Goal: Task Accomplishment & Management: Complete application form

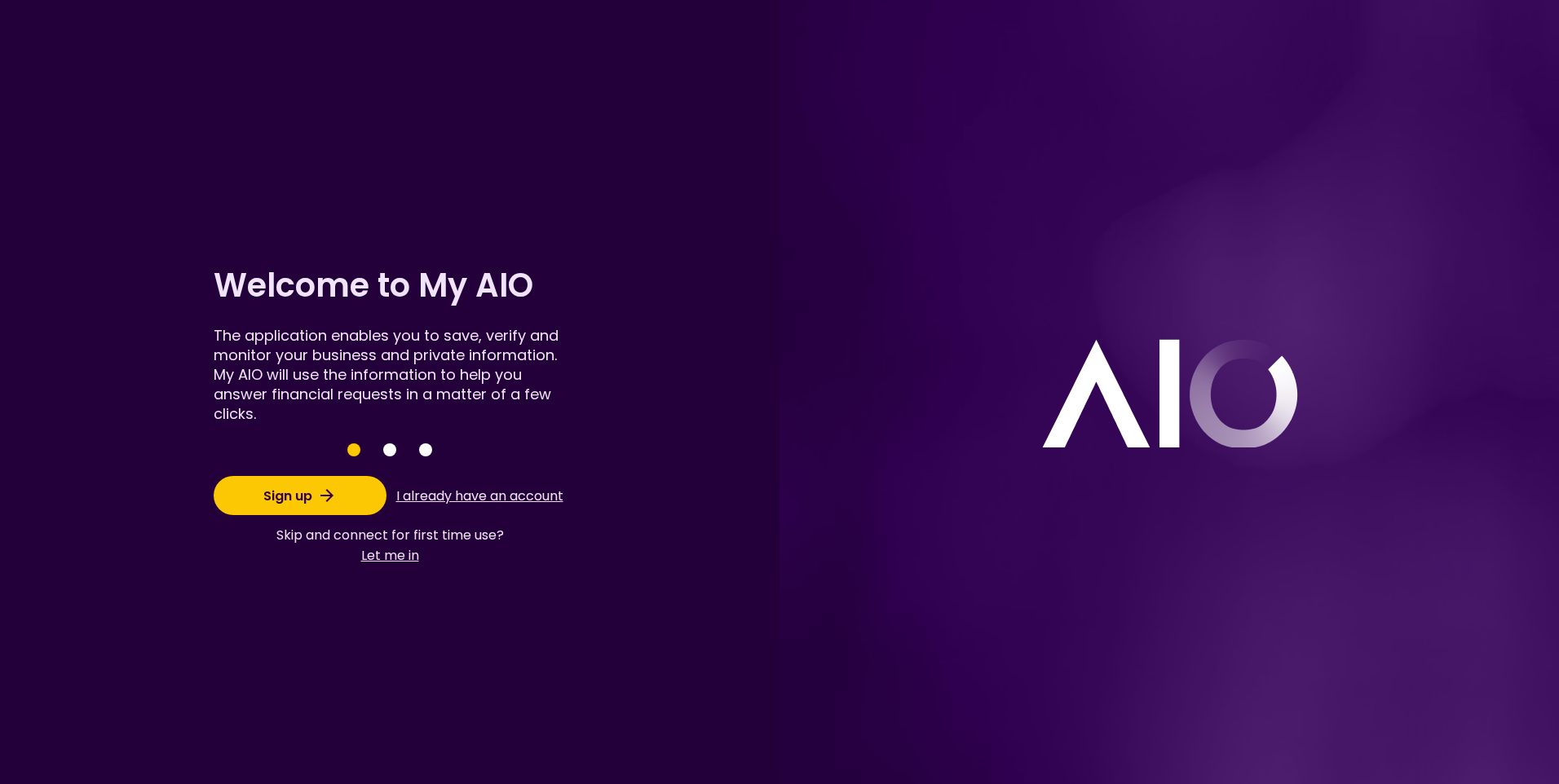
click at [389, 561] on button "Let me in" at bounding box center [390, 555] width 227 height 20
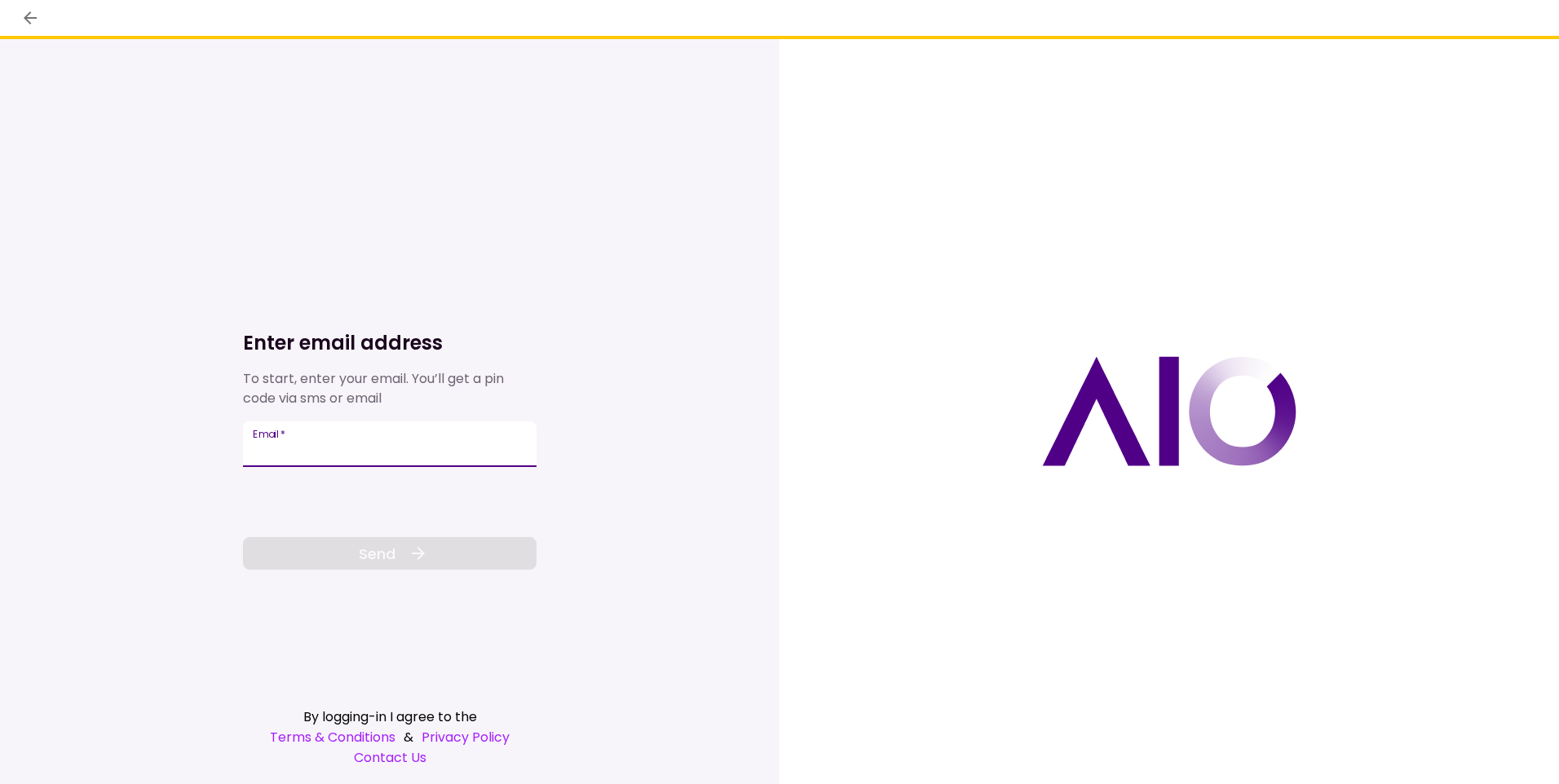
click at [343, 450] on input "Email   *" at bounding box center [389, 443] width 293 height 46
type input "**********"
click at [398, 563] on button "Send" at bounding box center [389, 554] width 293 height 33
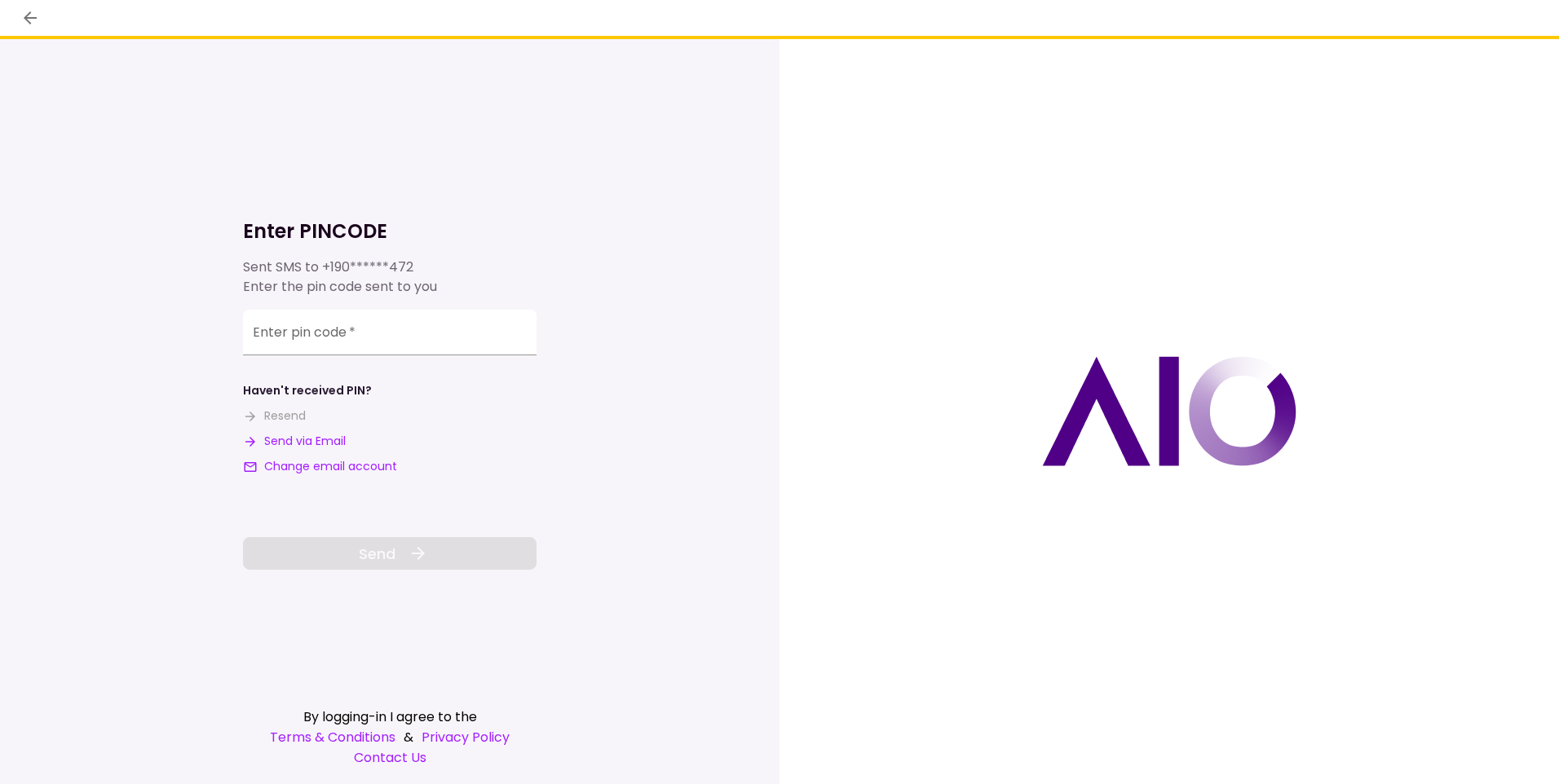
click at [295, 438] on button "Send via Email" at bounding box center [294, 441] width 103 height 17
click at [284, 345] on input "**********" at bounding box center [389, 332] width 293 height 46
type input "******"
click at [375, 552] on span "Send" at bounding box center [378, 554] width 37 height 22
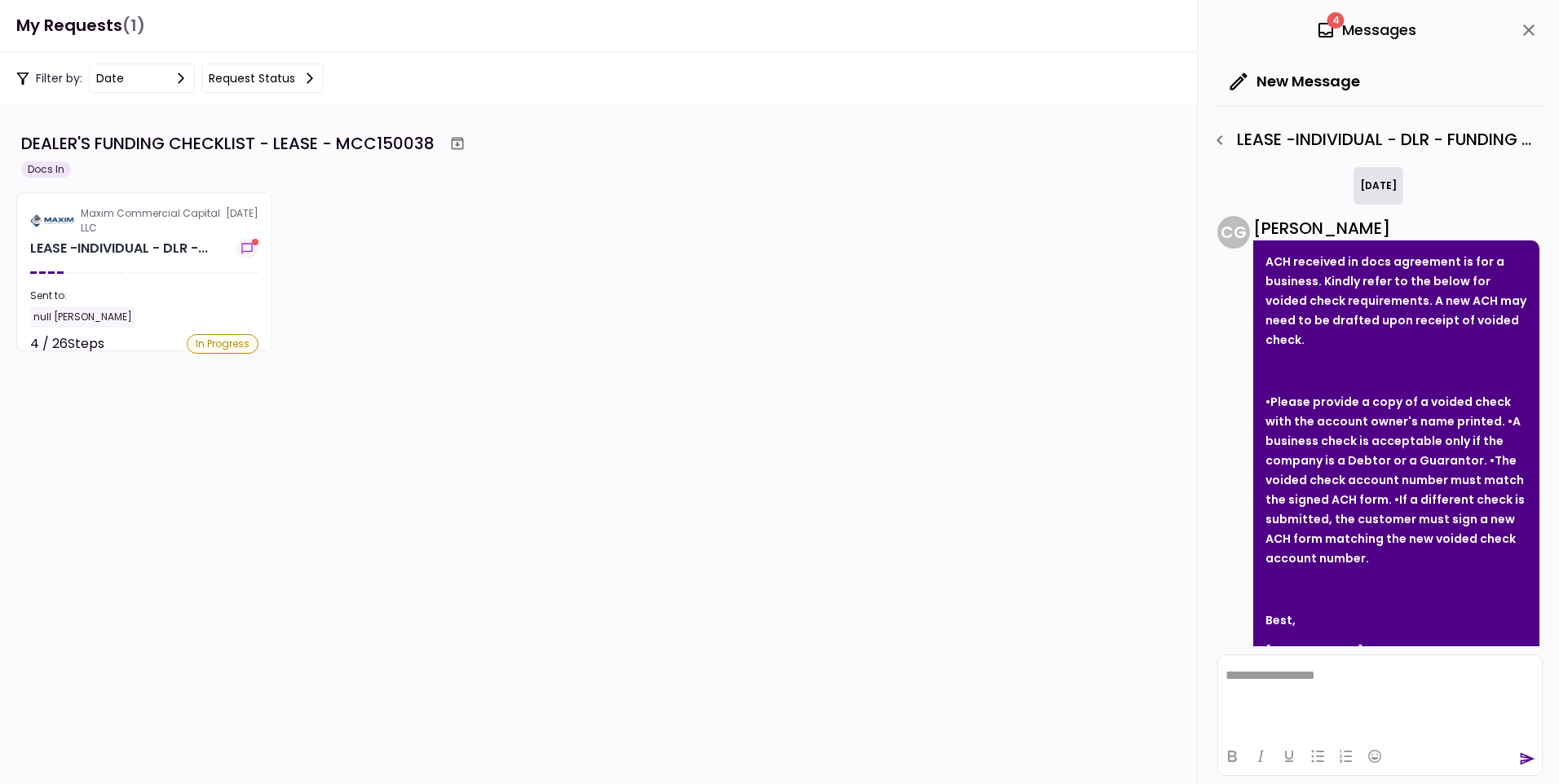
scroll to position [73, 0]
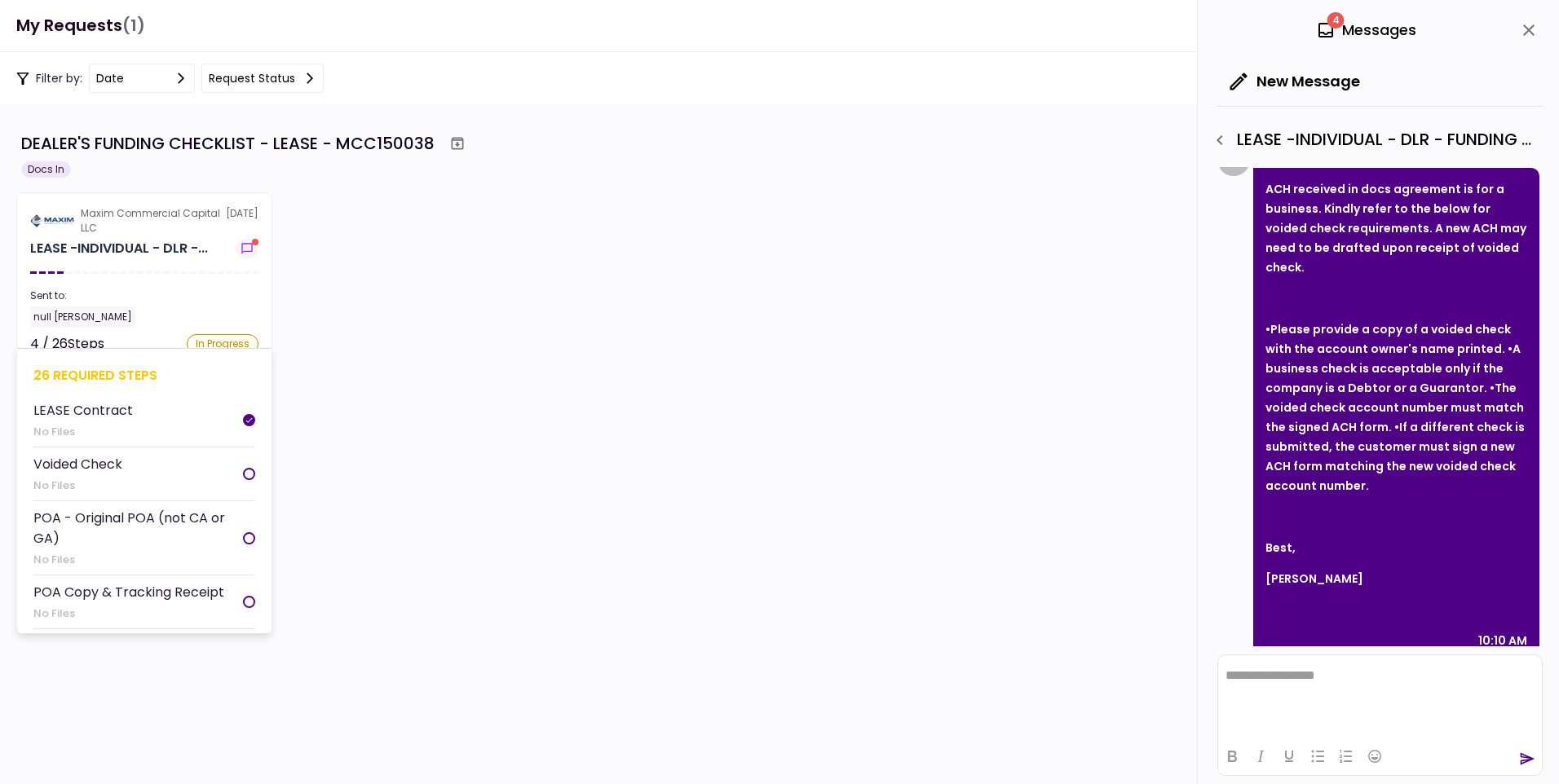
click at [70, 467] on div "Voided Check" at bounding box center [78, 464] width 89 height 20
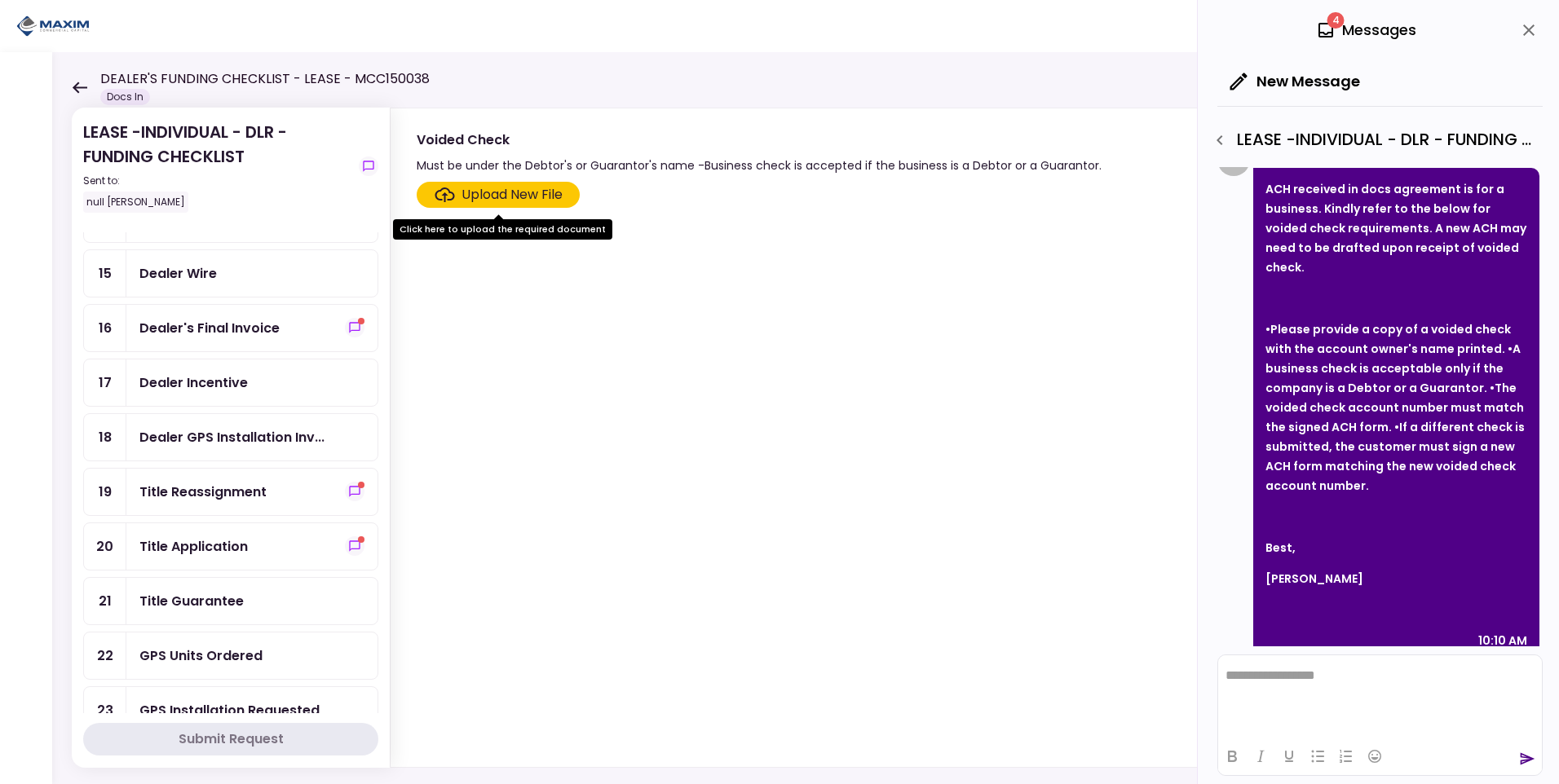
scroll to position [472, 0]
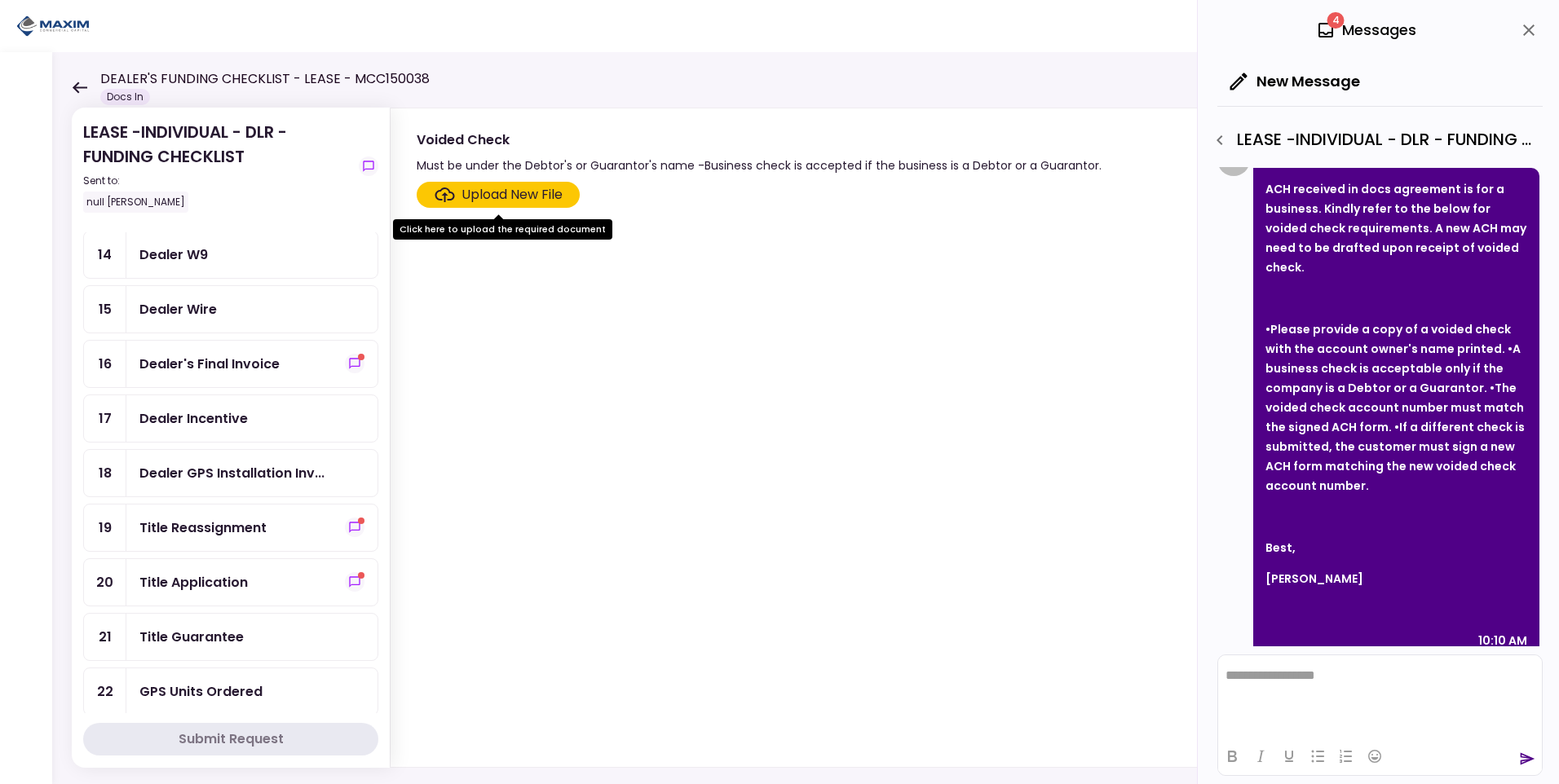
click at [242, 630] on div "Title Guarantee" at bounding box center [192, 637] width 105 height 20
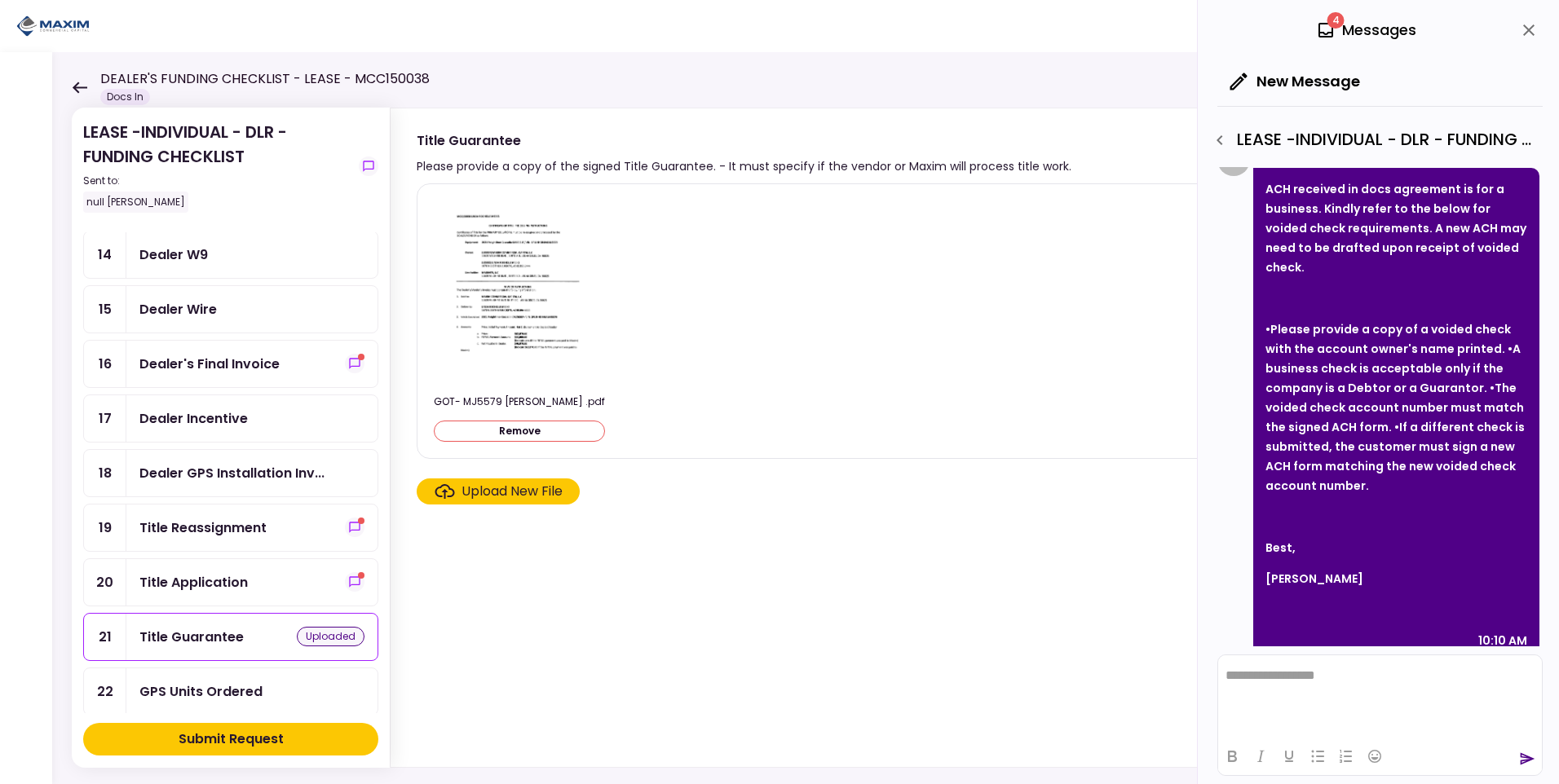
click at [556, 493] on div "Upload New File" at bounding box center [513, 492] width 101 height 19
click at [0, 0] on input "Upload New File" at bounding box center [0, 0] width 0 height 0
click at [234, 475] on div "Dealer GPS Installation Inv..." at bounding box center [232, 473] width 185 height 20
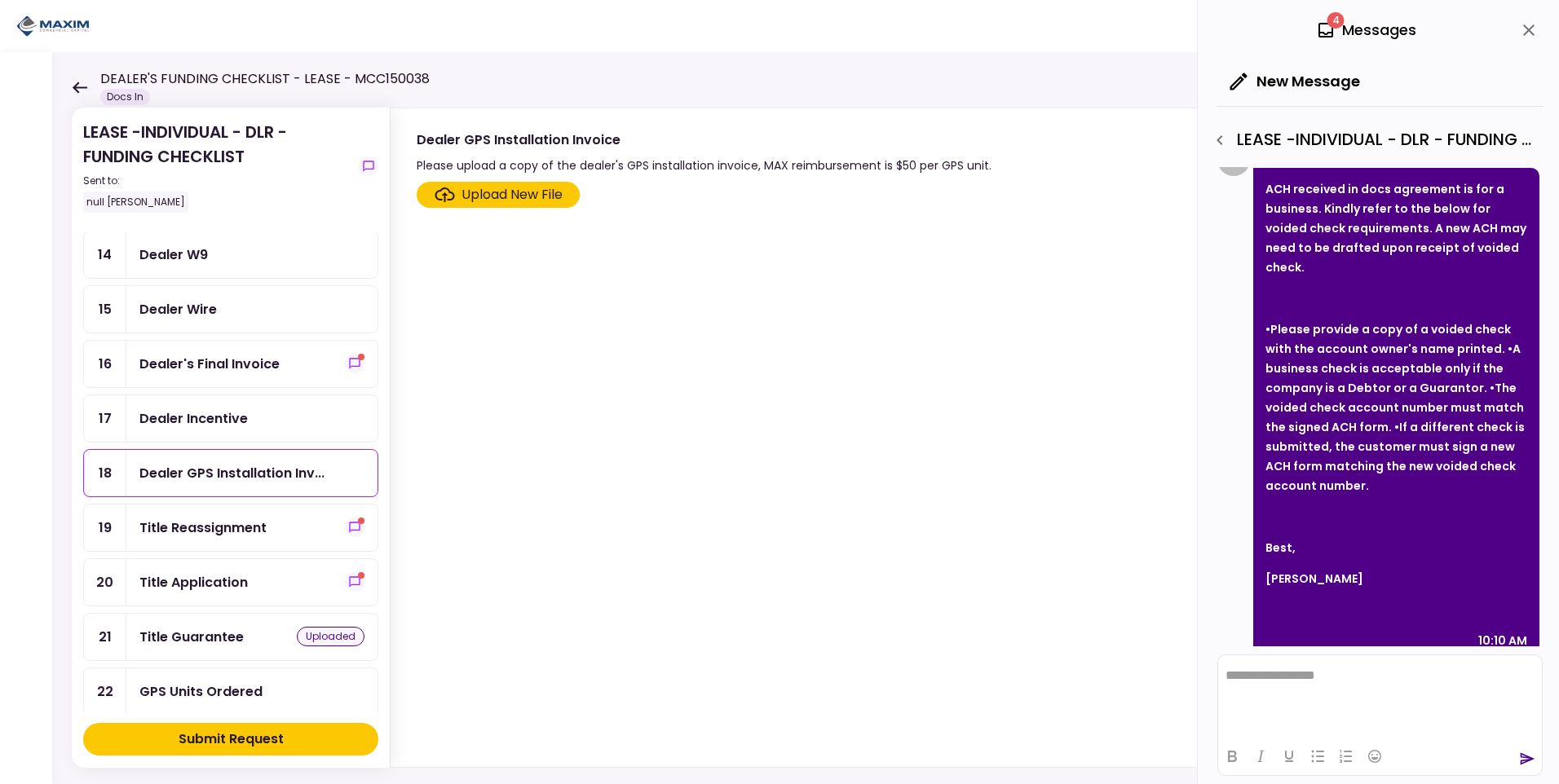
click at [208, 408] on div "Dealer Incentive" at bounding box center [194, 418] width 109 height 20
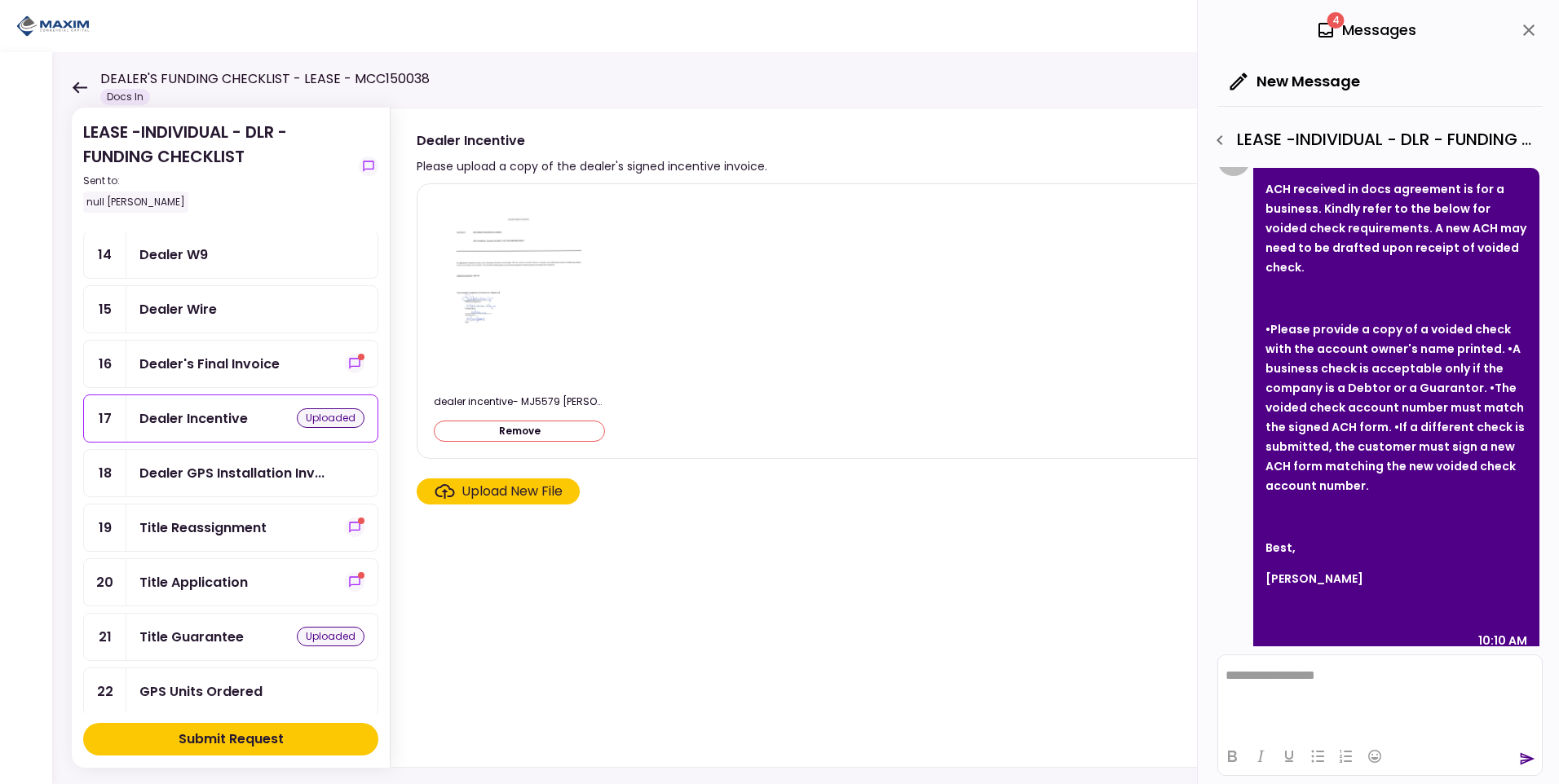
click at [182, 300] on div "Dealer Wire" at bounding box center [179, 309] width 78 height 20
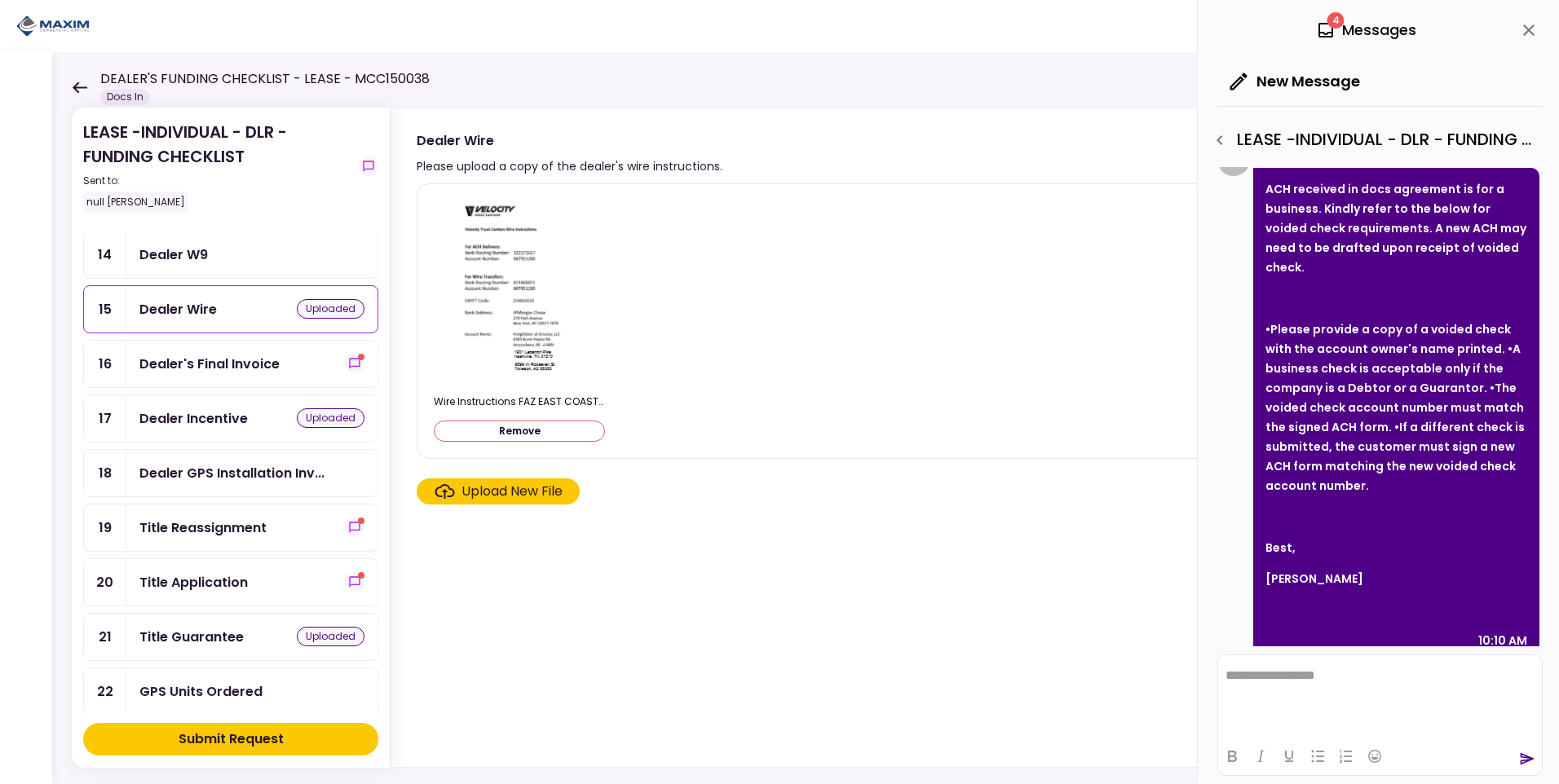
click at [189, 255] on div "Dealer W9" at bounding box center [174, 254] width 69 height 20
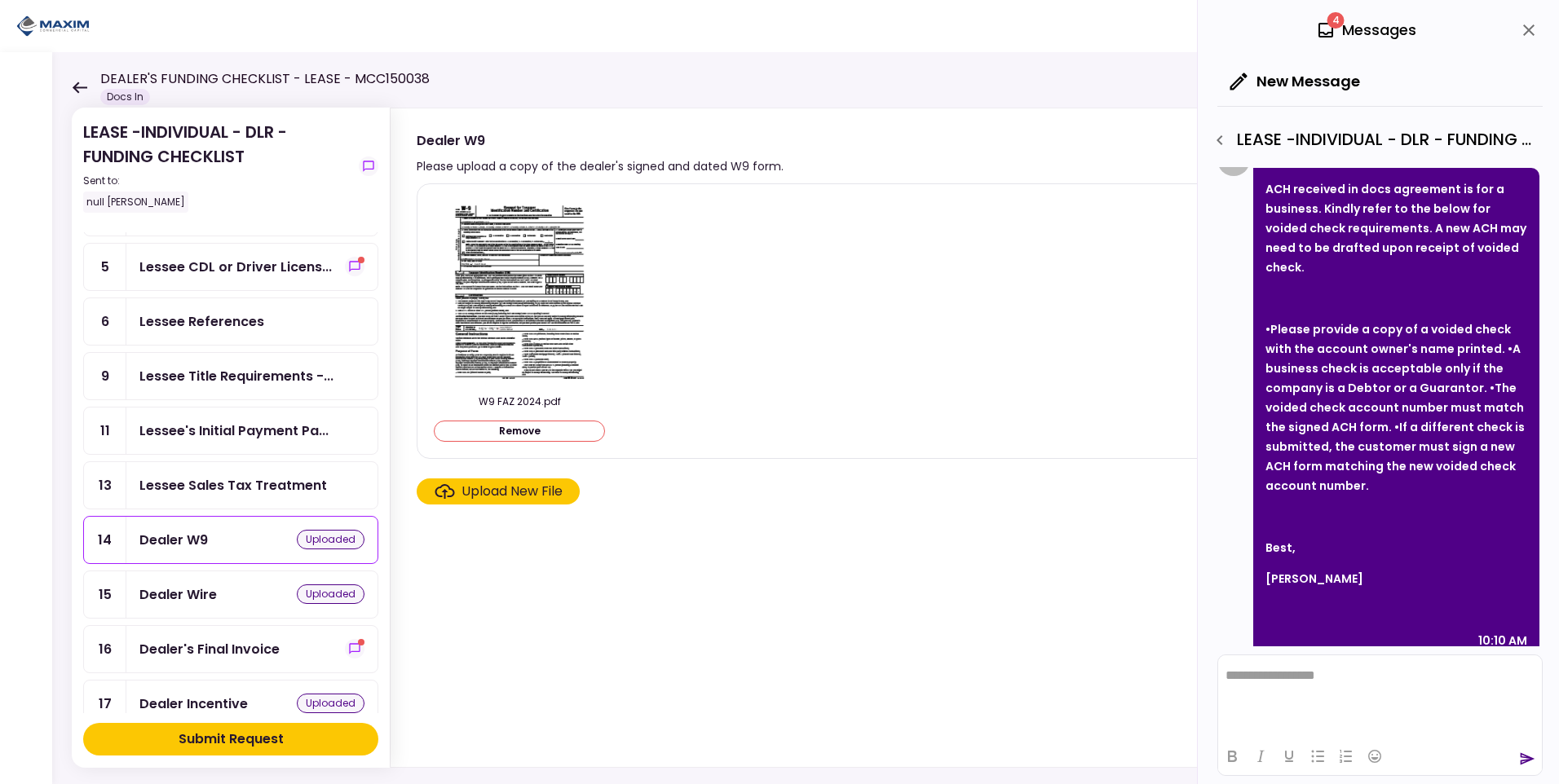
scroll to position [146, 0]
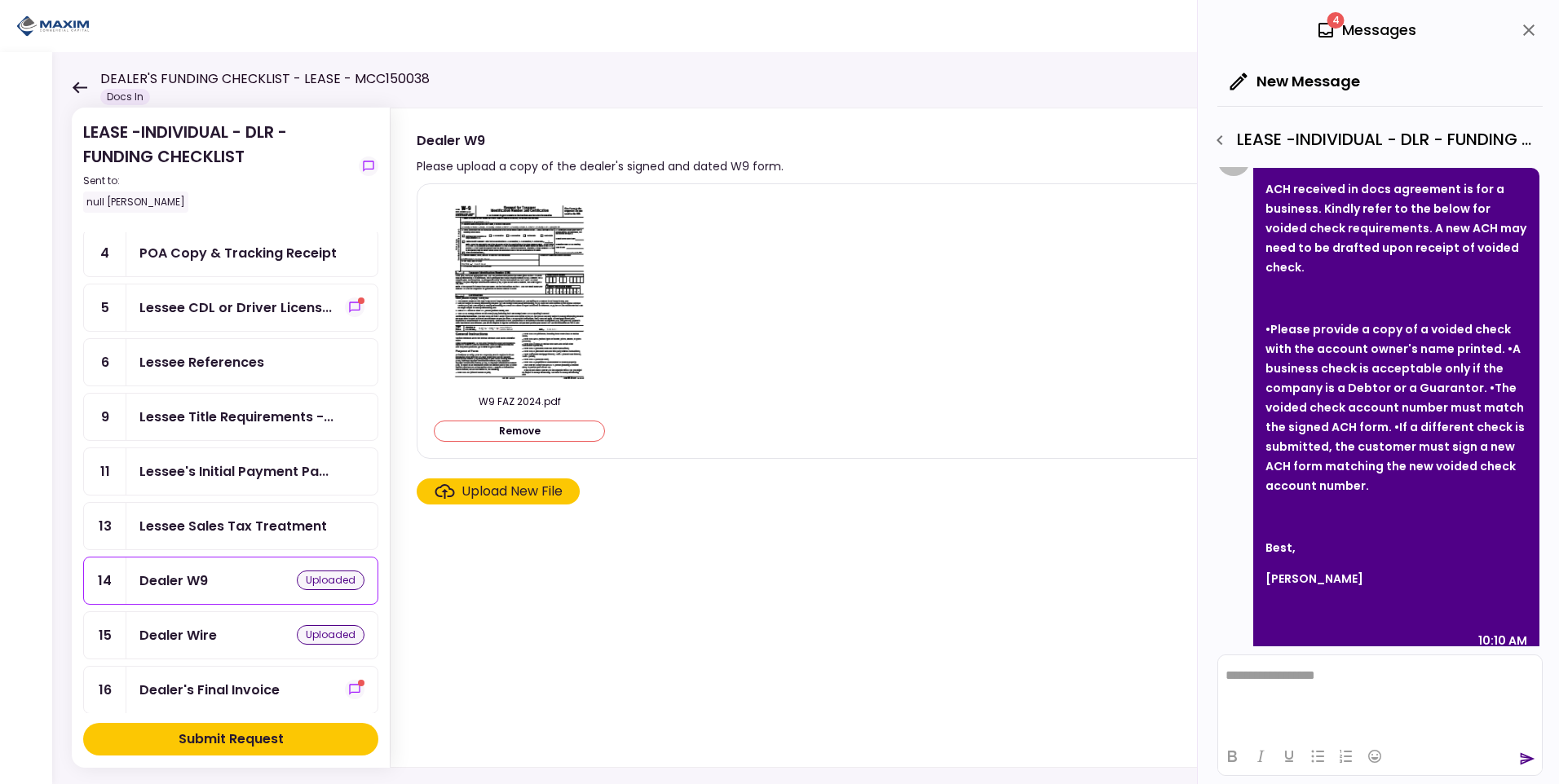
click at [282, 262] on div "POA Copy & Tracking Receipt" at bounding box center [238, 252] width 197 height 20
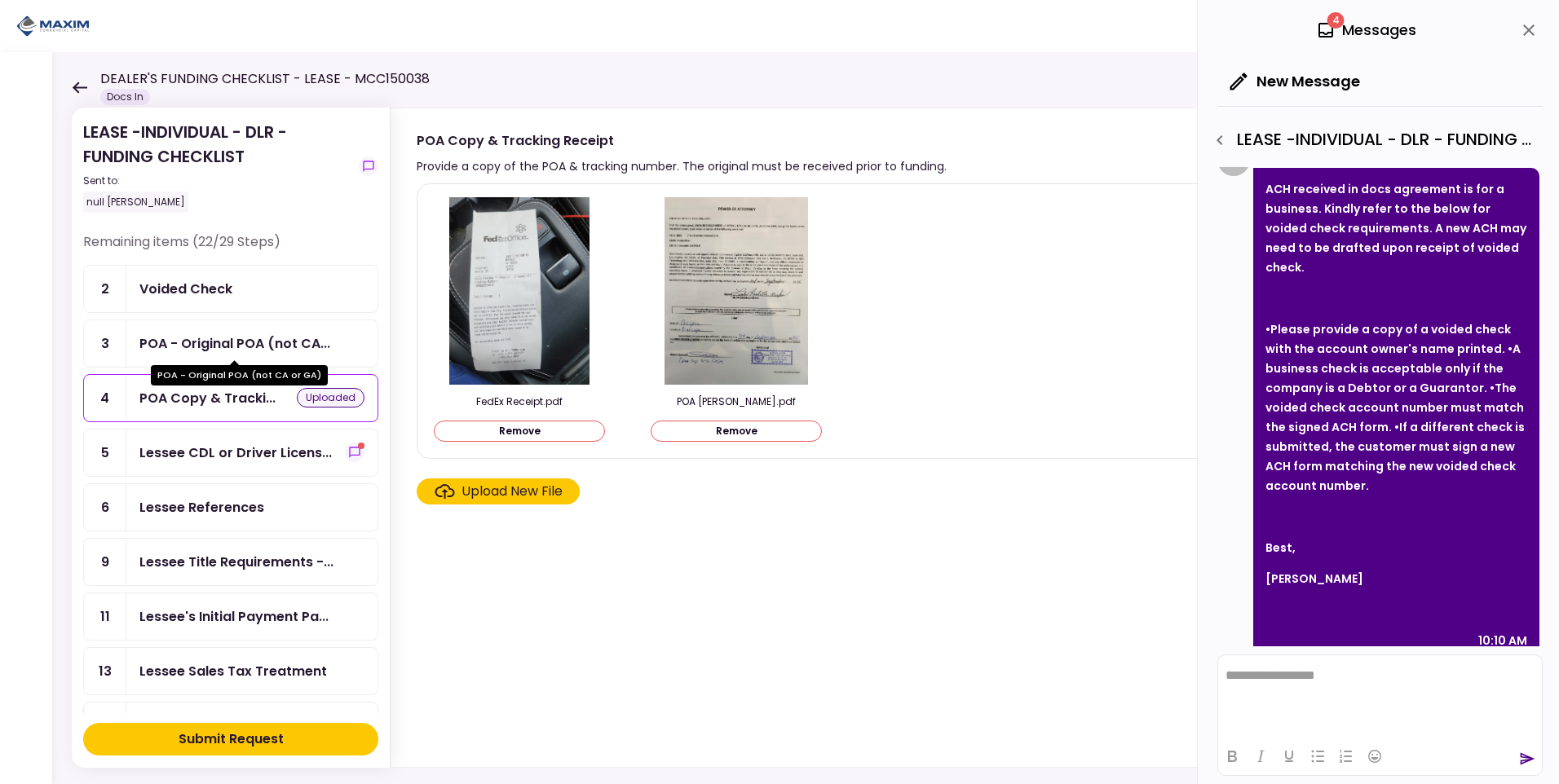
click at [211, 339] on div "POA - Original POA (not CA..." at bounding box center [235, 343] width 191 height 20
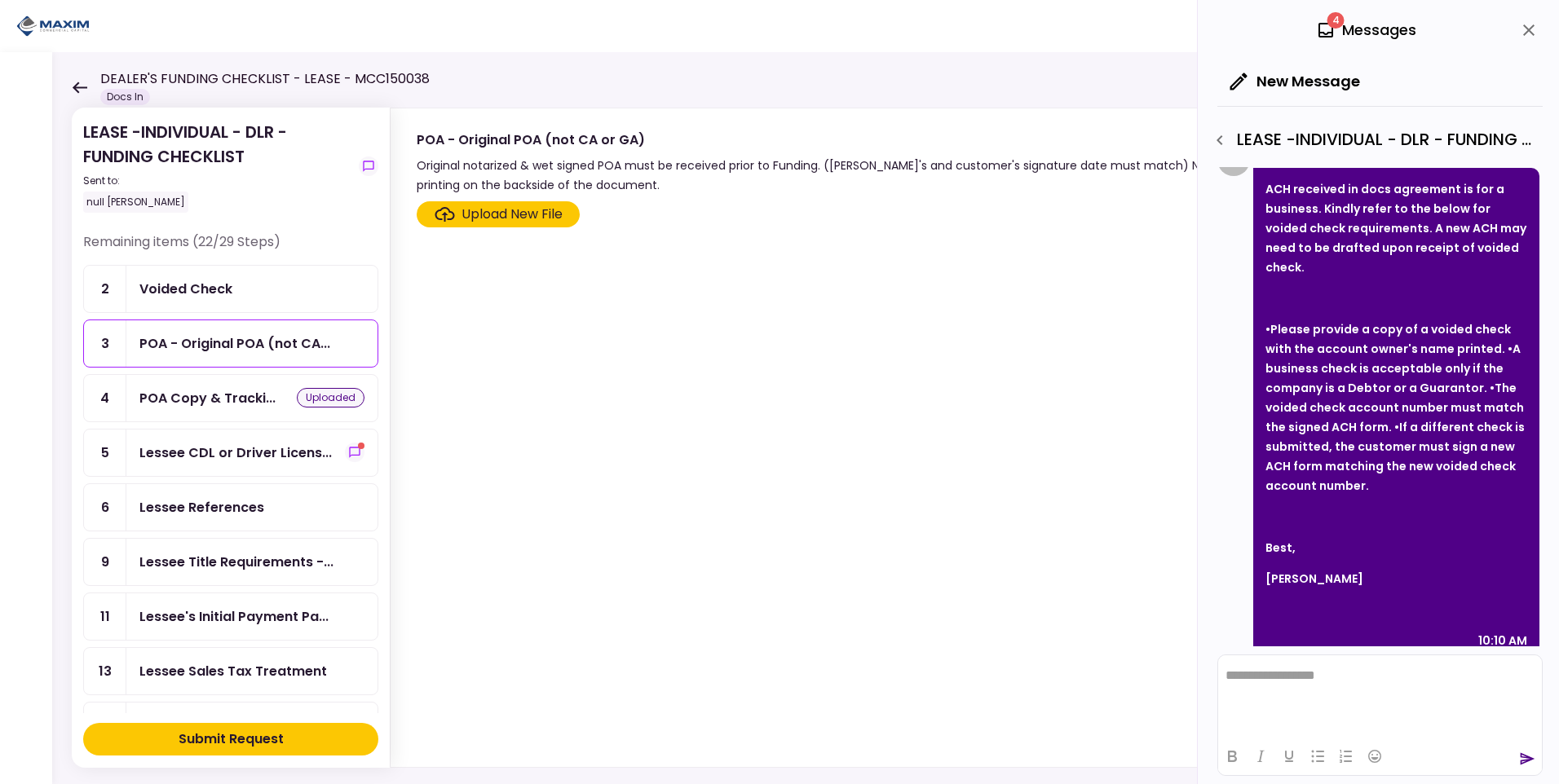
click at [204, 283] on div "Voided Check" at bounding box center [186, 288] width 93 height 20
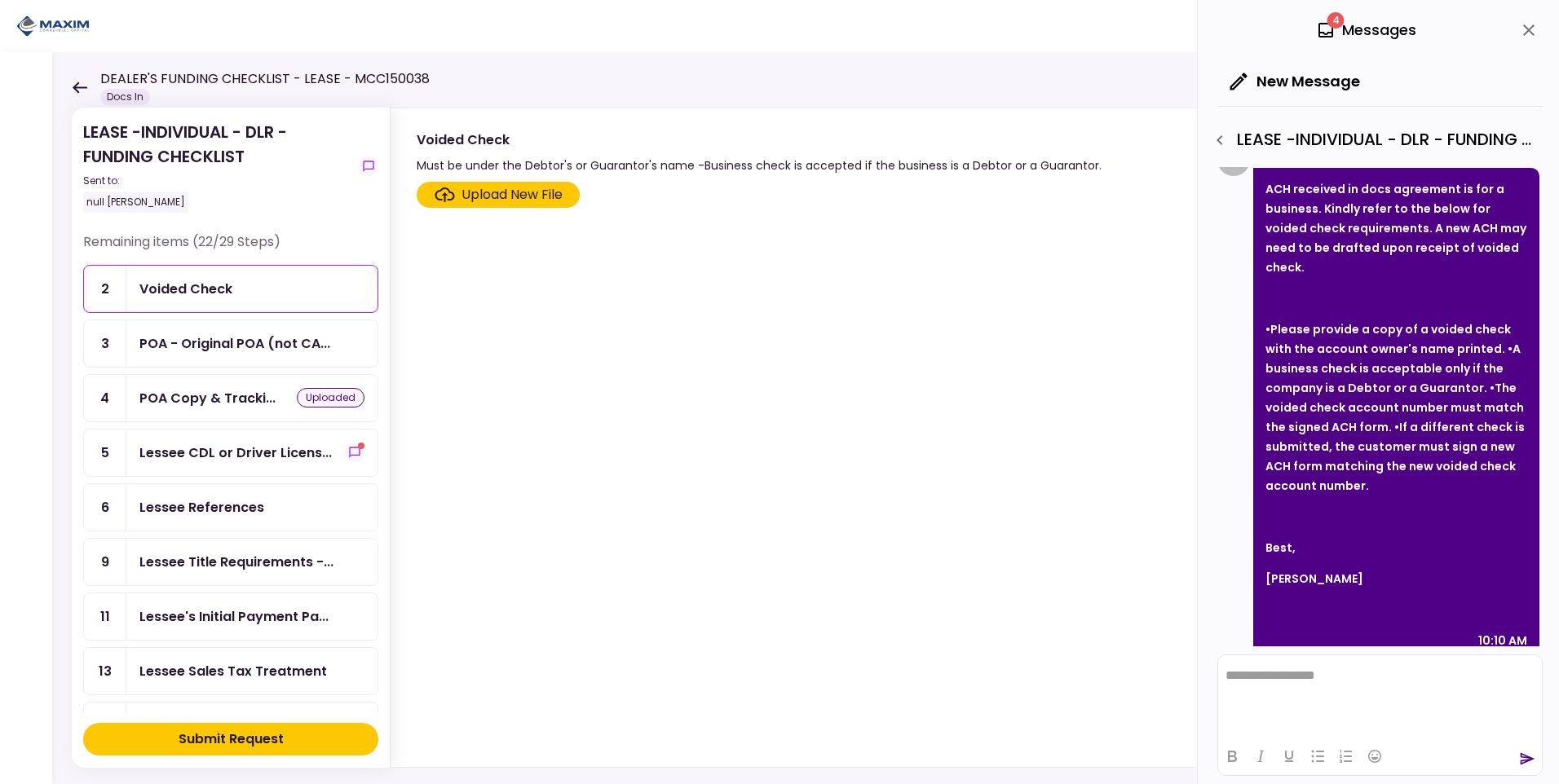
click at [178, 498] on div "Lessee References" at bounding box center [202, 506] width 125 height 20
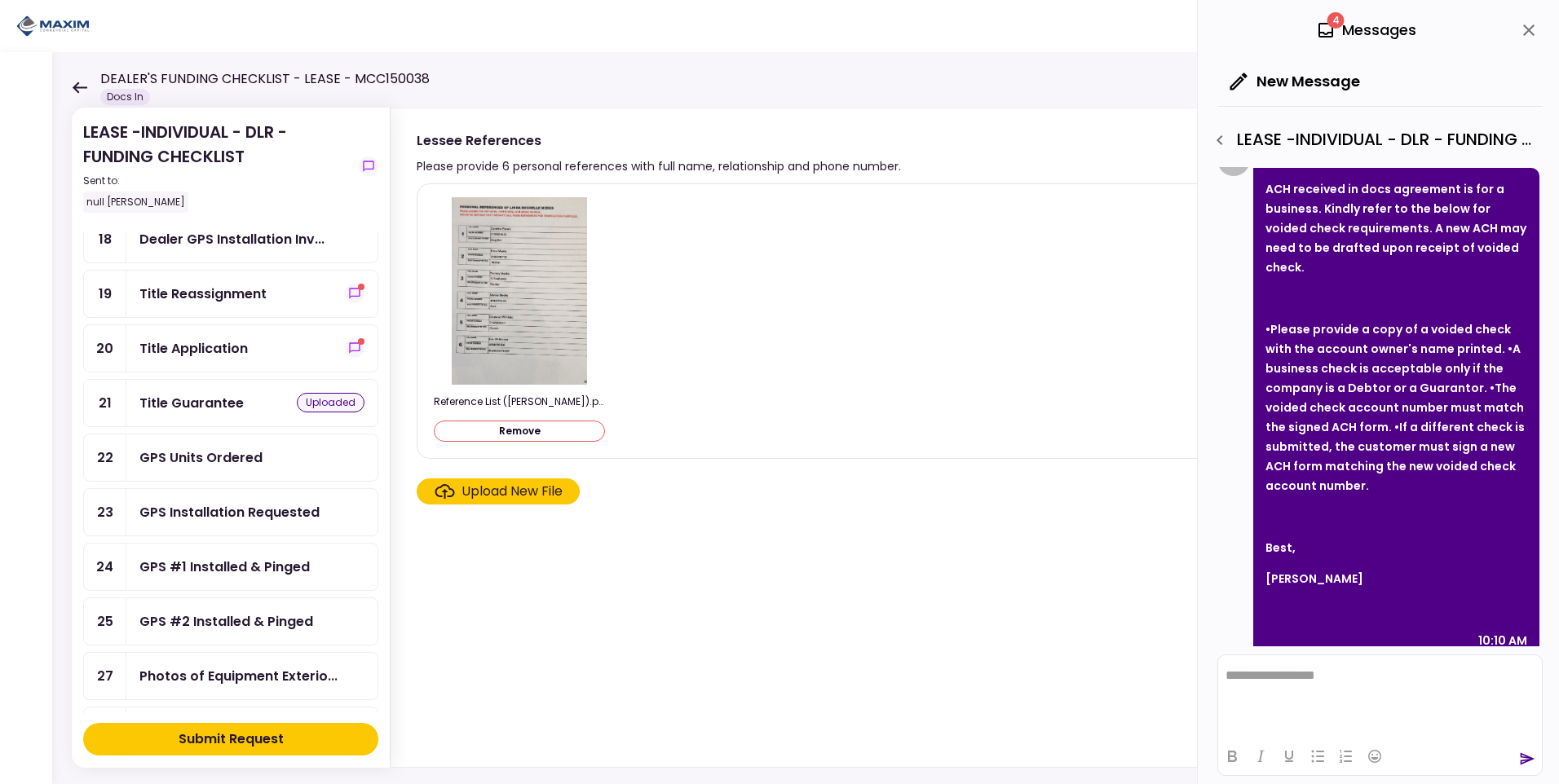
scroll to position [734, 0]
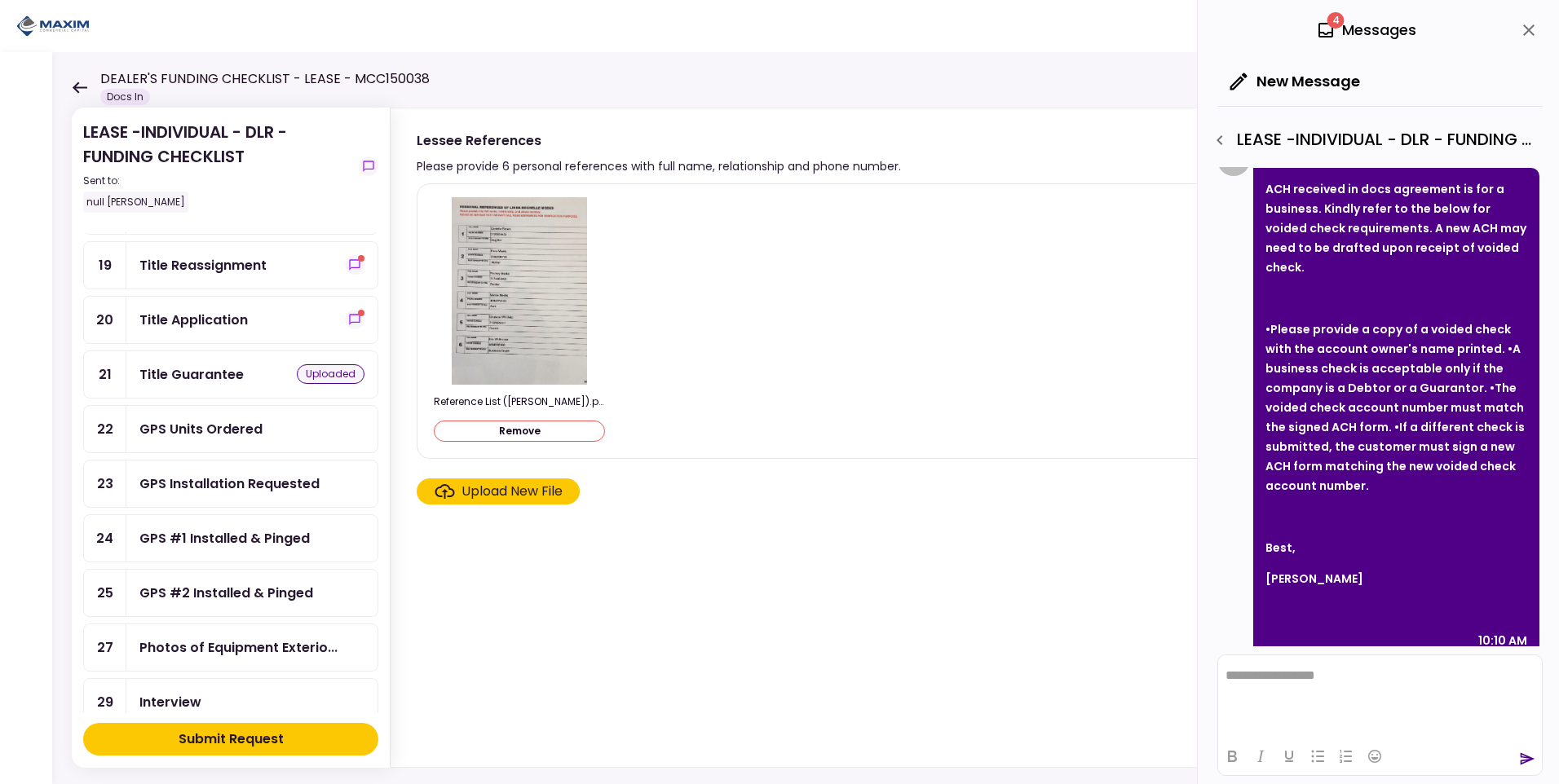
click at [212, 536] on div "GPS #1 Installed & Pinged" at bounding box center [225, 538] width 171 height 20
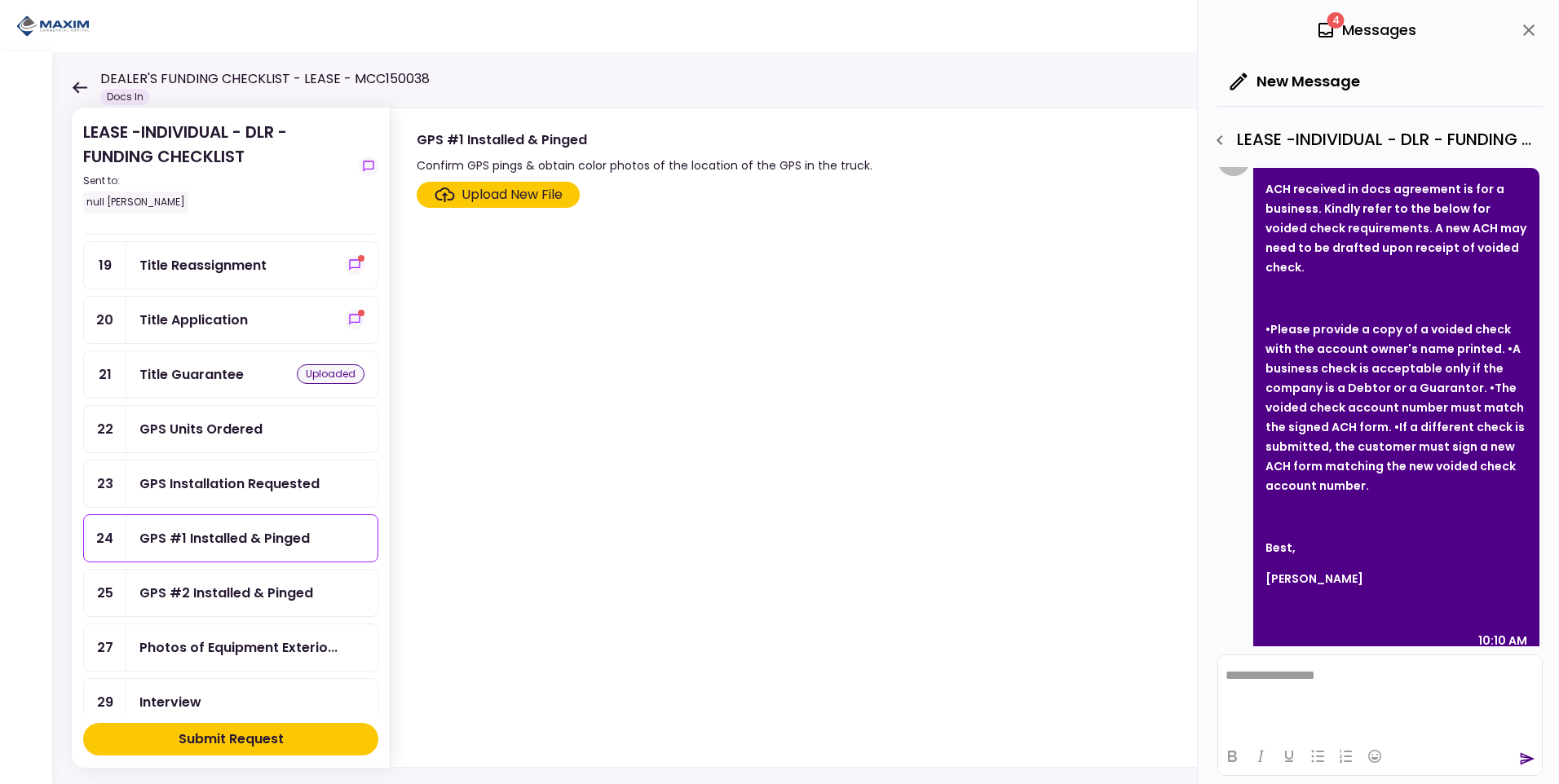
click at [190, 425] on div "GPS Units Ordered" at bounding box center [201, 429] width 123 height 20
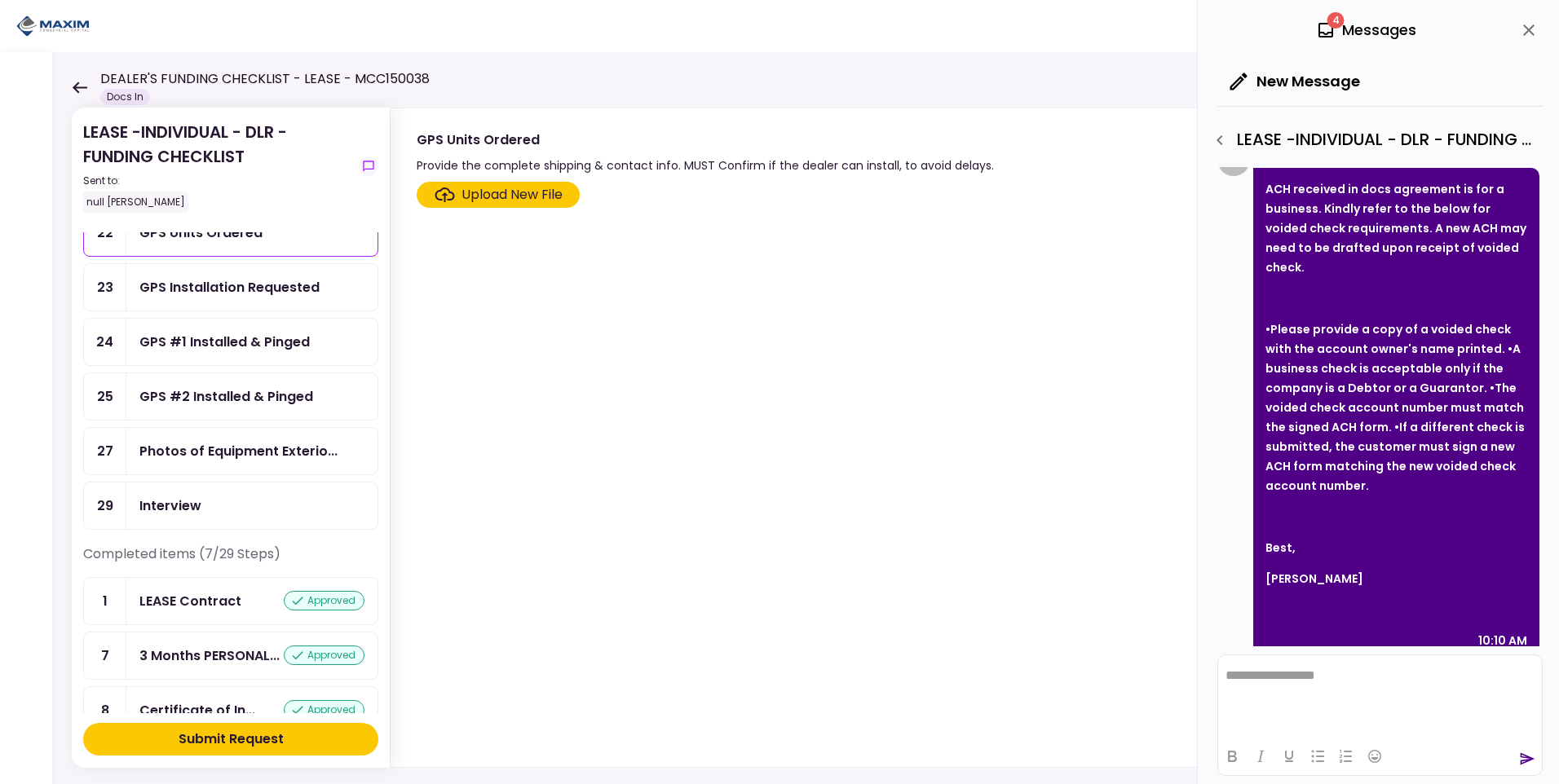
scroll to position [961, 0]
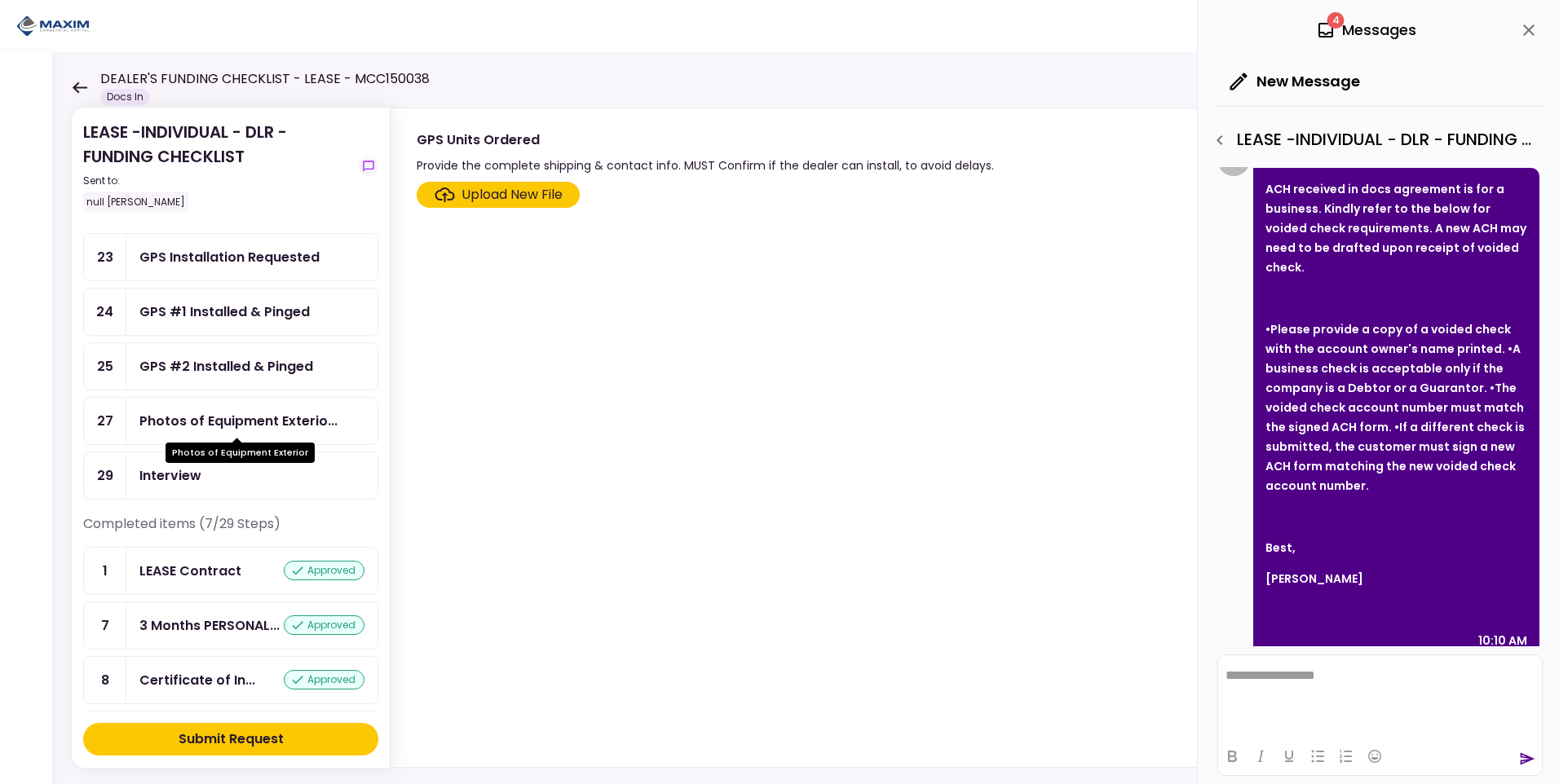
click at [209, 418] on div "Photos of Equipment Exterio..." at bounding box center [239, 420] width 198 height 20
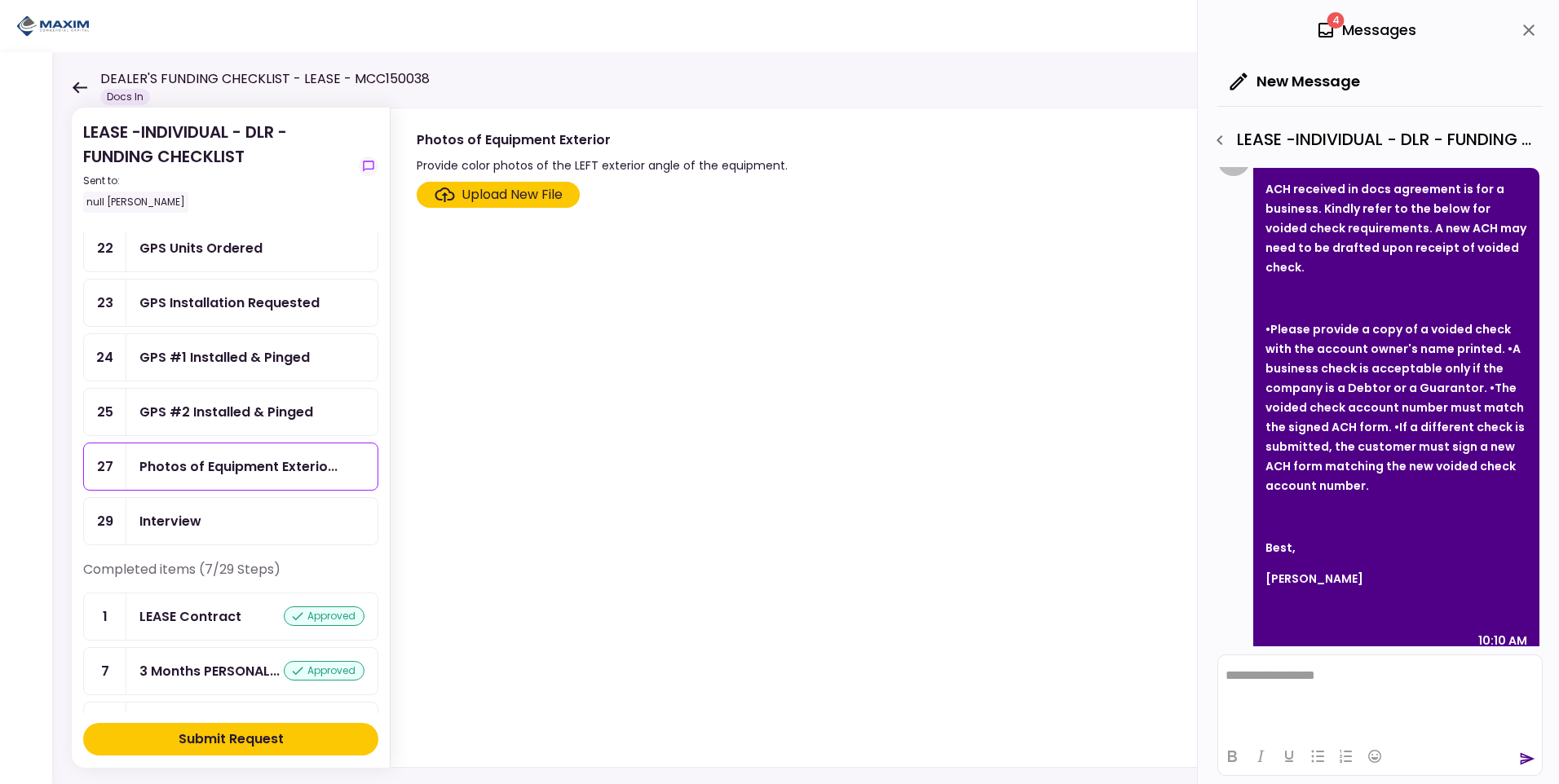
scroll to position [879, 0]
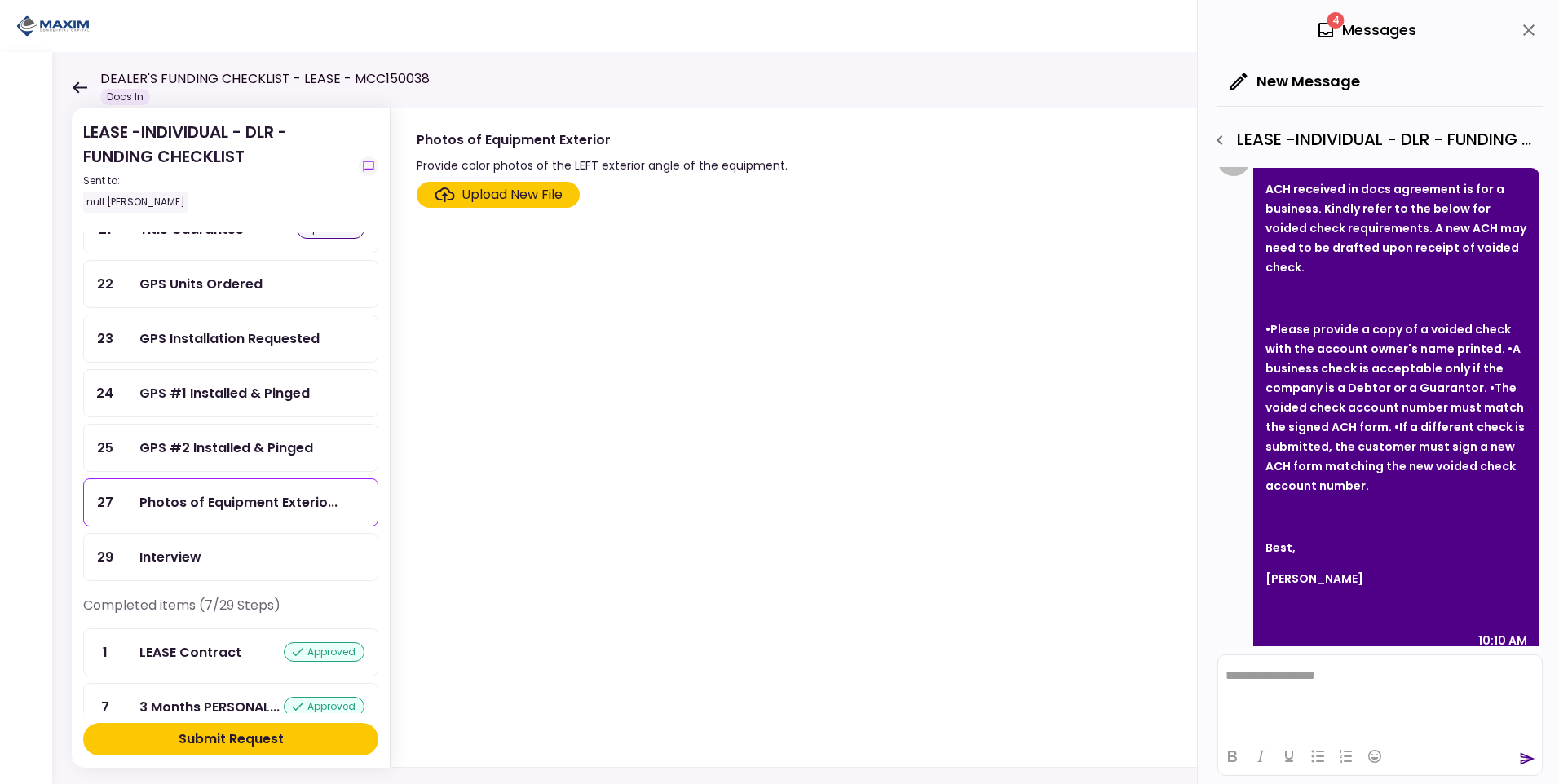
click at [162, 337] on div "GPS Installation Requested" at bounding box center [230, 339] width 181 height 20
click at [224, 288] on div "GPS Units Ordered" at bounding box center [201, 283] width 123 height 20
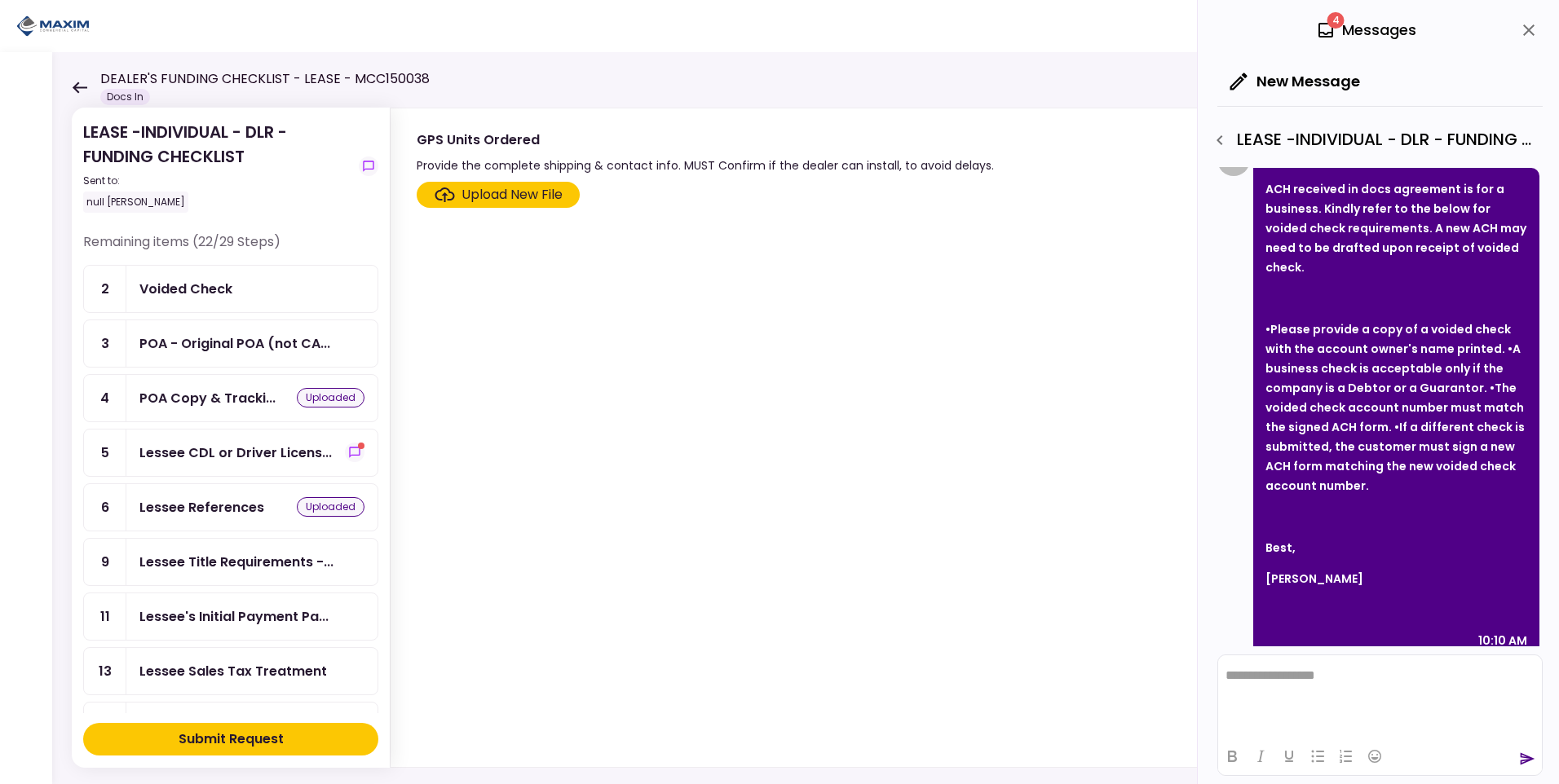
click at [304, 668] on div "Lessee Sales Tax Treatment" at bounding box center [233, 670] width 187 height 20
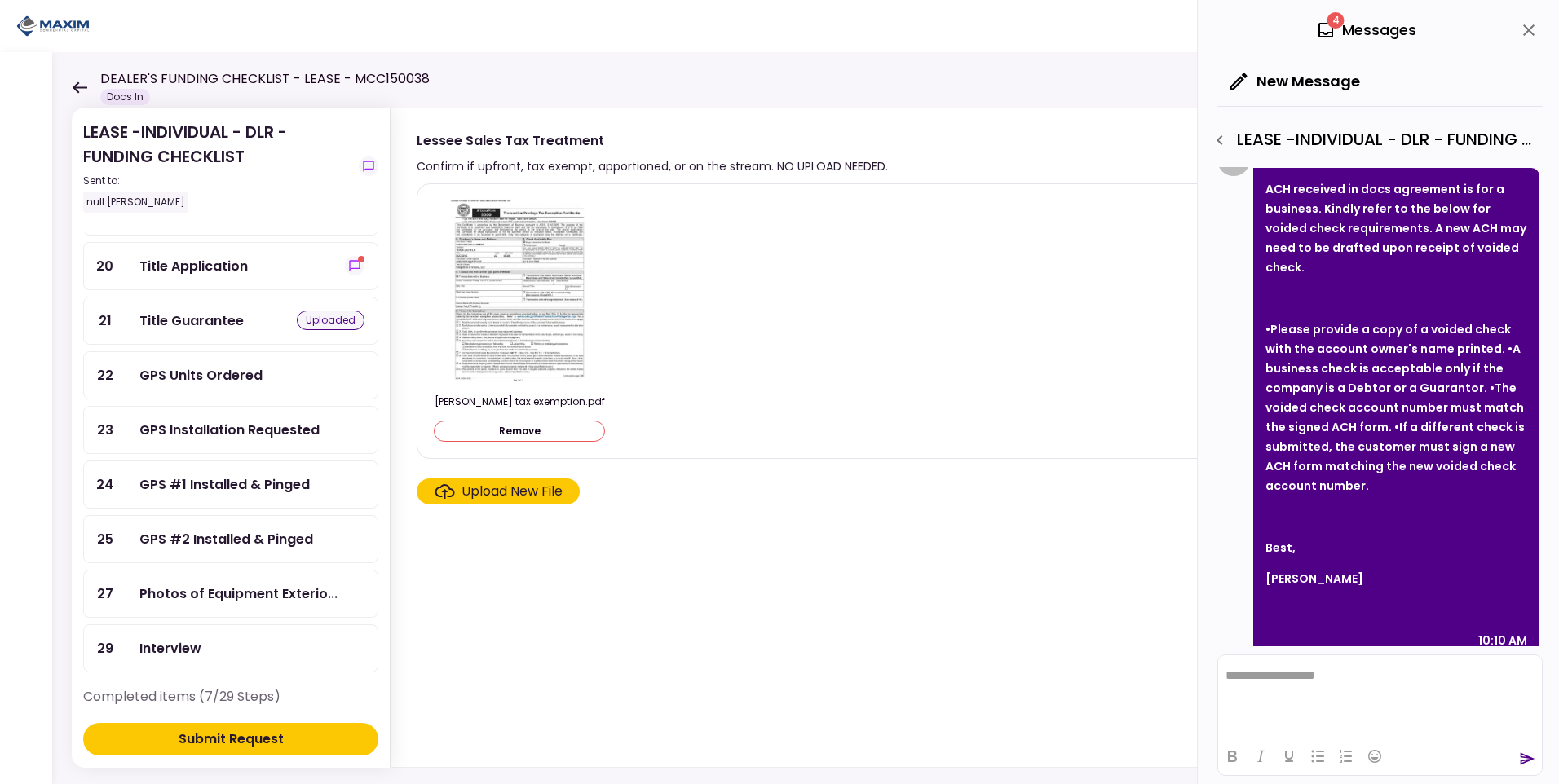
scroll to position [897, 0]
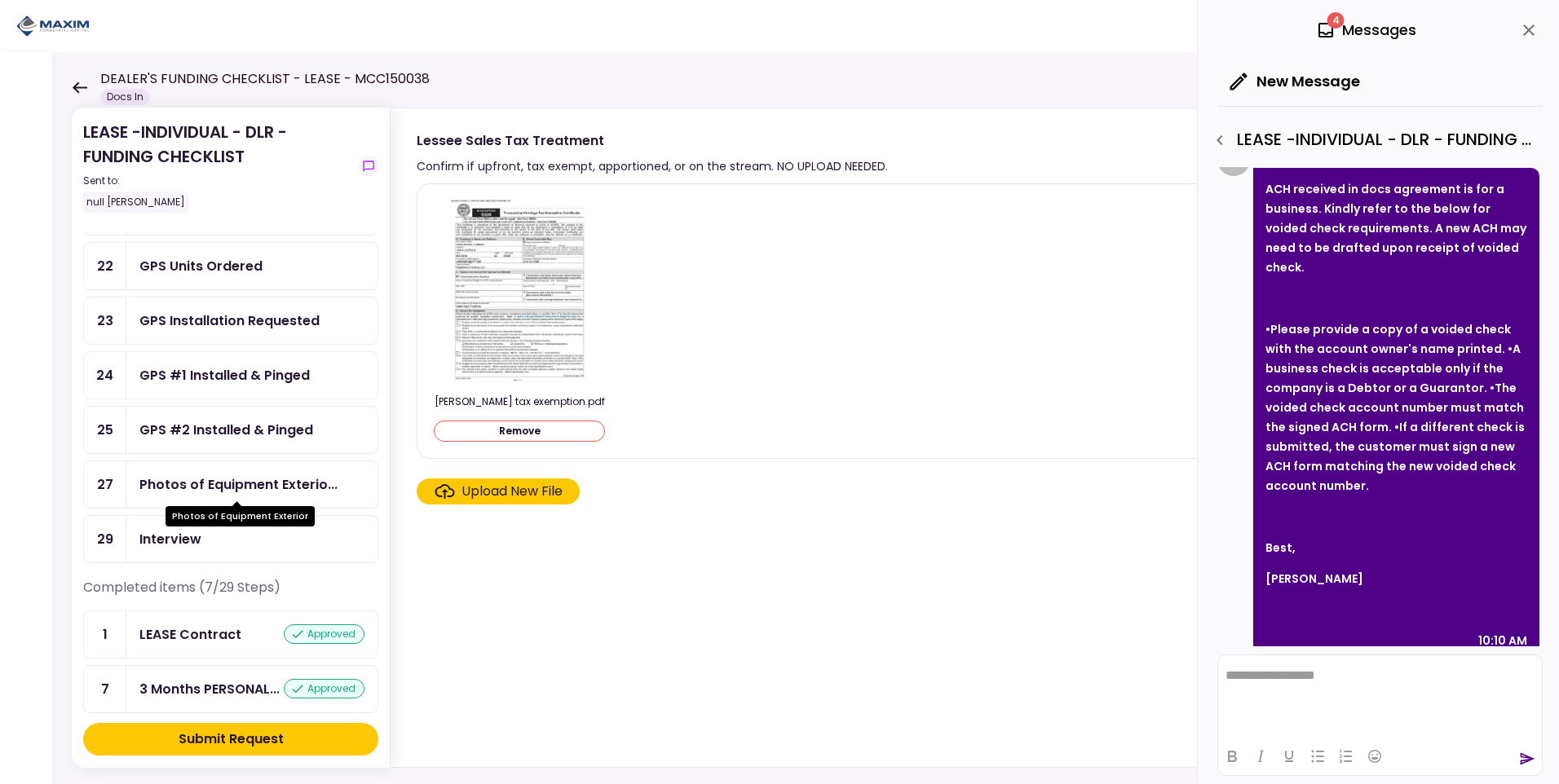
click at [259, 489] on div "Photos of Equipment Exterio..." at bounding box center [239, 484] width 198 height 20
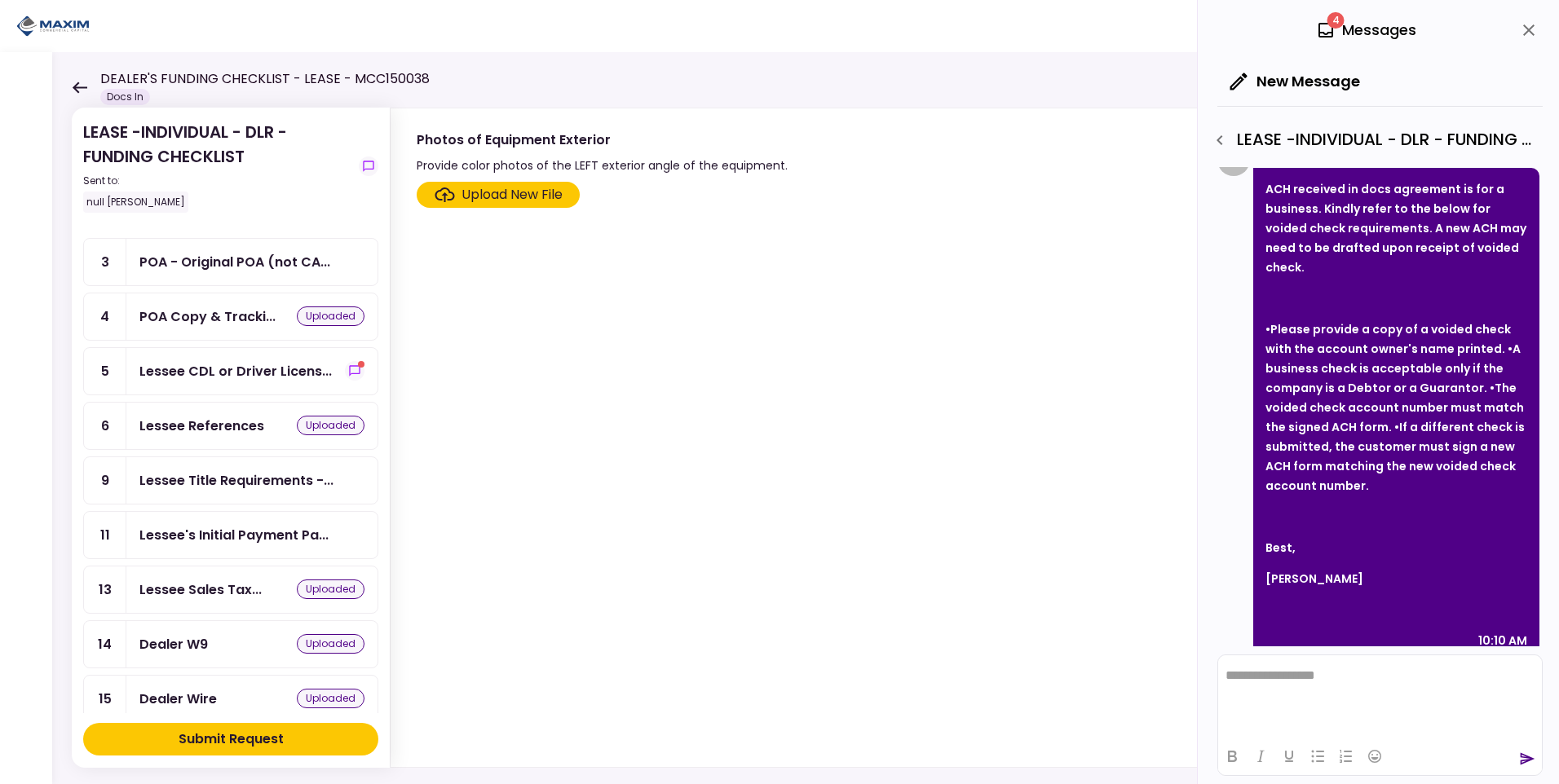
scroll to position [163, 0]
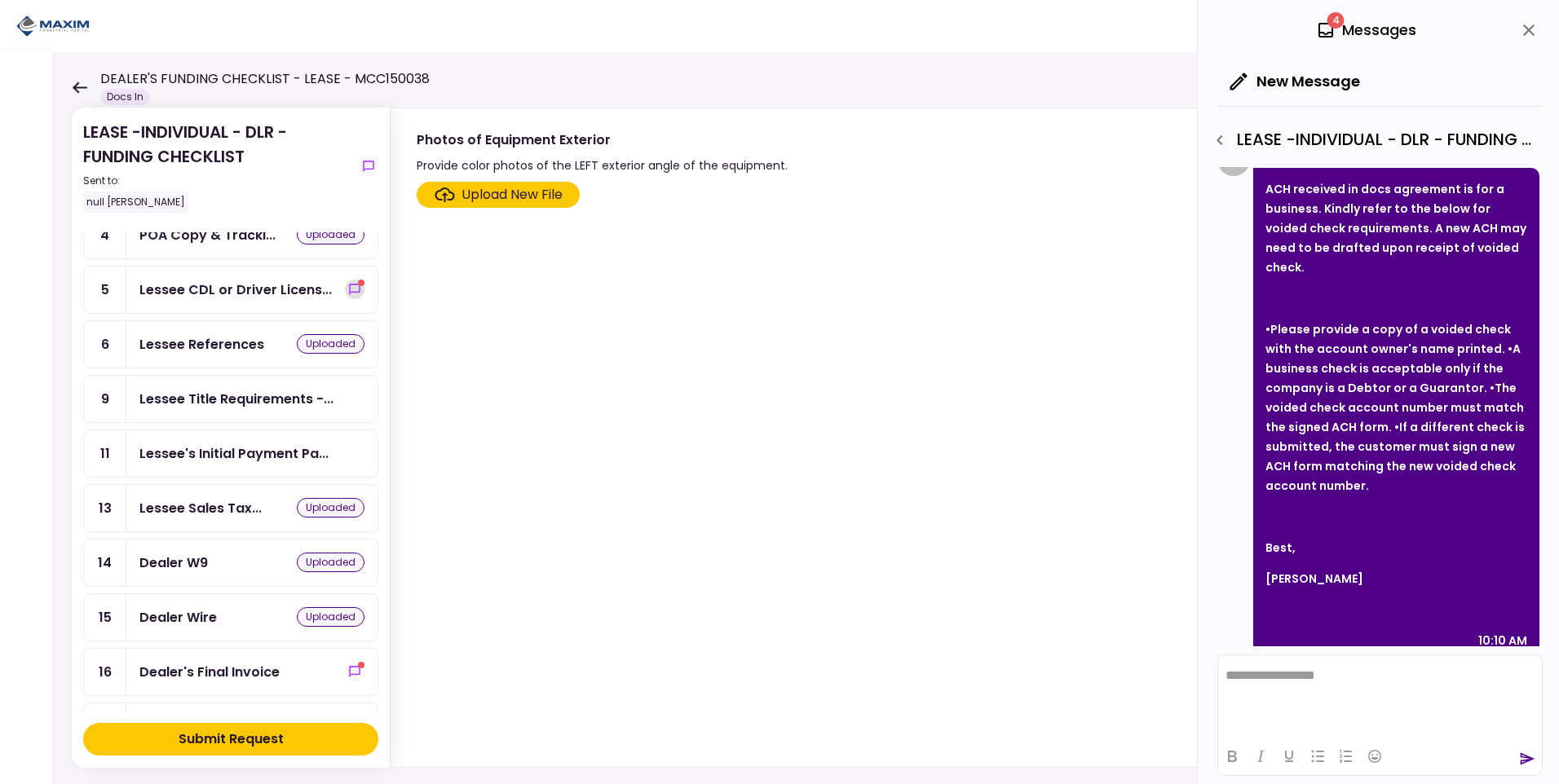
click at [349, 284] on icon "show-messages" at bounding box center [354, 288] width 11 height 11
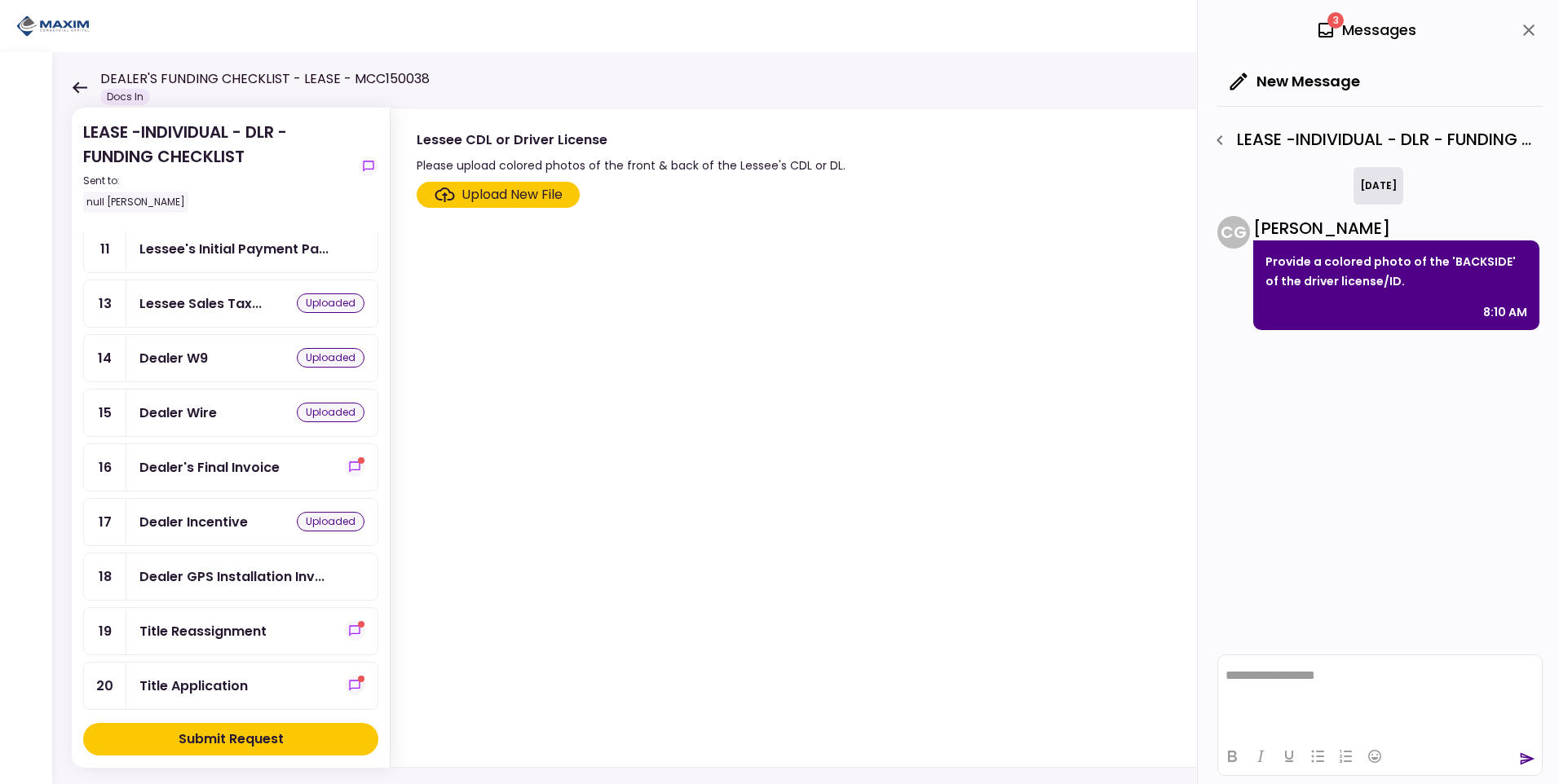
scroll to position [408, 0]
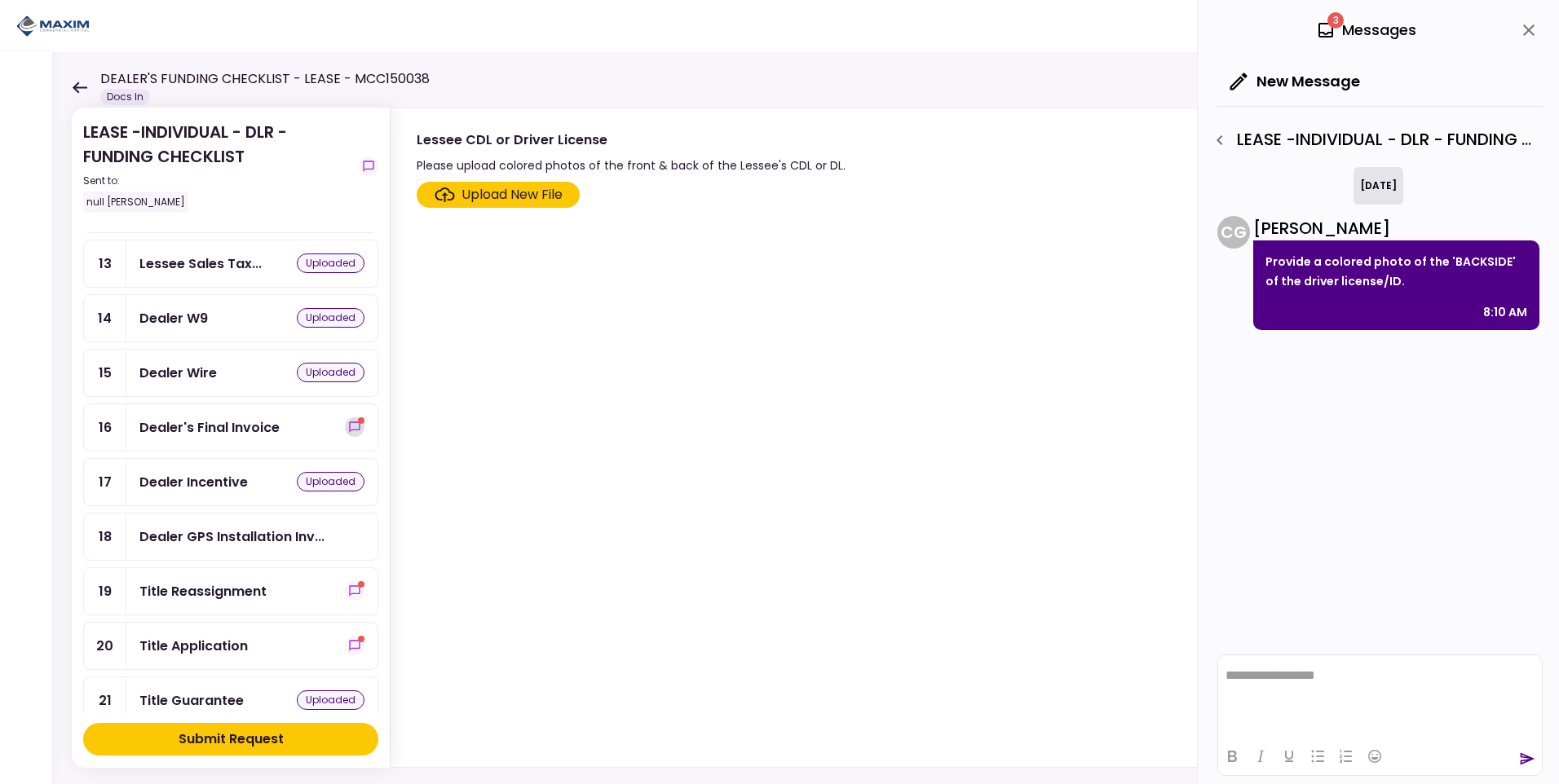
click at [348, 426] on icon "show-messages" at bounding box center [354, 427] width 13 height 13
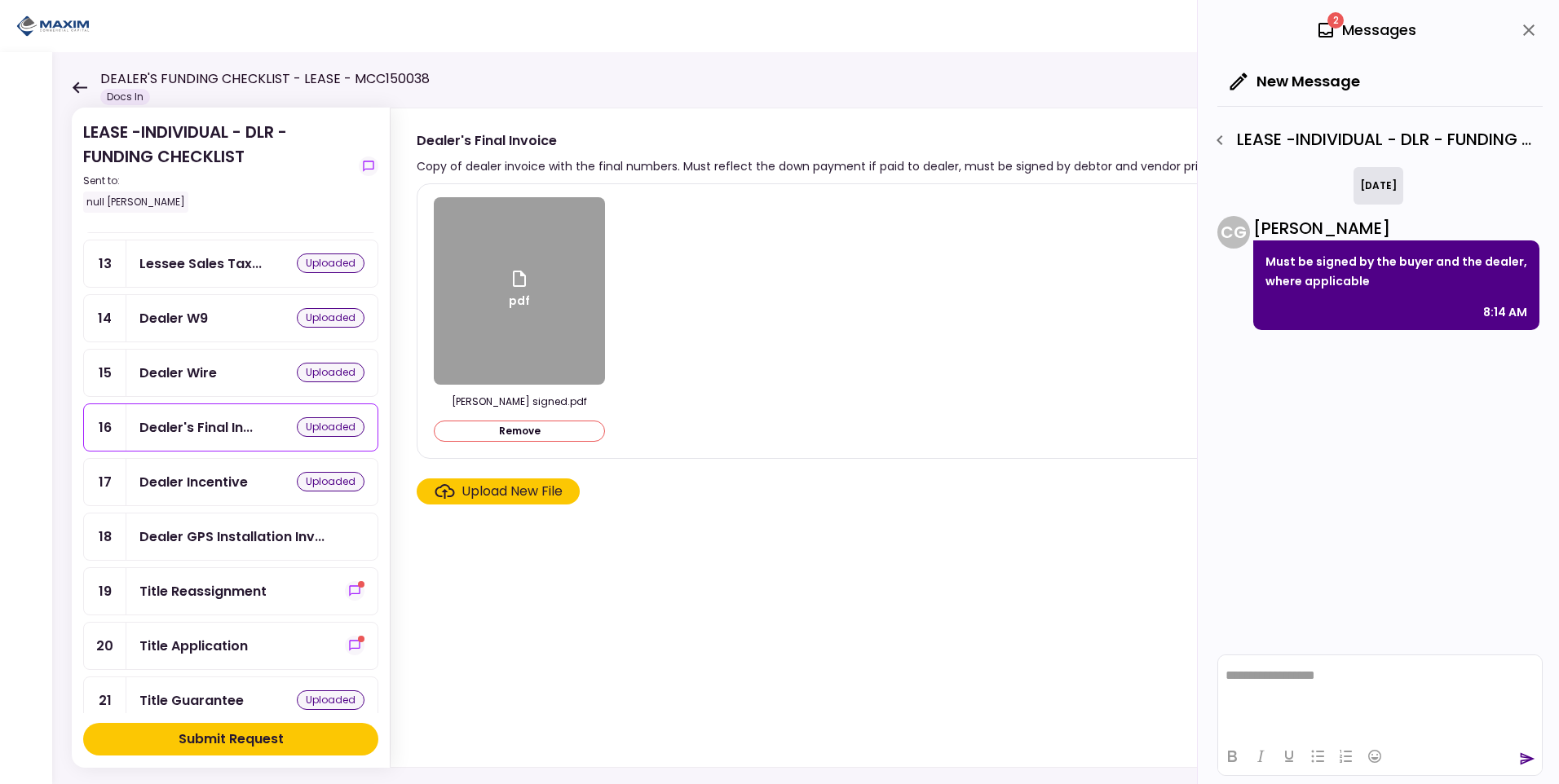
scroll to position [489, 0]
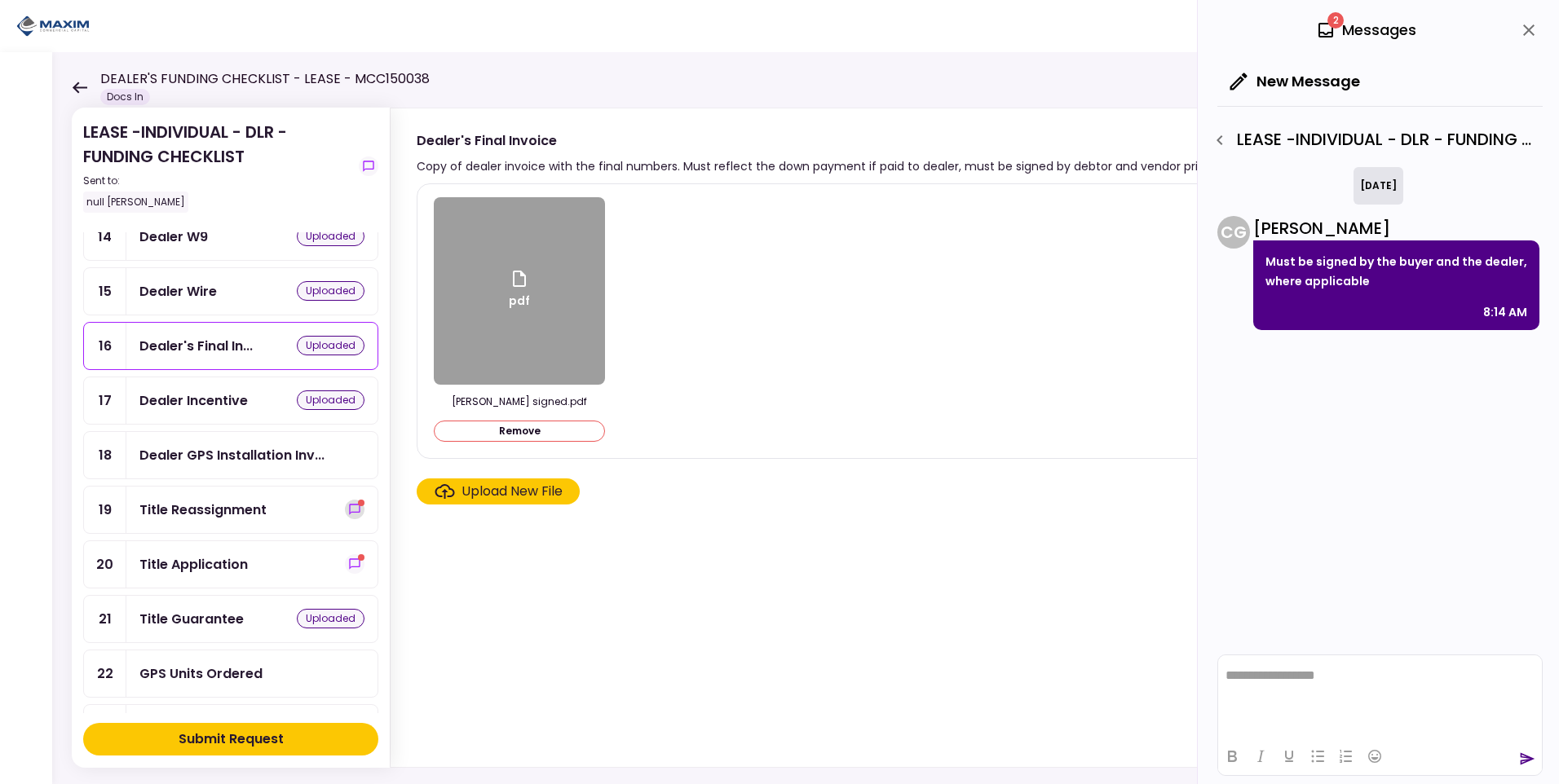
click at [348, 506] on icon "show-messages" at bounding box center [354, 508] width 13 height 13
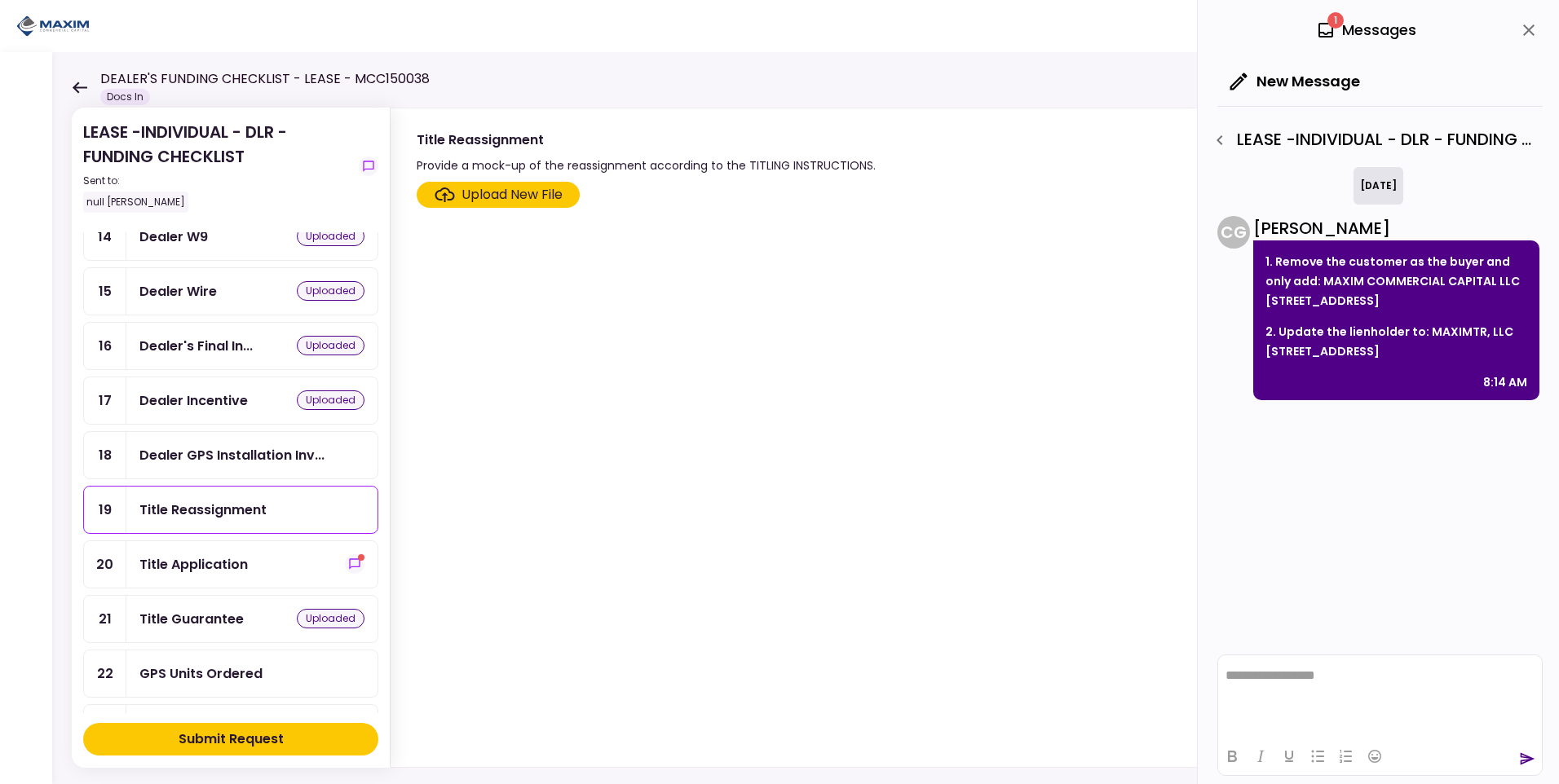
drag, startPoint x: 1273, startPoint y: 260, endPoint x: 1322, endPoint y: 396, distance: 144.6
click at [1322, 396] on div "1. Remove the customer as the buyer and only add: MAXIM COMMERCIAL CAPITAL LLC …" at bounding box center [1396, 320] width 286 height 160
copy div "Remove the customer as the buyer and only add: MAXIM COMMERCIAL CAPITAL LLC [ST…"
click at [348, 558] on icon "show-messages" at bounding box center [354, 564] width 13 height 13
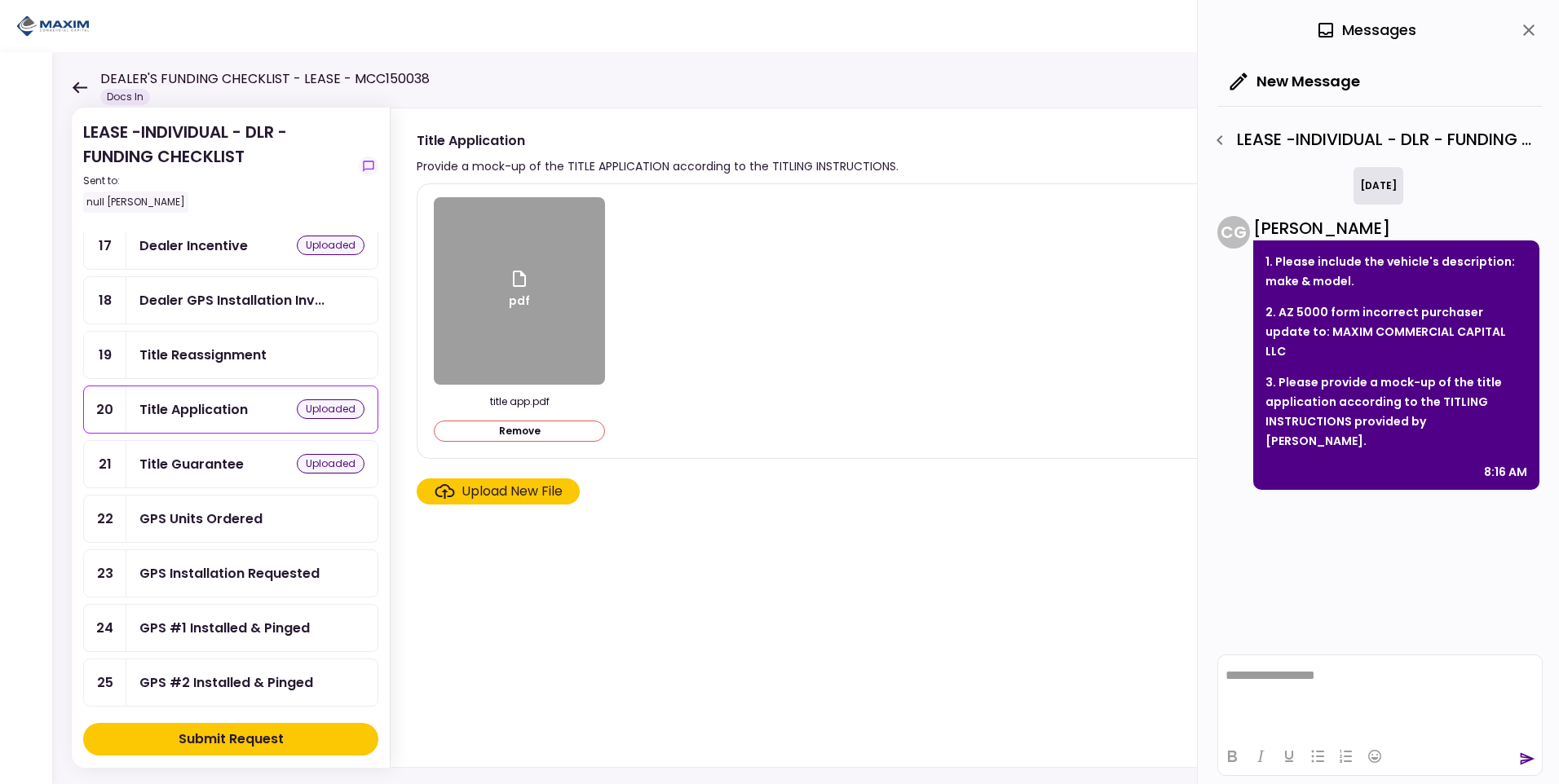
scroll to position [571, 0]
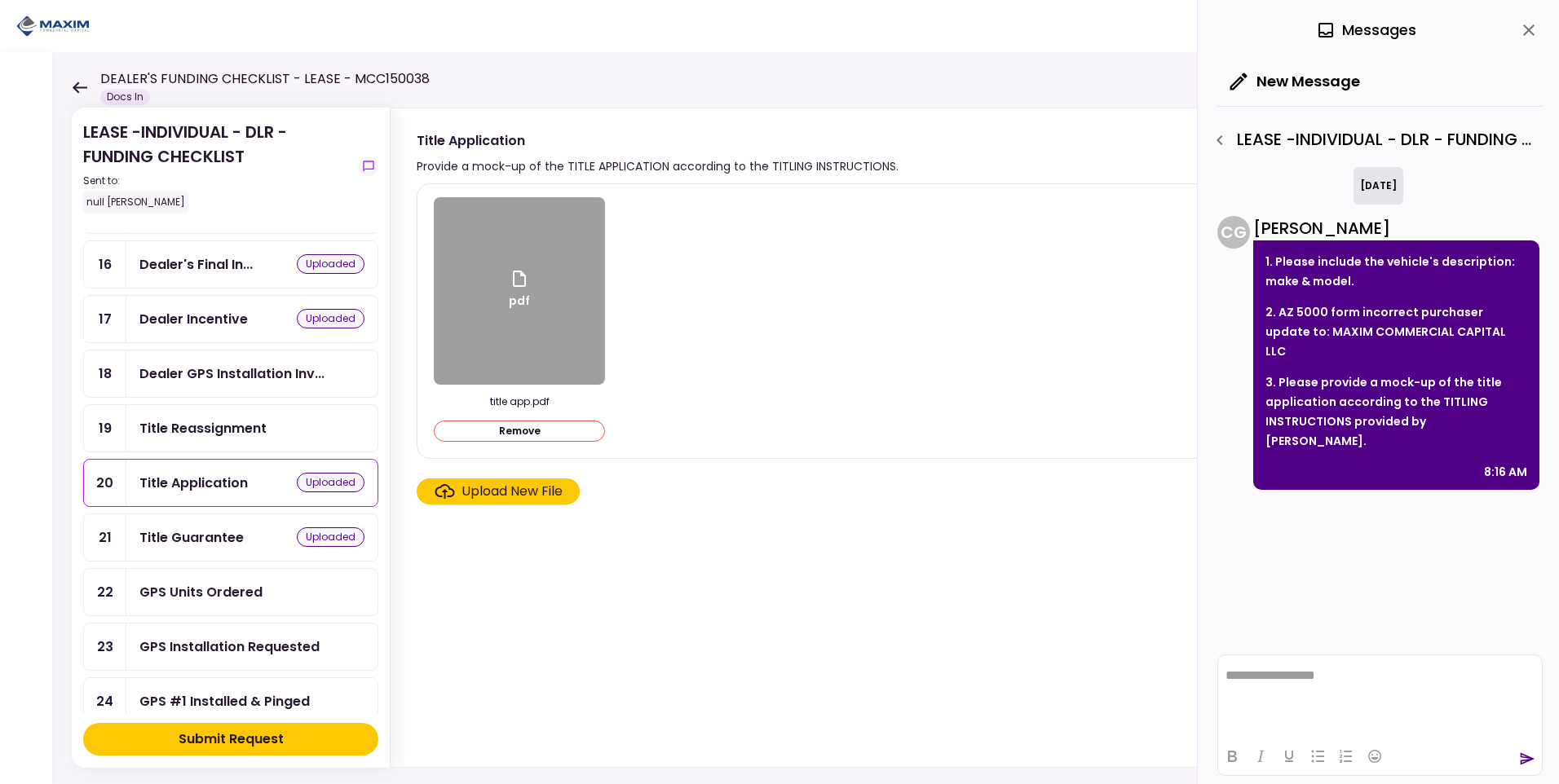
click at [207, 426] on div "Title Reassignment" at bounding box center [203, 428] width 127 height 20
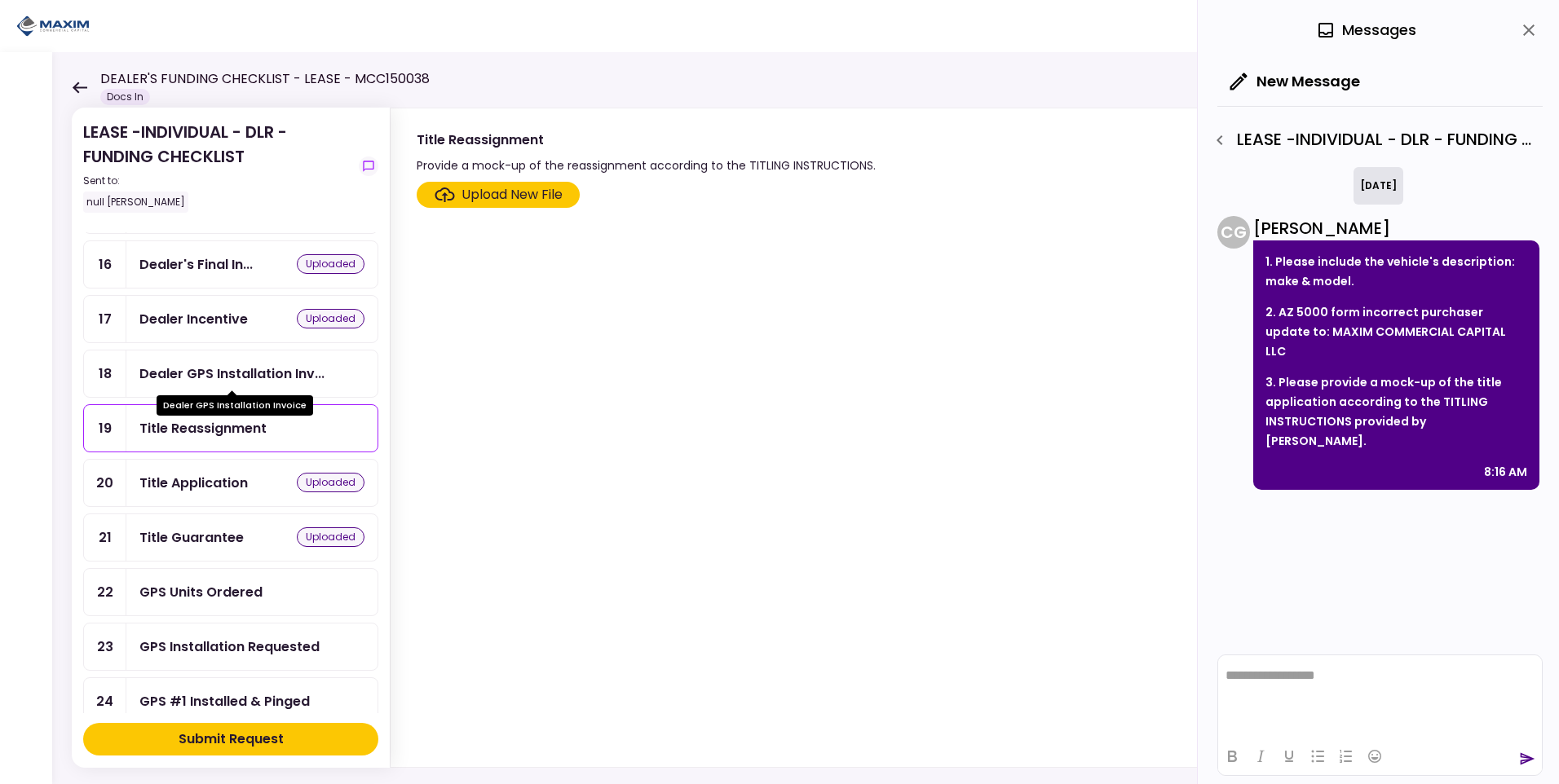
click at [276, 370] on div "Dealer GPS Installation Inv..." at bounding box center [232, 374] width 185 height 20
click at [273, 421] on div "Title Reassignment" at bounding box center [252, 428] width 225 height 20
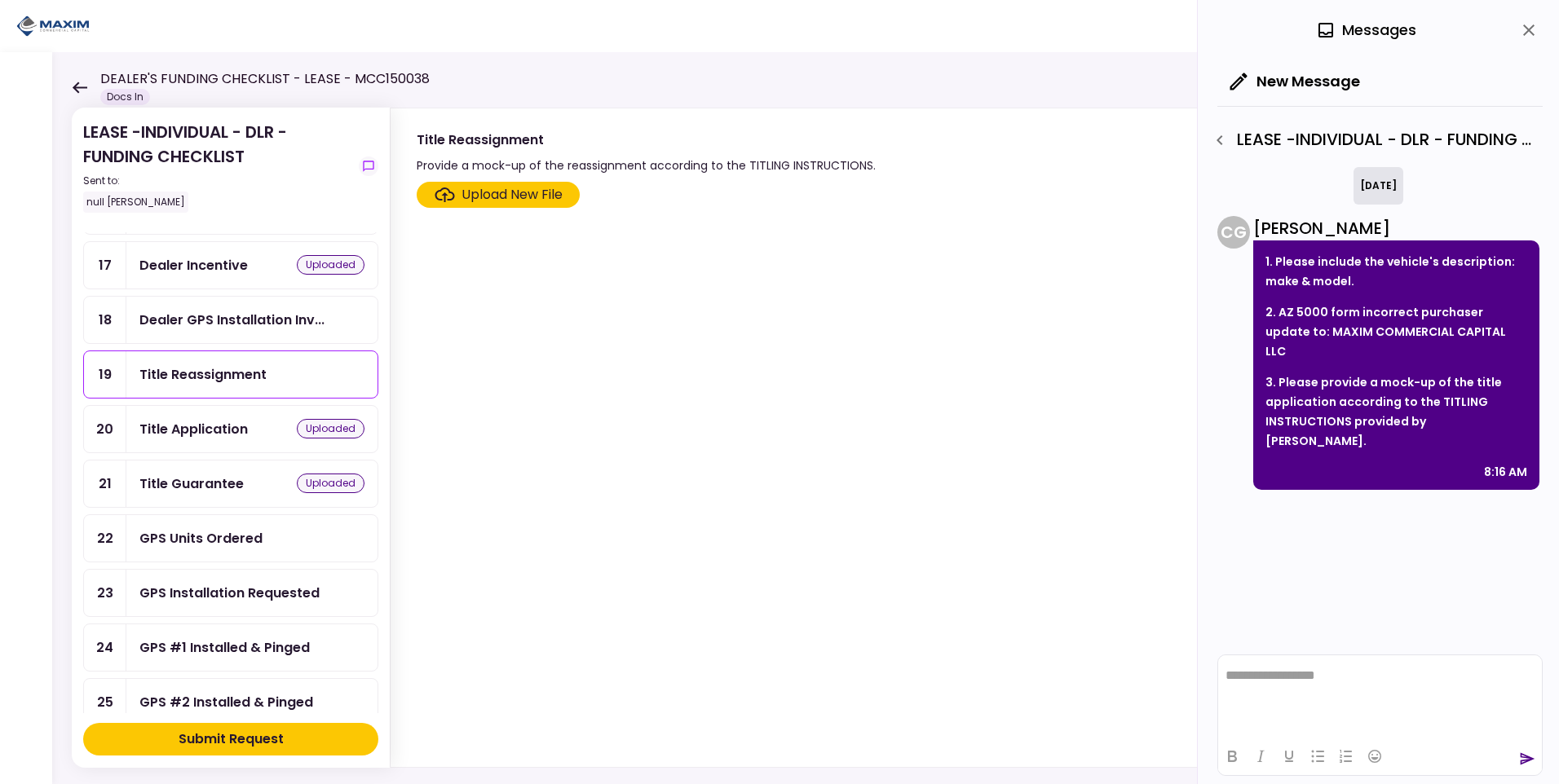
scroll to position [652, 0]
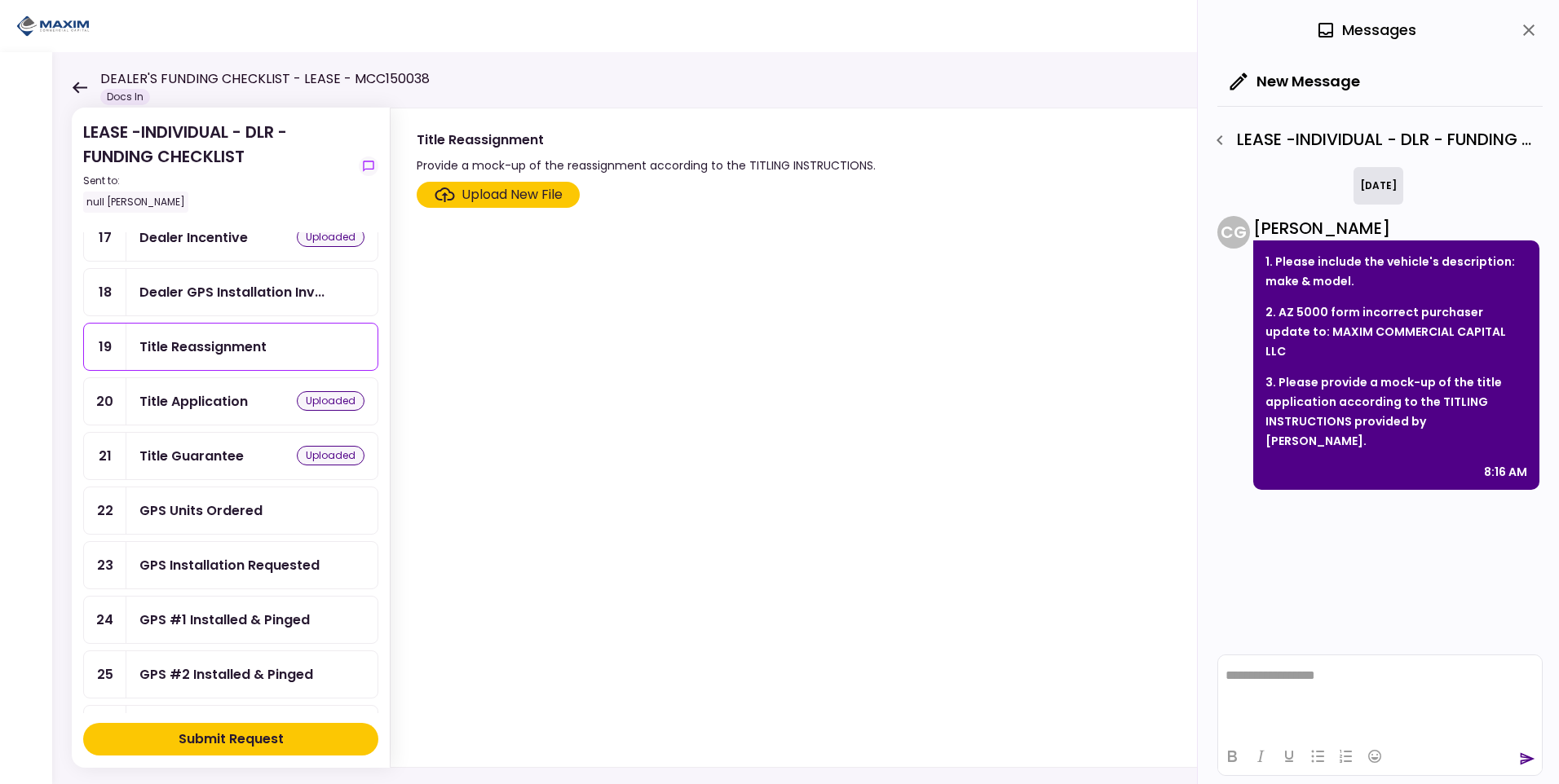
click at [252, 506] on div "GPS Units Ordered" at bounding box center [201, 510] width 123 height 20
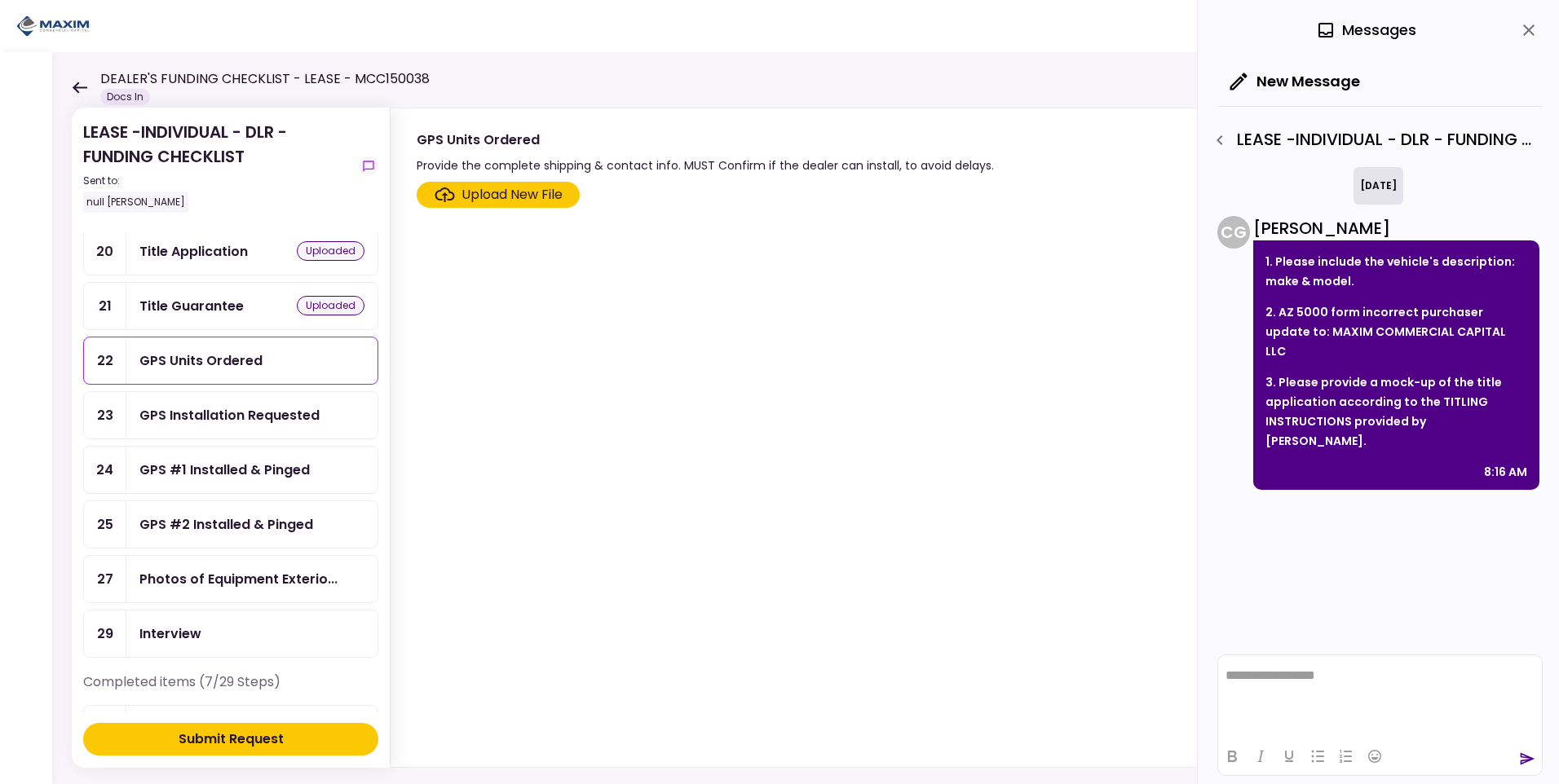
scroll to position [815, 0]
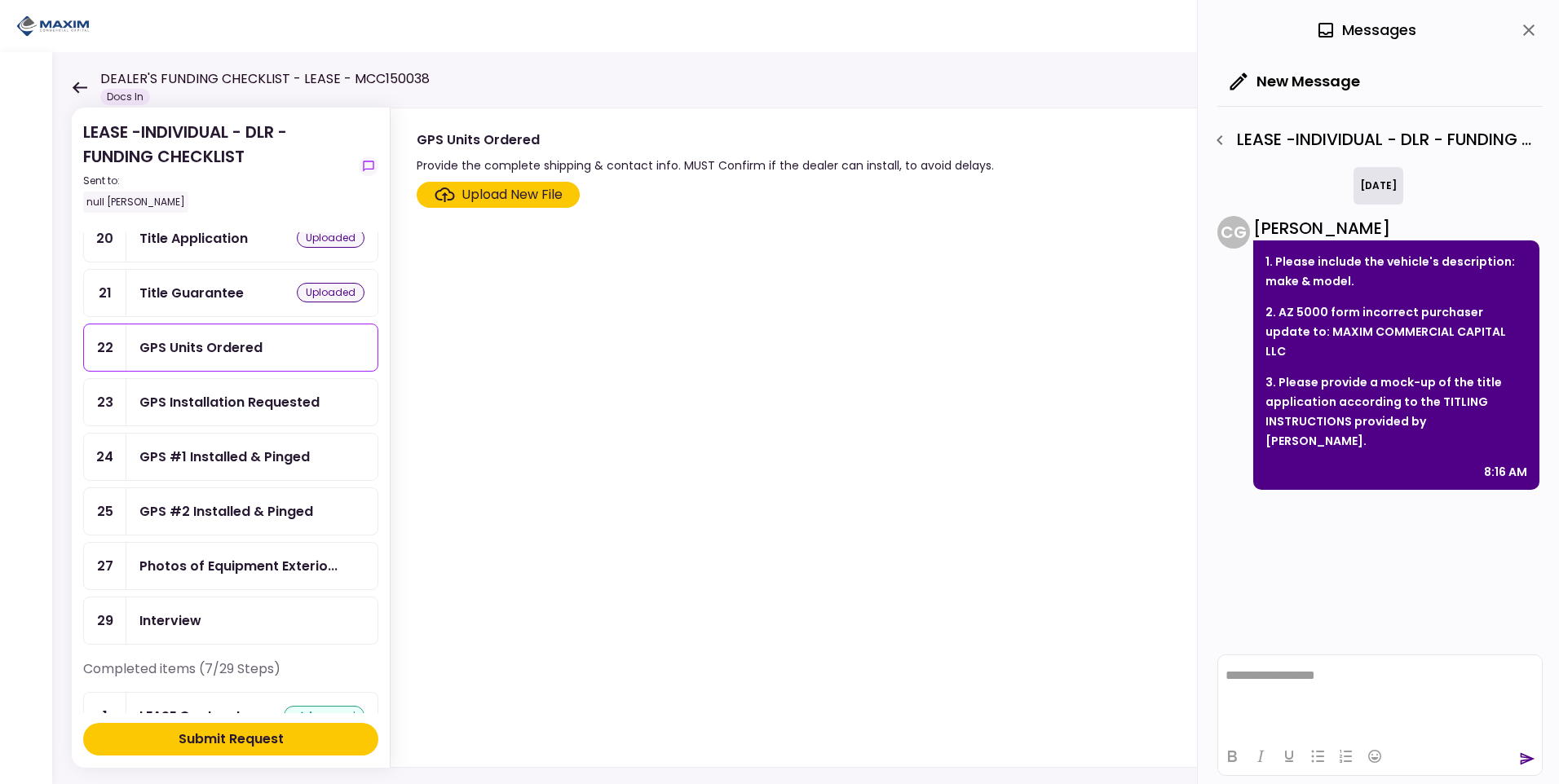
click at [485, 186] on div "Upload New File" at bounding box center [513, 195] width 101 height 19
click at [0, 0] on input "Upload New File" at bounding box center [0, 0] width 0 height 0
click at [185, 352] on div "GPS Units Ordered" at bounding box center [201, 347] width 123 height 20
click at [1224, 135] on icon "button" at bounding box center [1220, 140] width 19 height 19
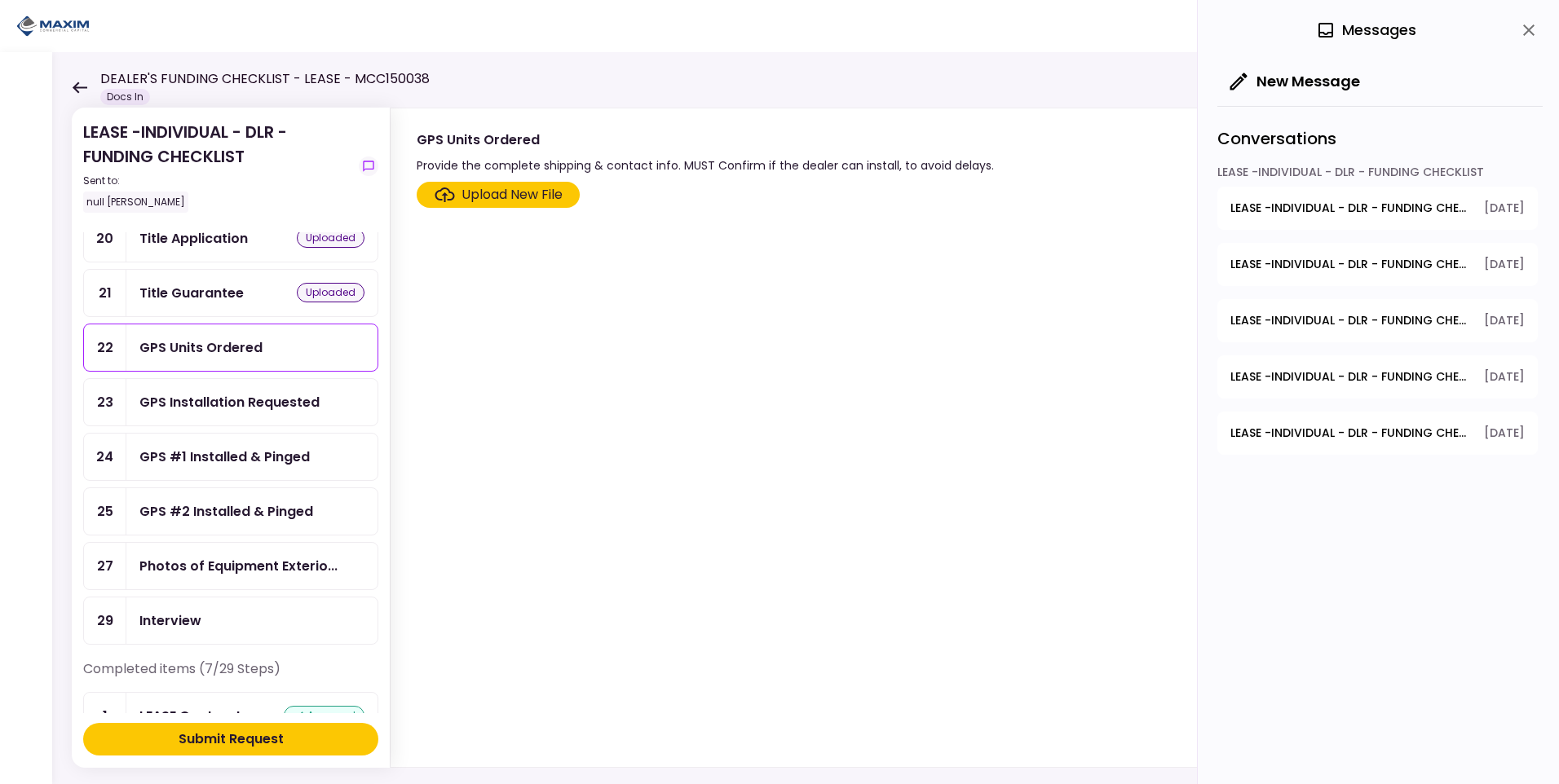
click at [1306, 439] on span "LEASE -INDIVIDUAL - DLR - FUNDING CHECKLIST - Lessee CDL or Driver License" at bounding box center [1352, 434] width 243 height 17
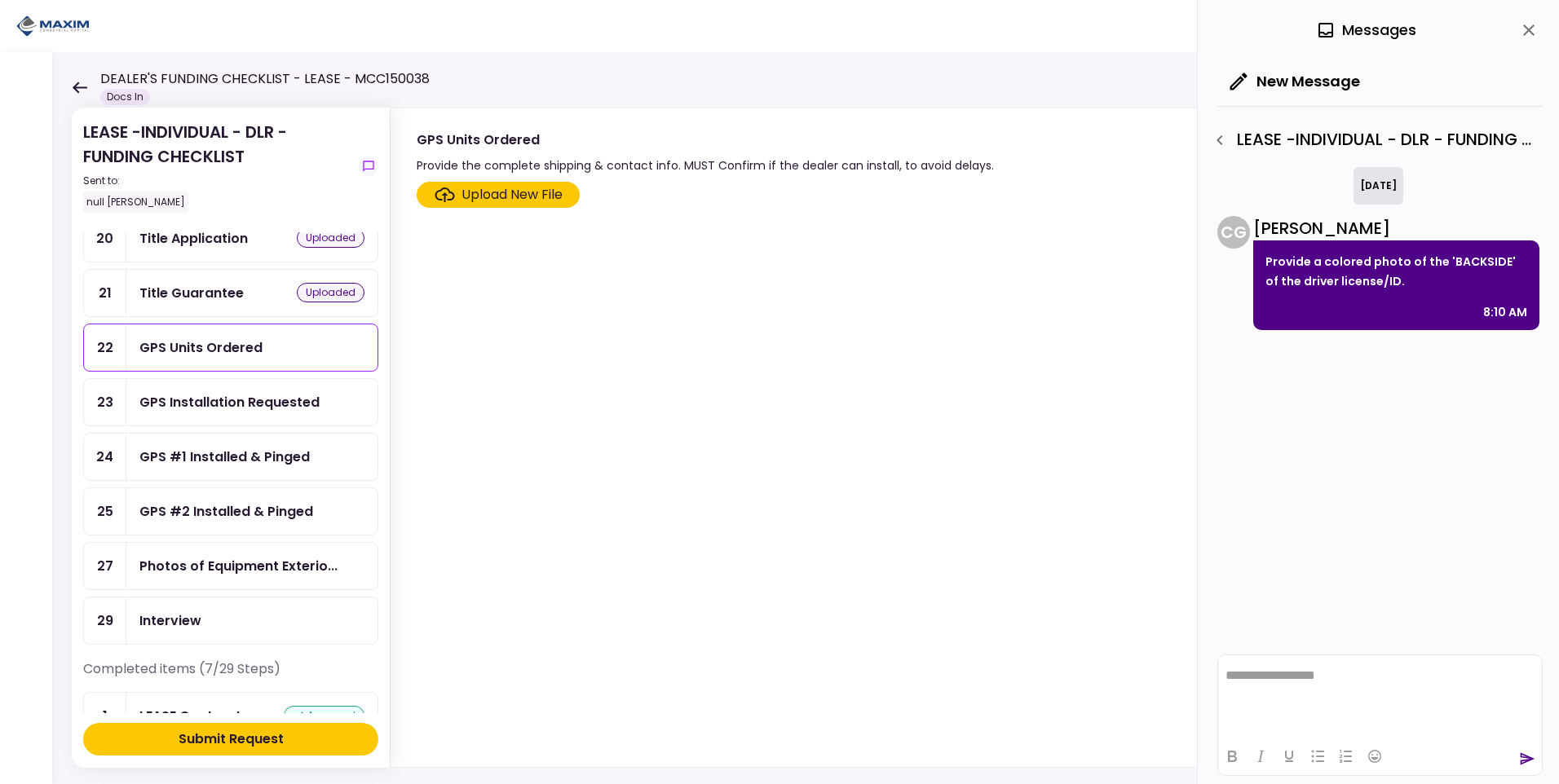
scroll to position [0, 0]
click at [1230, 141] on button "button" at bounding box center [1220, 140] width 28 height 28
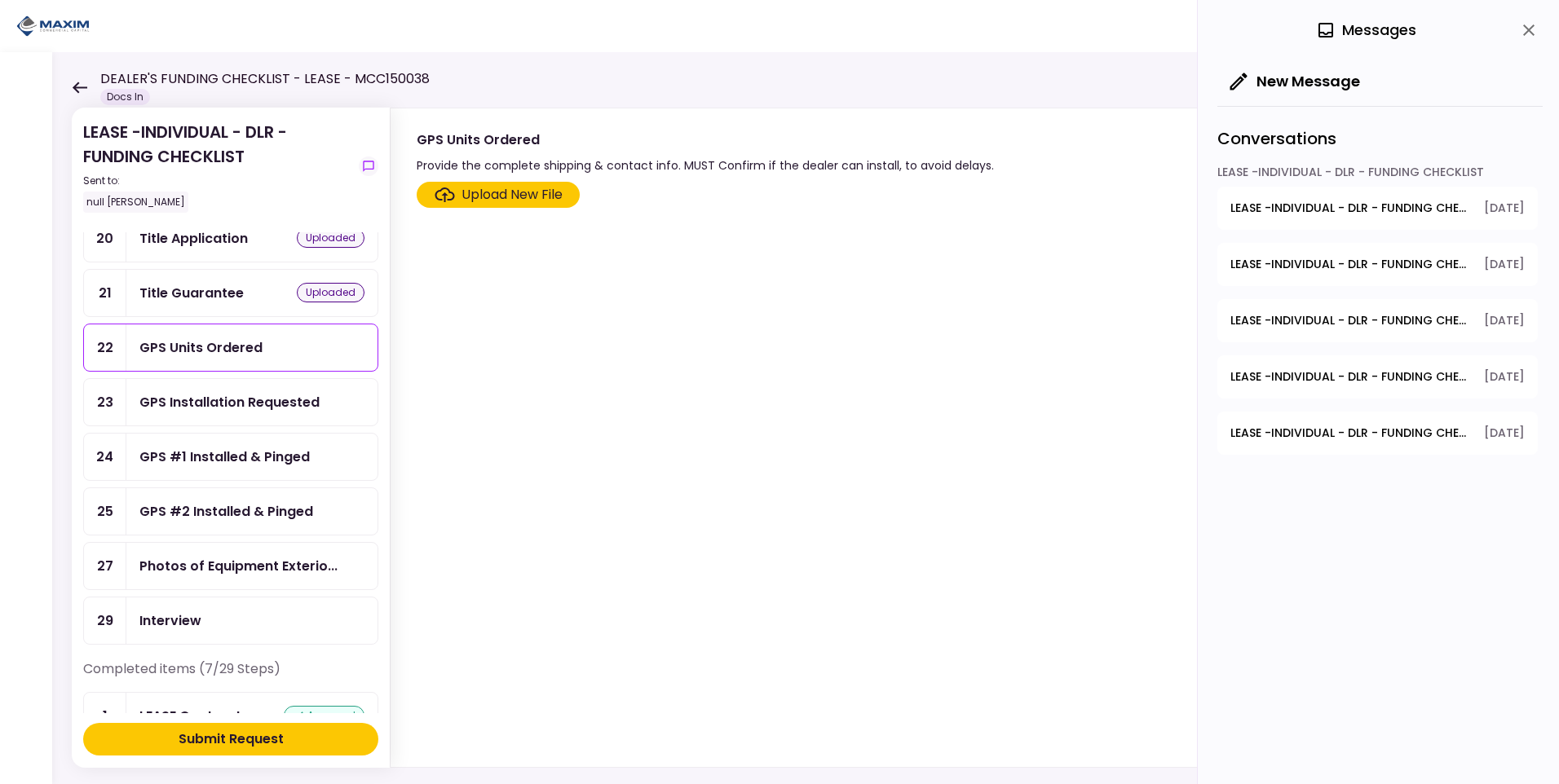
click at [1290, 206] on span "LEASE -INDIVIDUAL - DLR - FUNDING CHECKLIST - Voided Check" at bounding box center [1352, 209] width 243 height 17
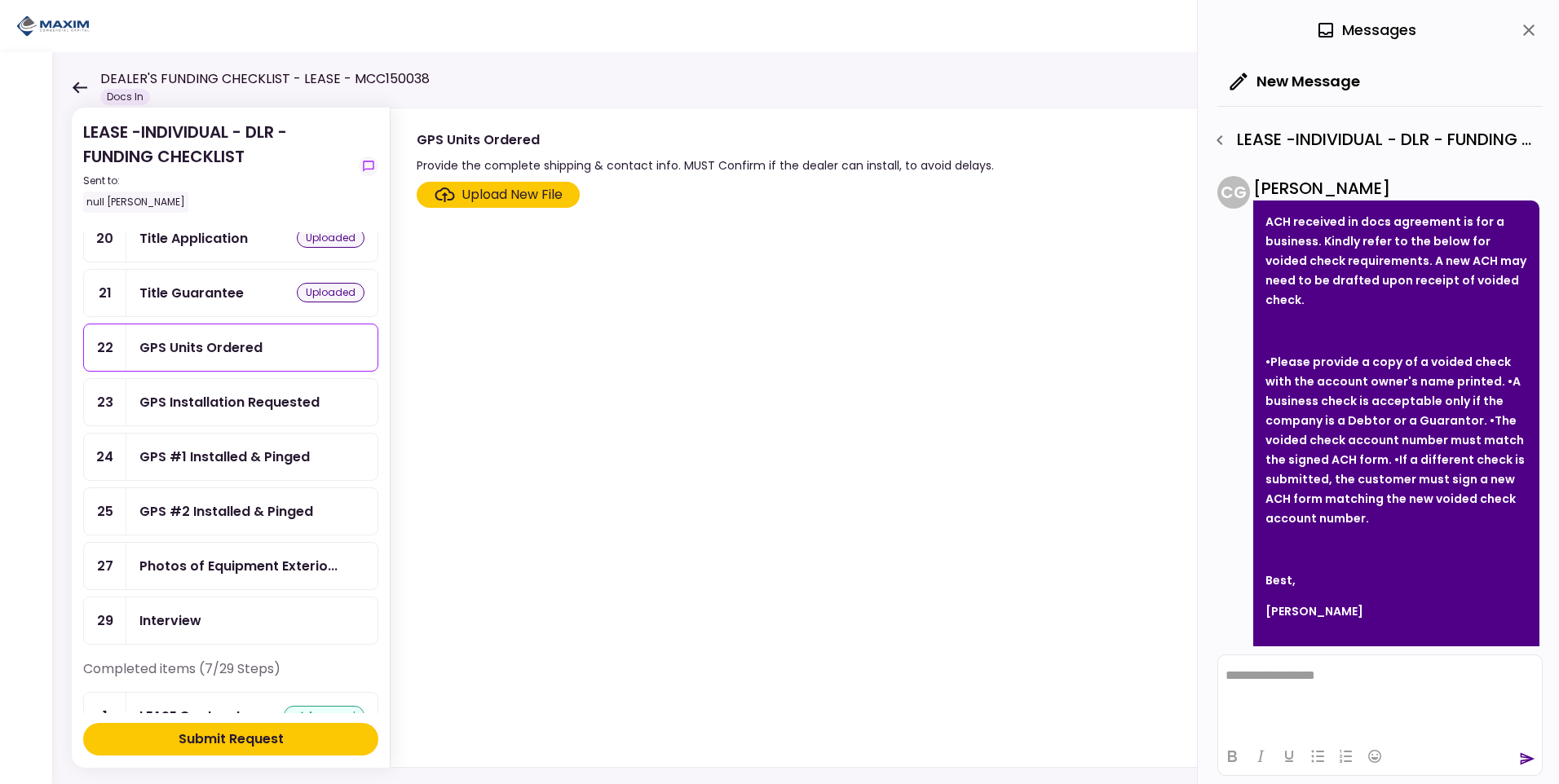
scroll to position [73, 0]
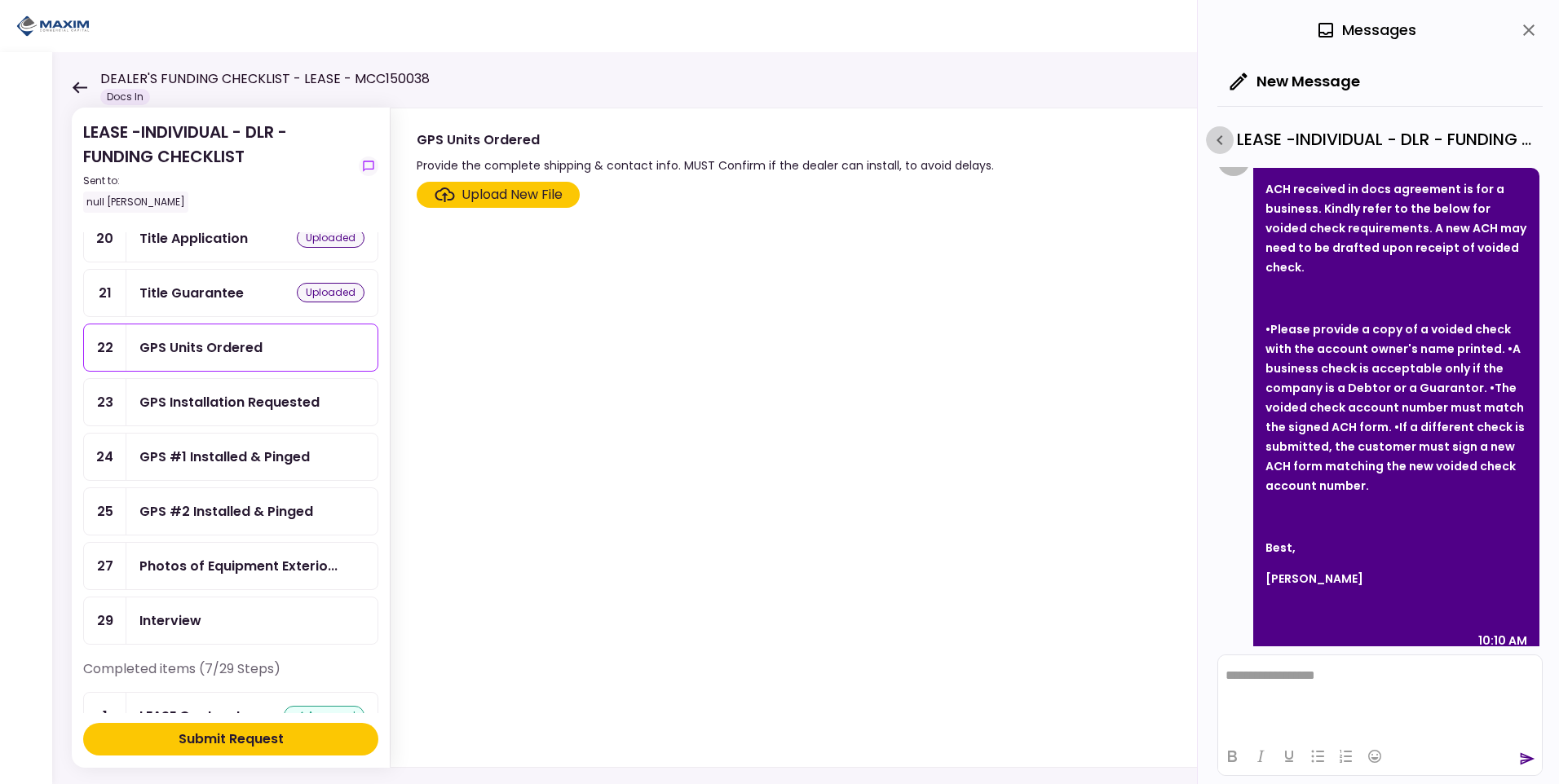
click at [1220, 135] on icon "button" at bounding box center [1220, 140] width 19 height 19
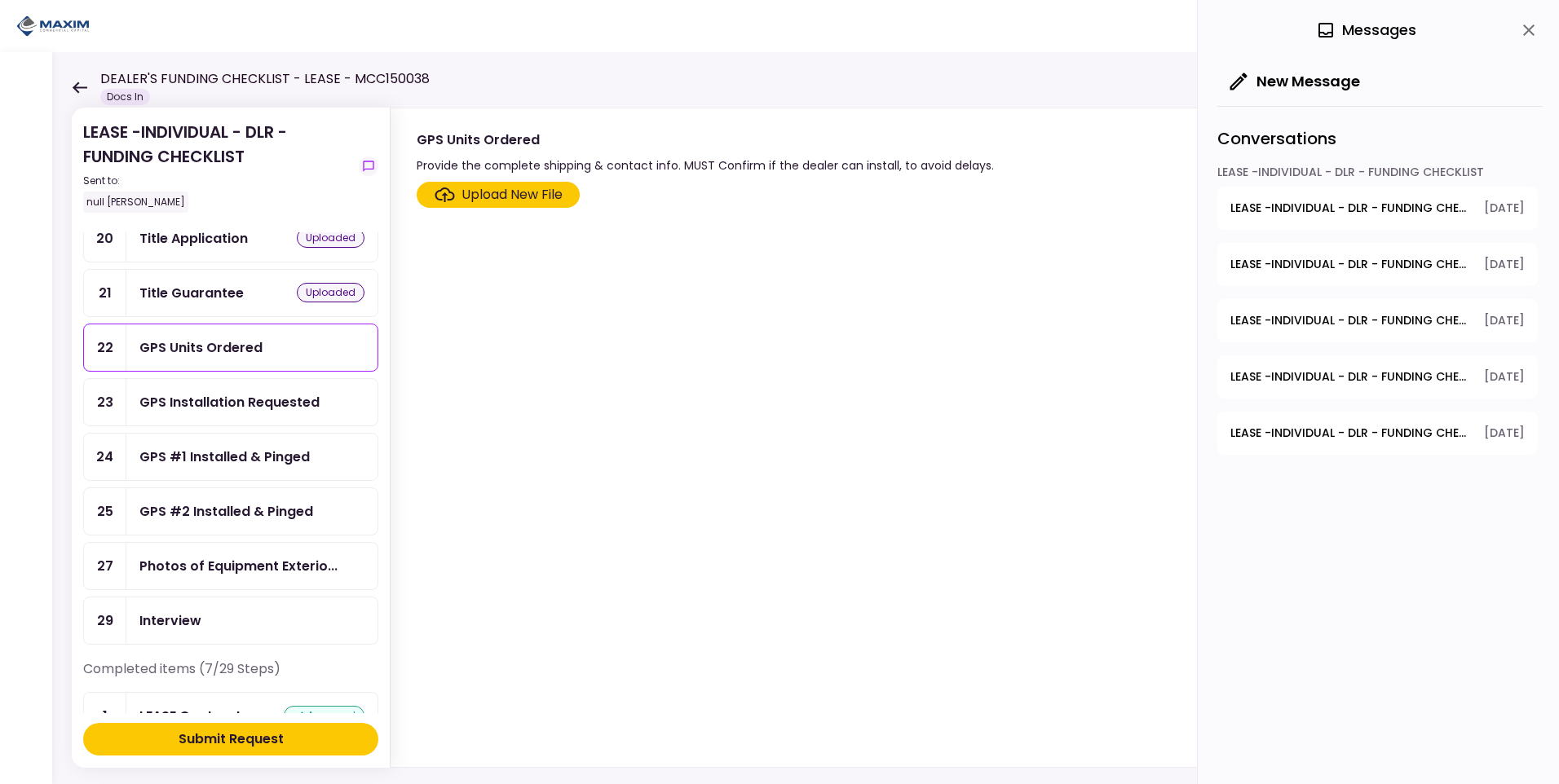
click at [1348, 267] on span "LEASE -INDIVIDUAL - DLR - FUNDING CHECKLIST - Title Application" at bounding box center [1352, 265] width 243 height 17
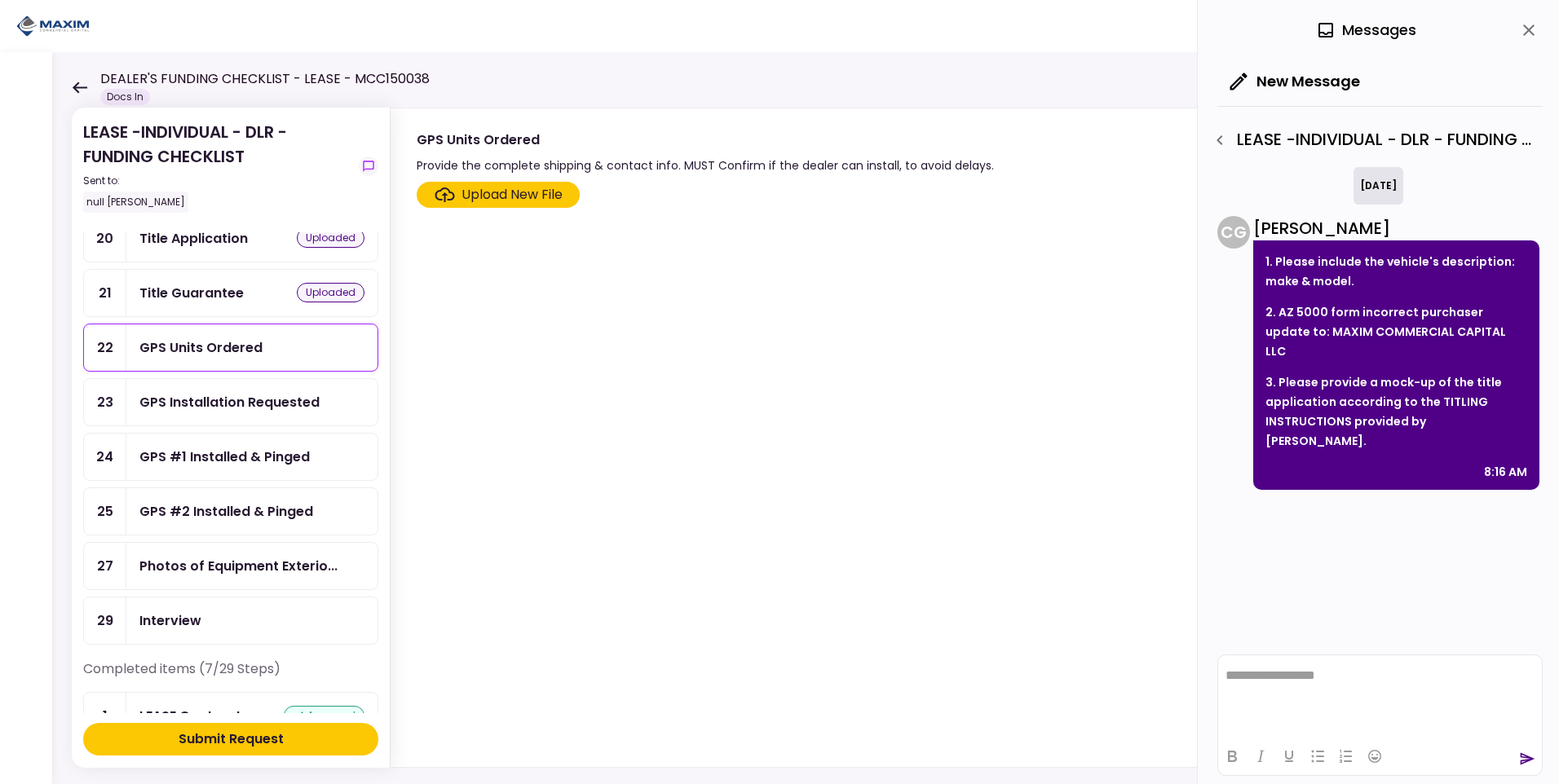
scroll to position [0, 0]
click at [1225, 130] on icon "button" at bounding box center [1220, 140] width 19 height 19
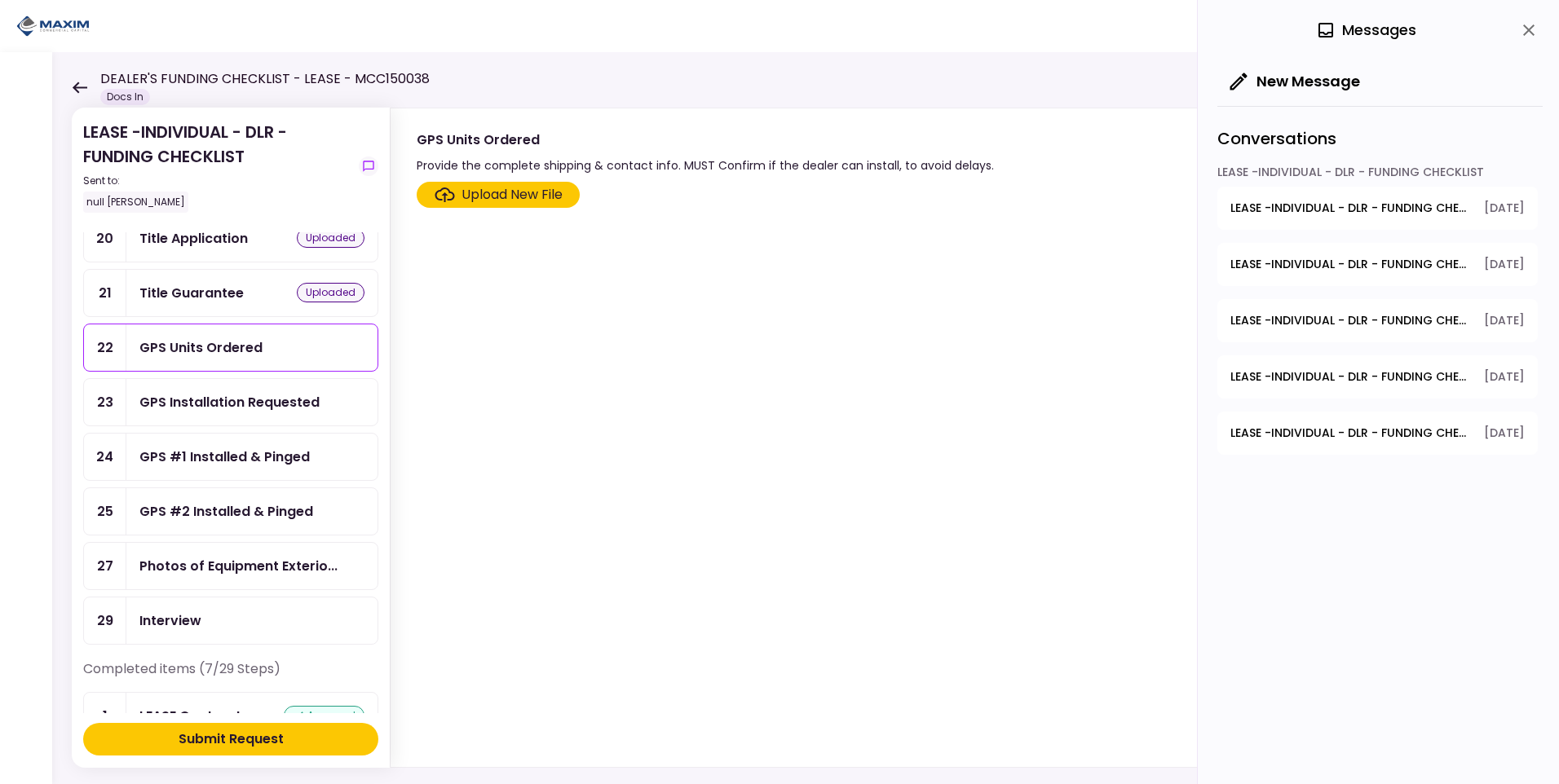
click at [153, 353] on div "GPS Units Ordered" at bounding box center [201, 347] width 123 height 20
click at [1357, 28] on div "0 Messages" at bounding box center [1366, 29] width 100 height 24
click at [1245, 85] on icon "button" at bounding box center [1239, 82] width 23 height 23
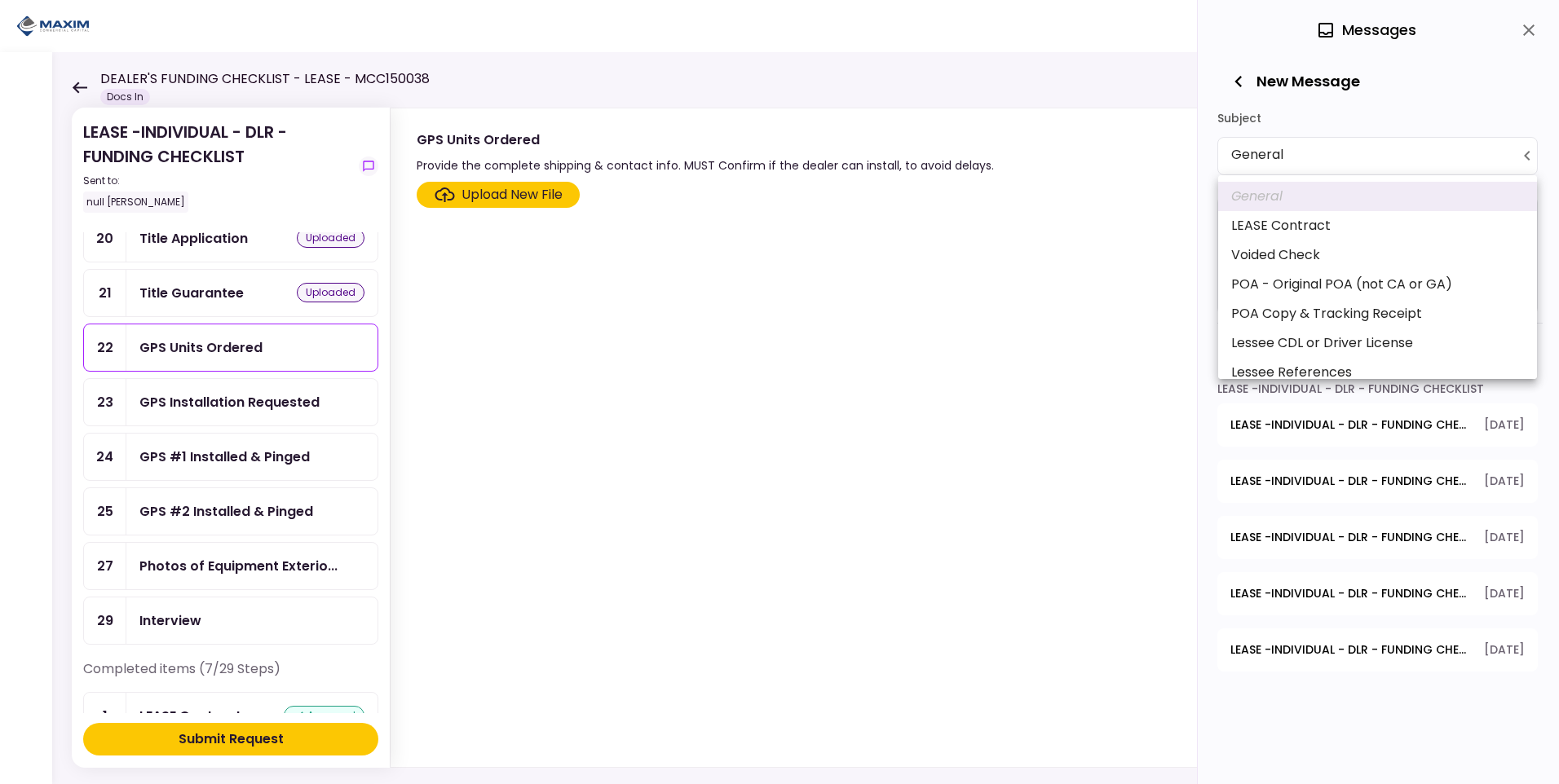
click at [1331, 147] on body "**********" at bounding box center [780, 392] width 1559 height 784
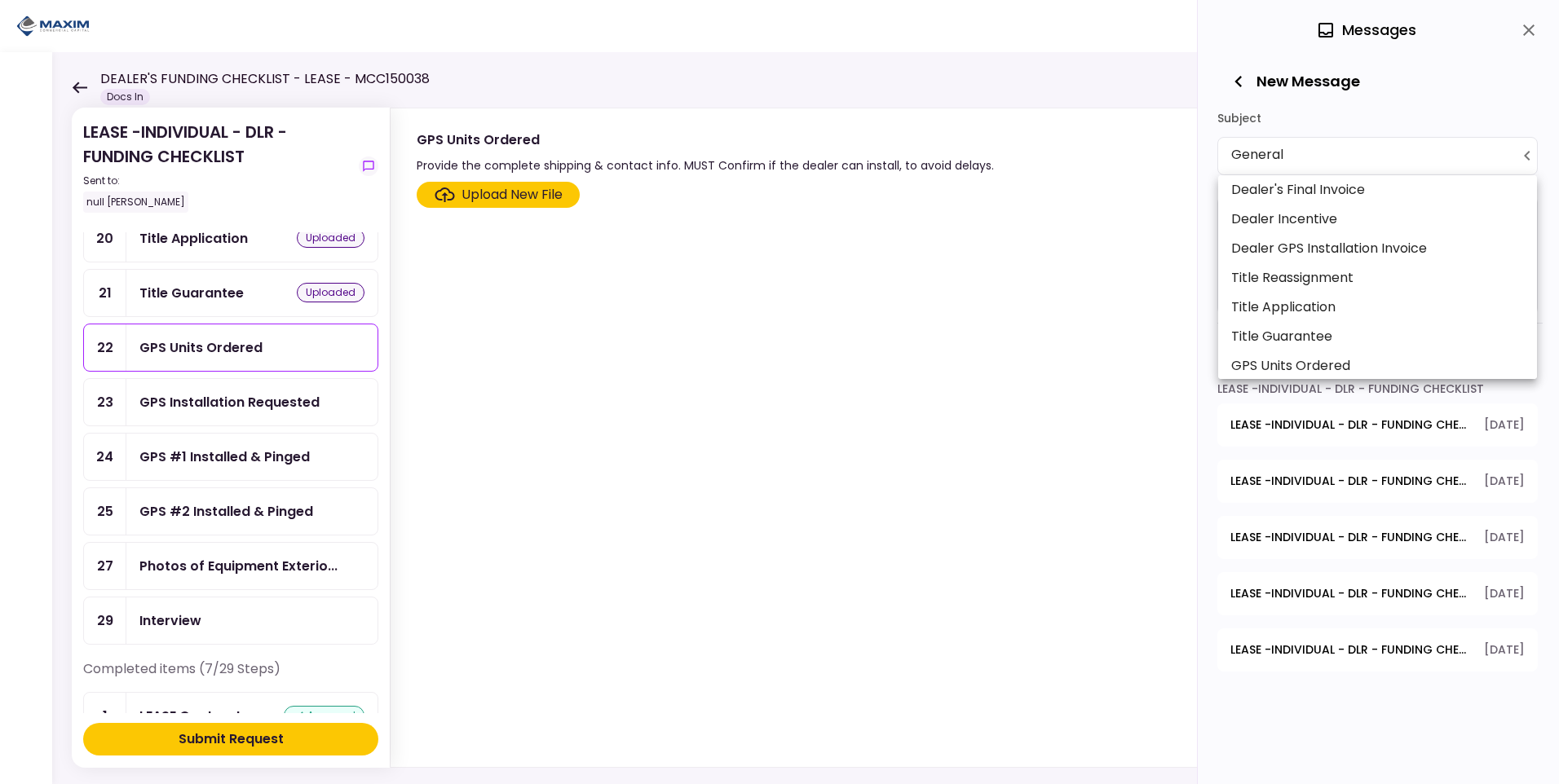
scroll to position [489, 0]
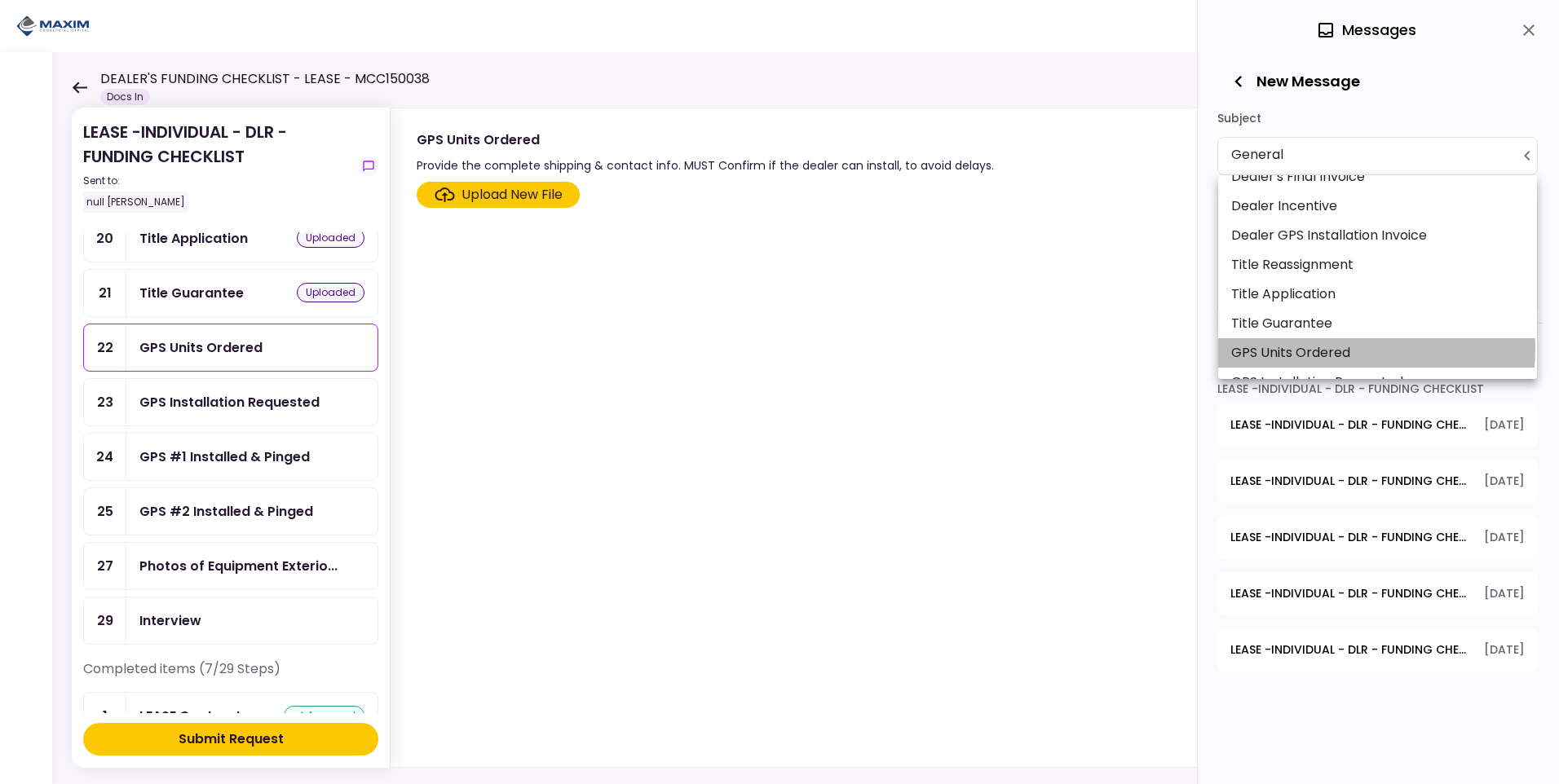
click at [1339, 349] on li "GPS Units Ordered" at bounding box center [1377, 353] width 318 height 29
type input "**********"
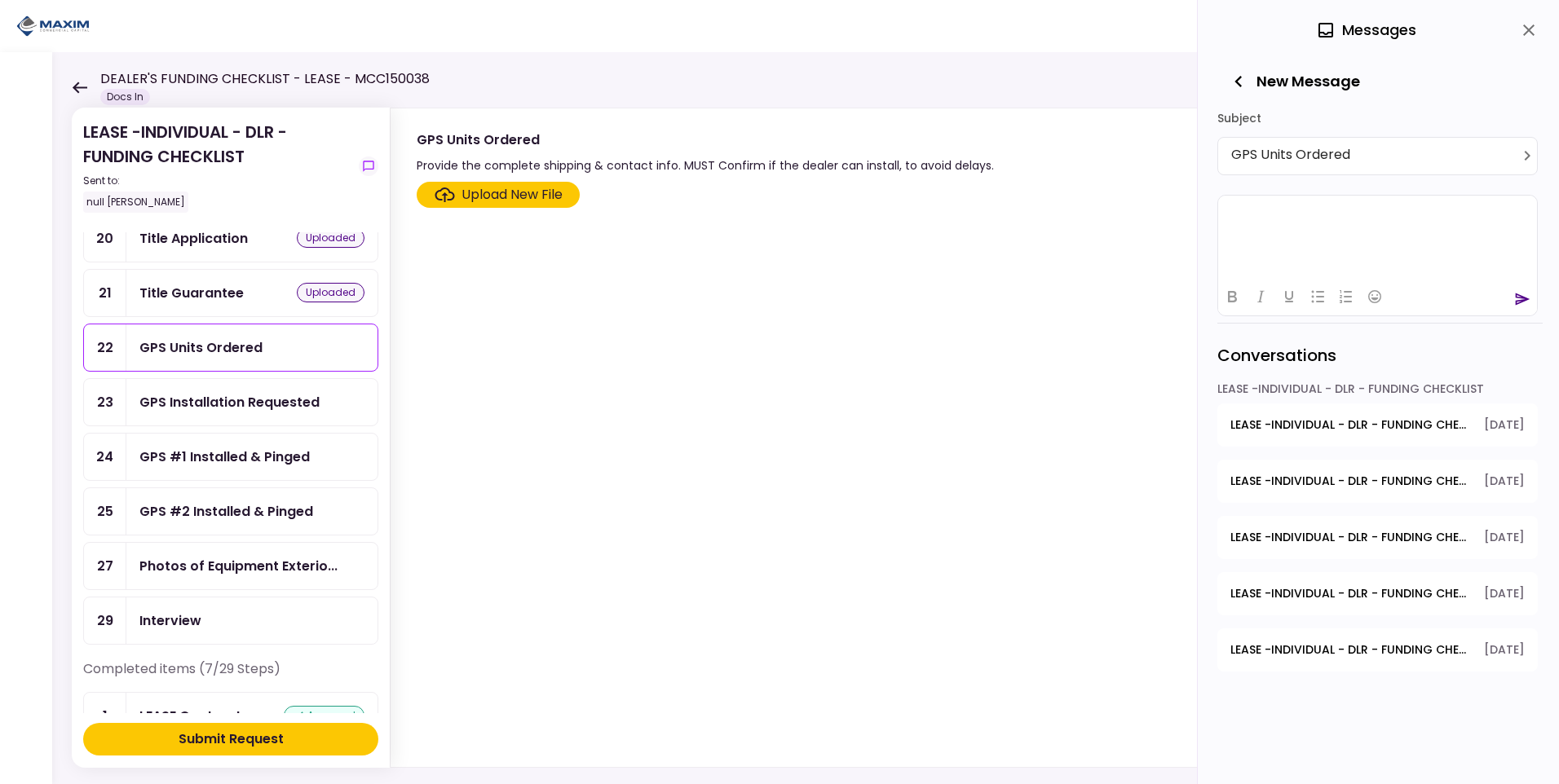
click at [1263, 225] on html at bounding box center [1377, 214] width 318 height 40
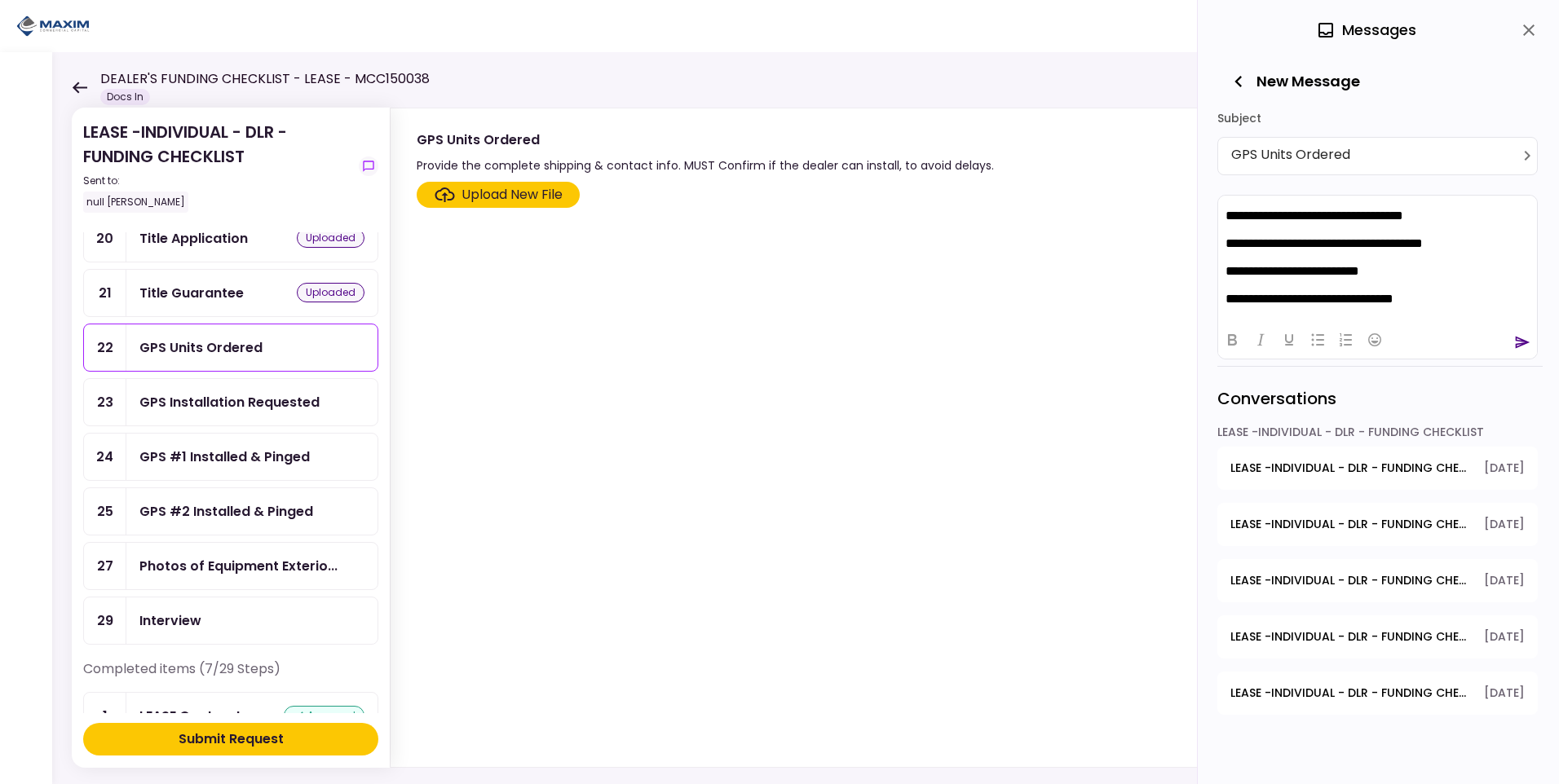
click at [1410, 245] on p "**********" at bounding box center [1377, 243] width 304 height 15
drag, startPoint x: 1434, startPoint y: 212, endPoint x: 1195, endPoint y: 202, distance: 239.2
click at [1218, 202] on html "**********" at bounding box center [1377, 257] width 318 height 124
drag, startPoint x: 1395, startPoint y: 309, endPoint x: 1343, endPoint y: 300, distance: 52.8
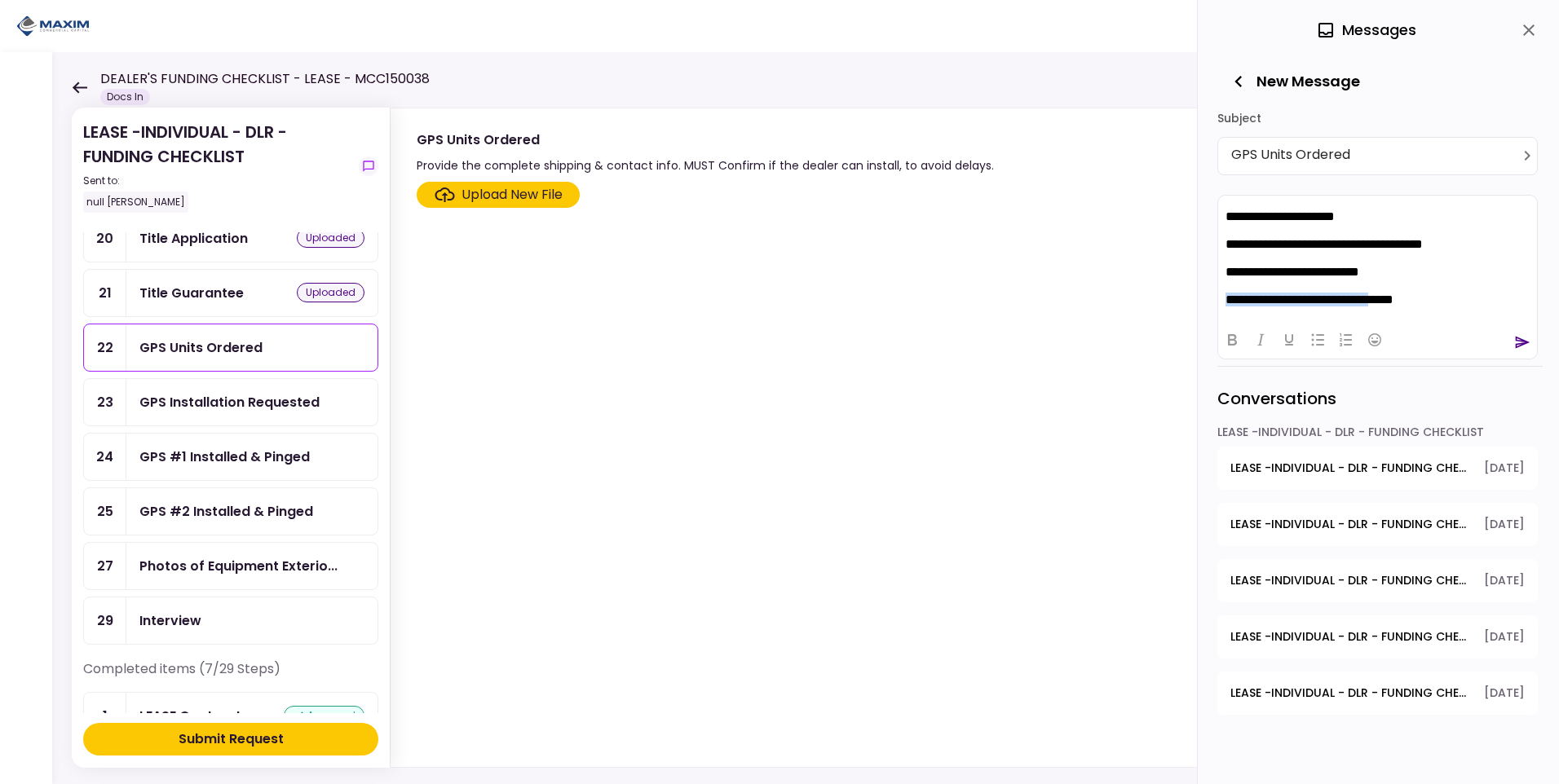
click at [1238, 309] on html "**********" at bounding box center [1377, 244] width 318 height 151
drag, startPoint x: 1408, startPoint y: 291, endPoint x: 1442, endPoint y: 293, distance: 34.1
click at [1418, 293] on body "**********" at bounding box center [1377, 244] width 306 height 125
drag, startPoint x: 1443, startPoint y: 297, endPoint x: 1227, endPoint y: 299, distance: 216.0
click at [1227, 299] on p "**********" at bounding box center [1372, 299] width 292 height 15
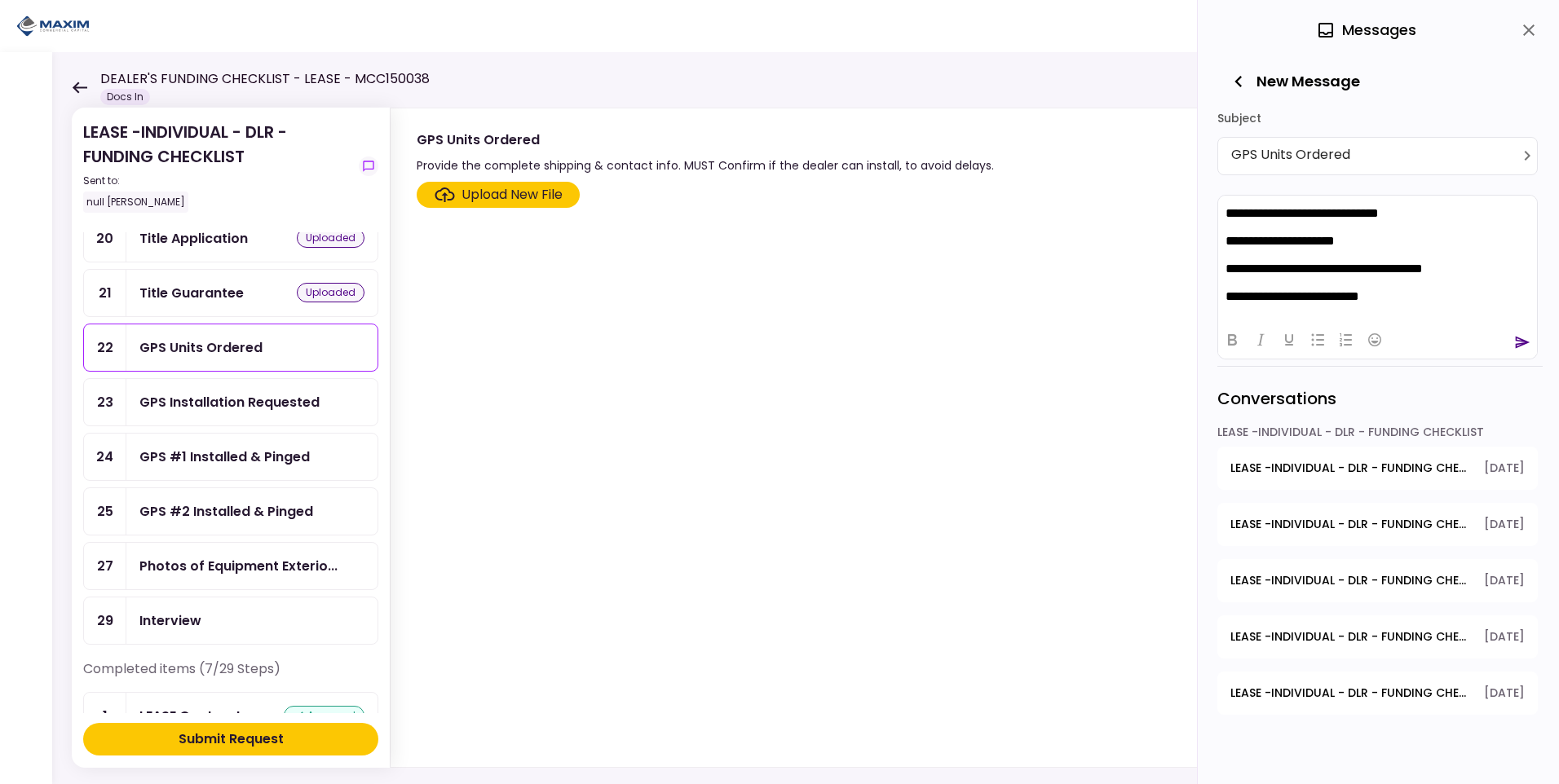
scroll to position [0, 0]
click at [1385, 247] on p "**********" at bounding box center [1372, 243] width 292 height 15
click at [1354, 301] on p "**********" at bounding box center [1372, 298] width 292 height 15
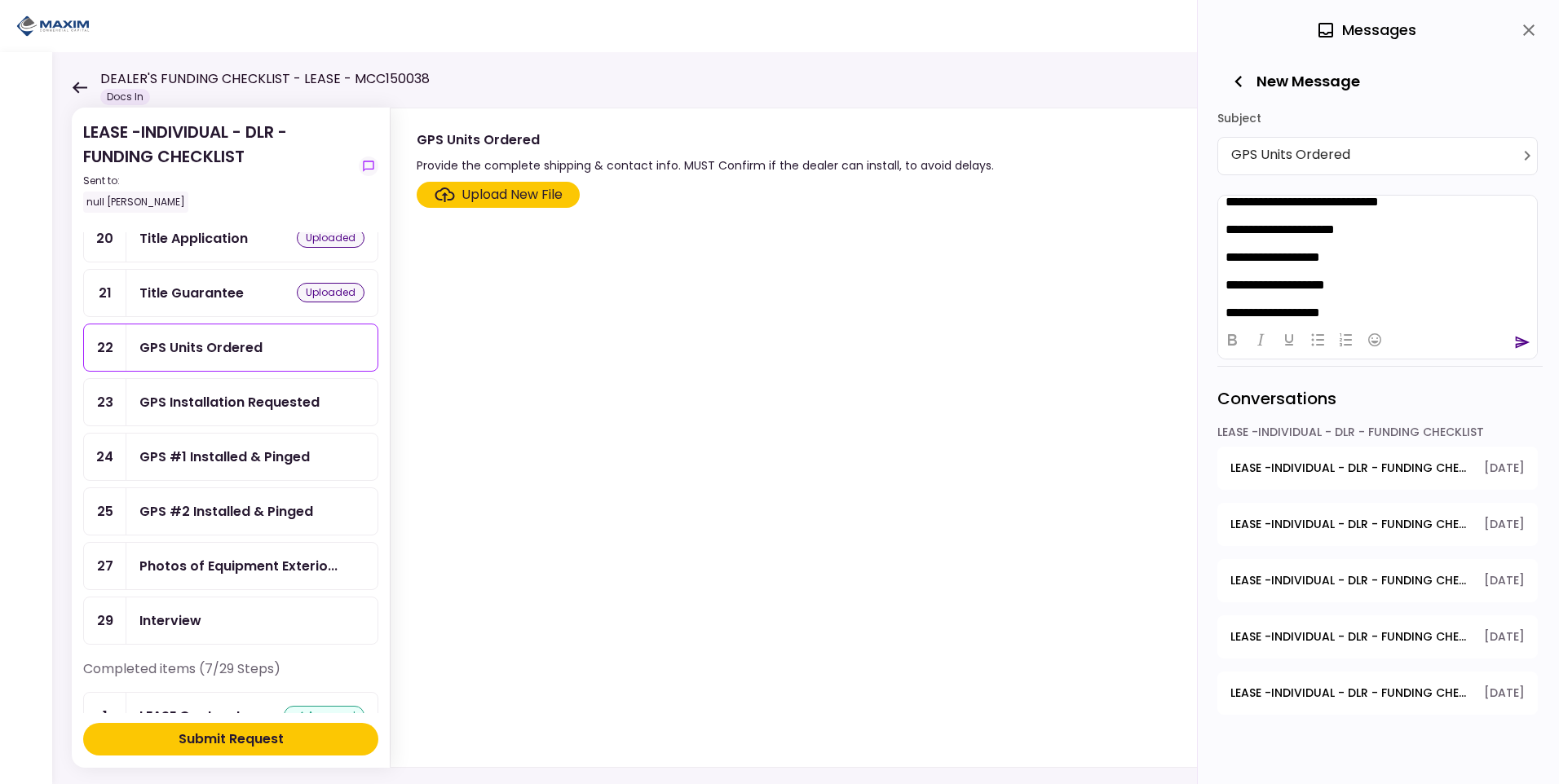
click at [1378, 301] on body "**********" at bounding box center [1377, 284] width 306 height 181
click at [1519, 338] on icon "send" at bounding box center [1523, 342] width 15 height 13
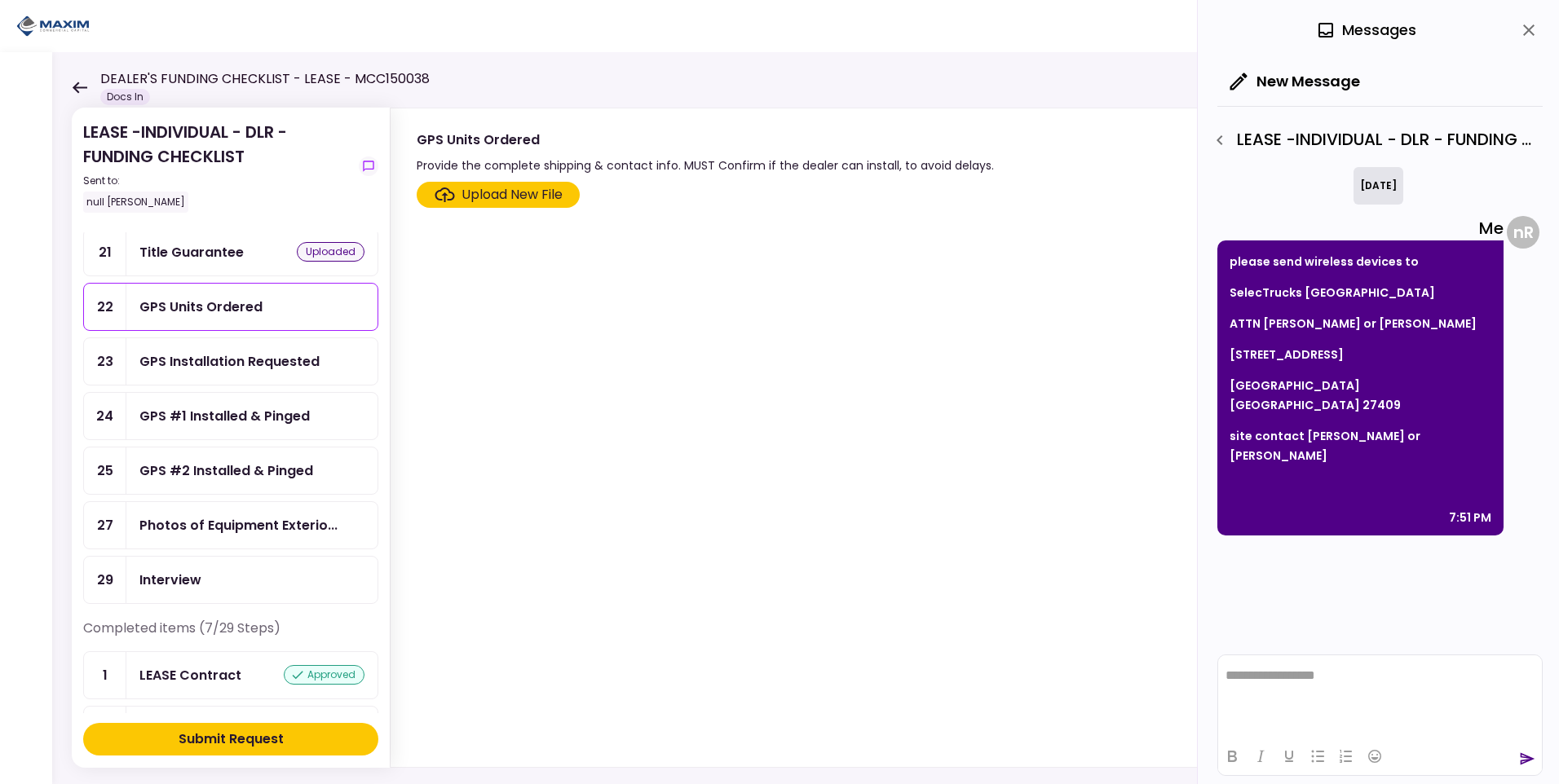
scroll to position [897, 0]
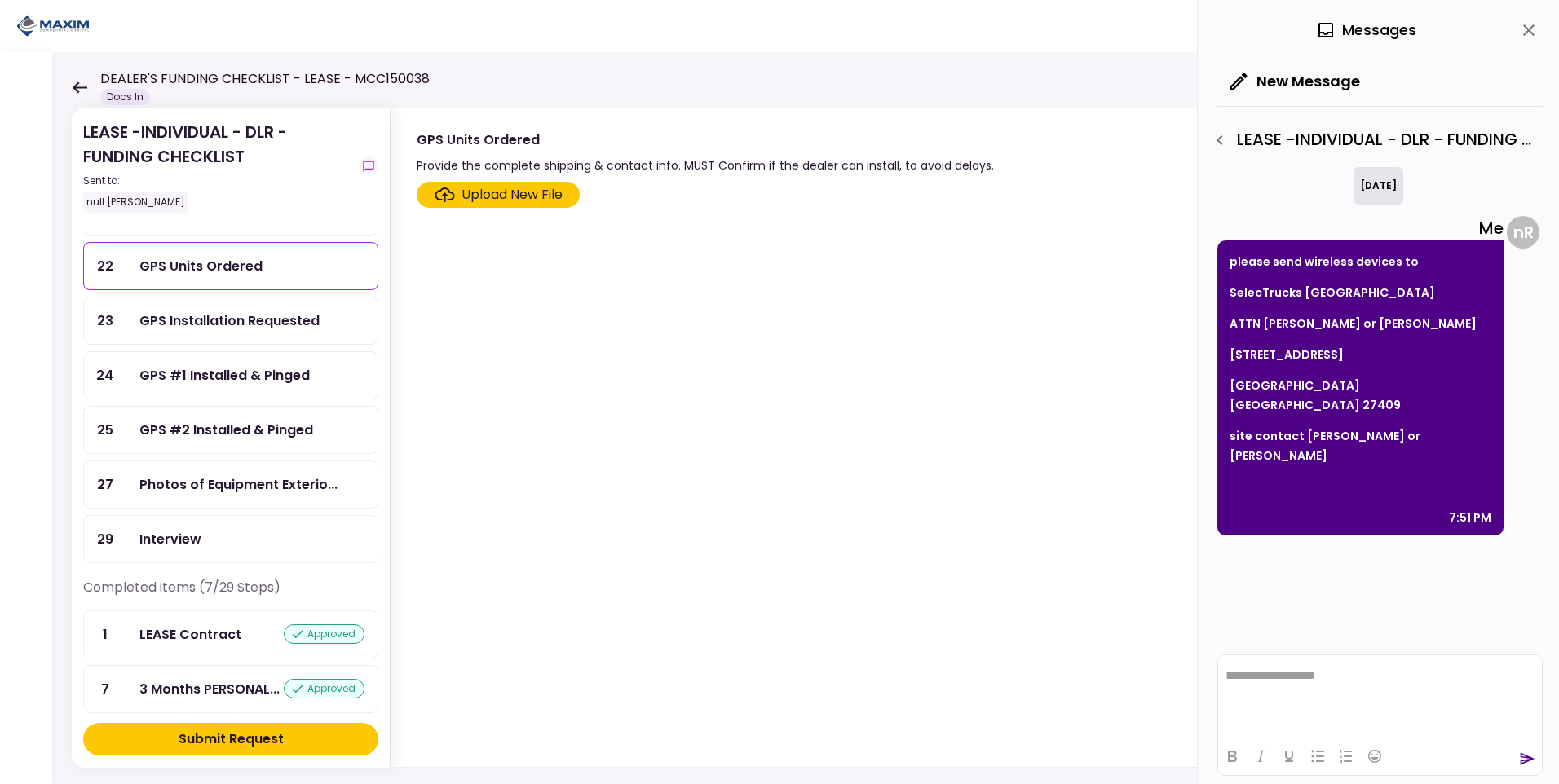
drag, startPoint x: 1528, startPoint y: 25, endPoint x: 1510, endPoint y: 28, distance: 18.2
click at [1528, 25] on icon "close" at bounding box center [1529, 30] width 19 height 19
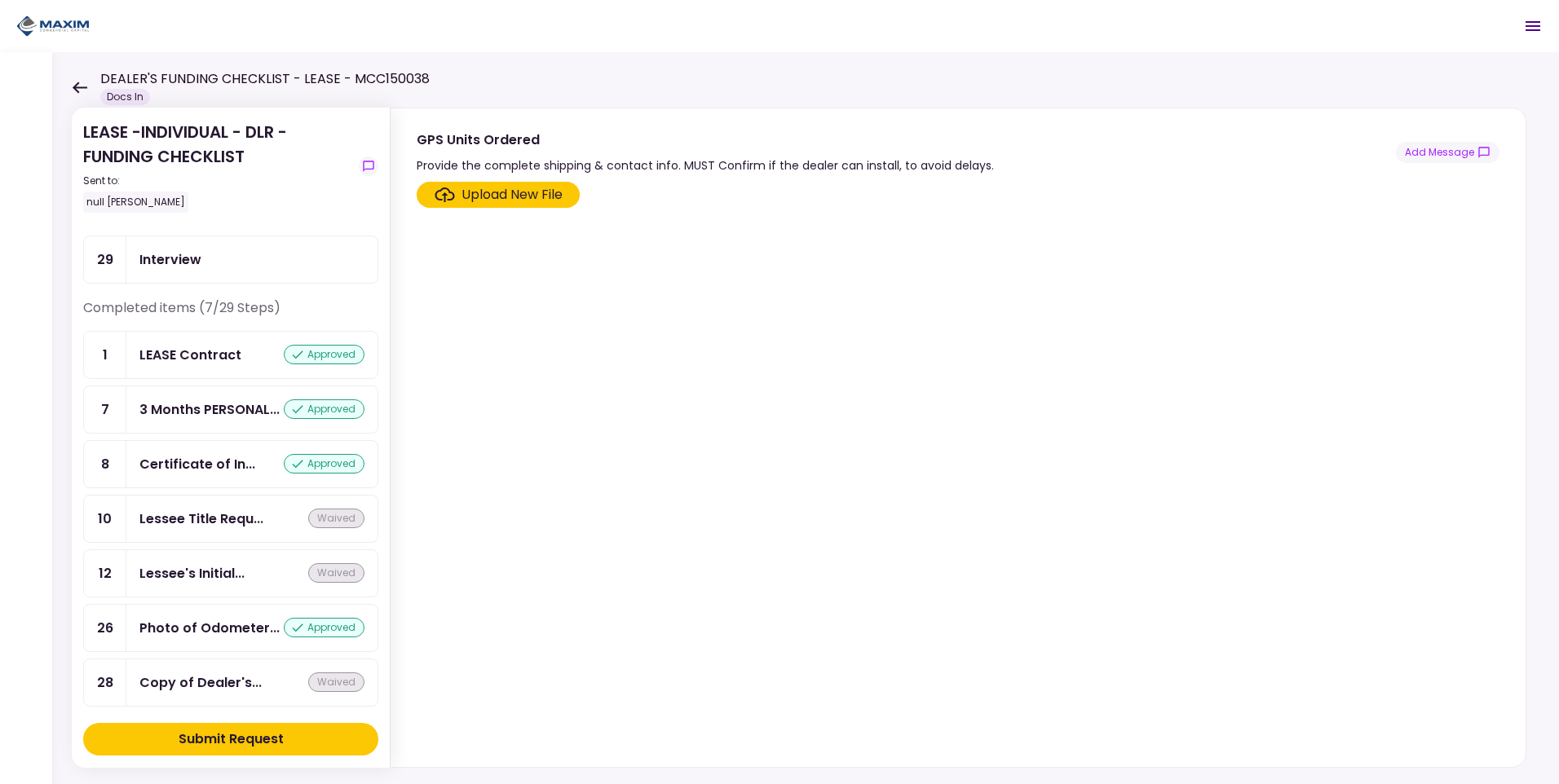
scroll to position [1205, 0]
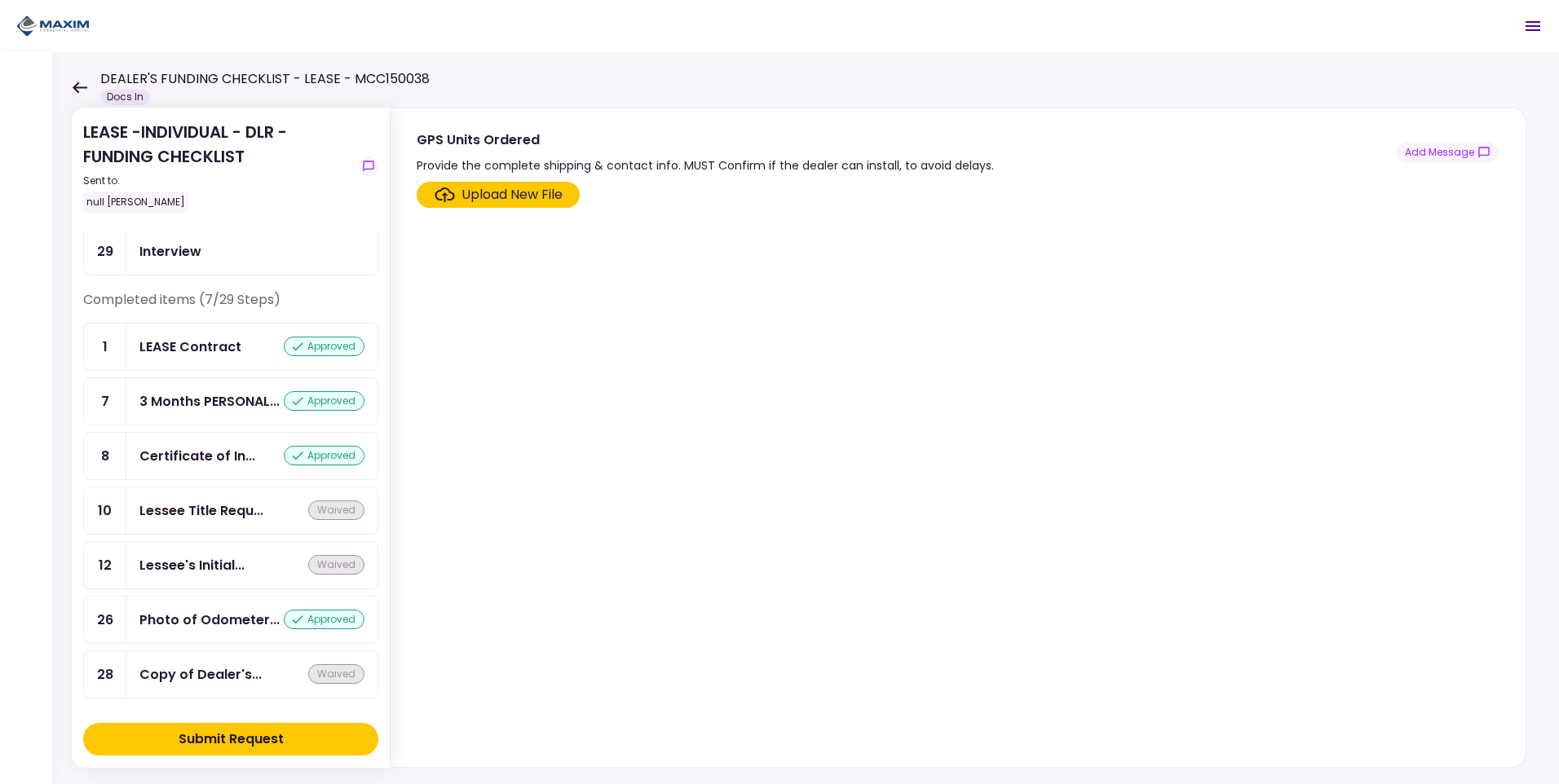
click at [245, 747] on div "Submit Request" at bounding box center [231, 739] width 105 height 19
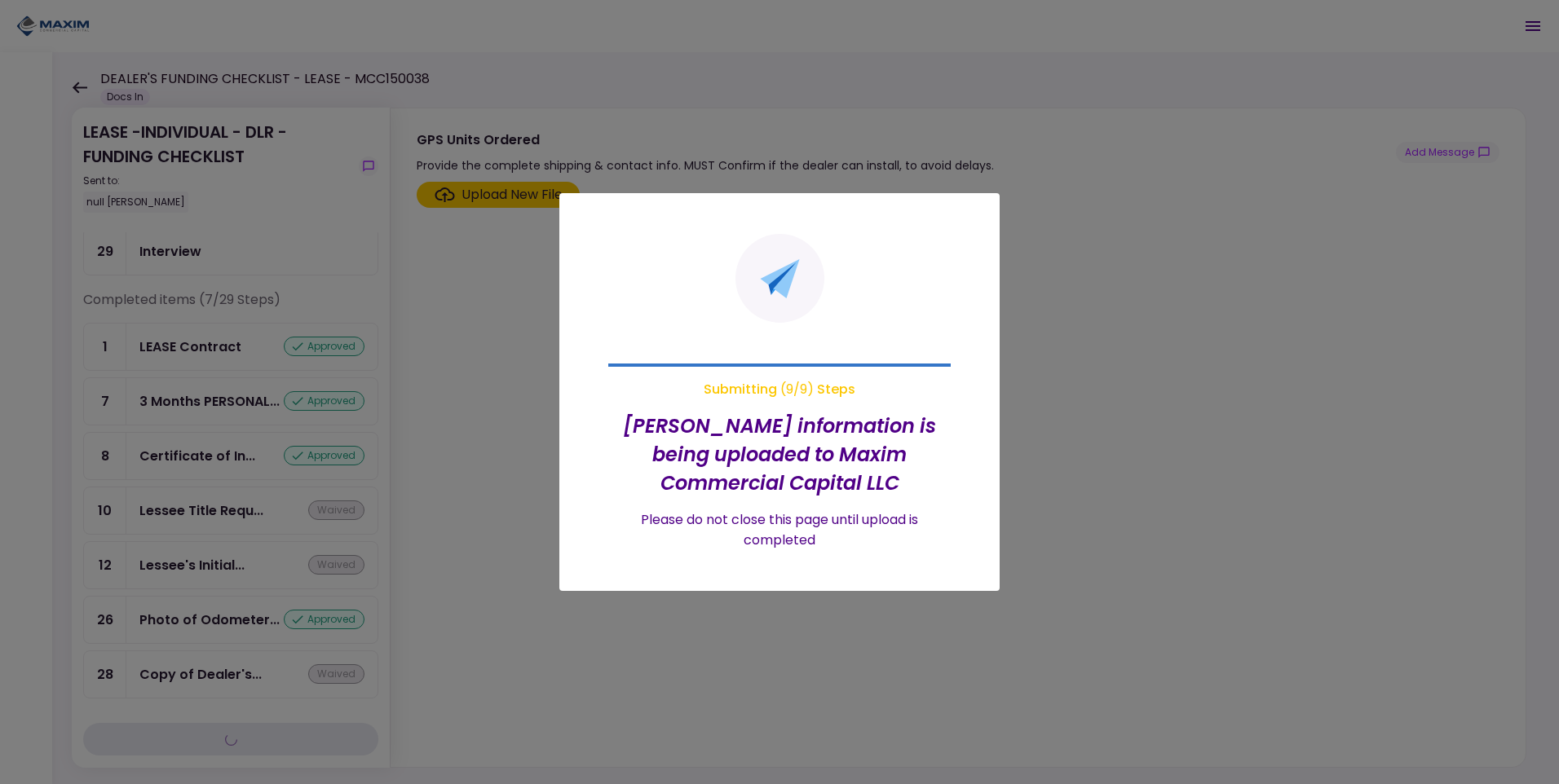
scroll to position [713, 0]
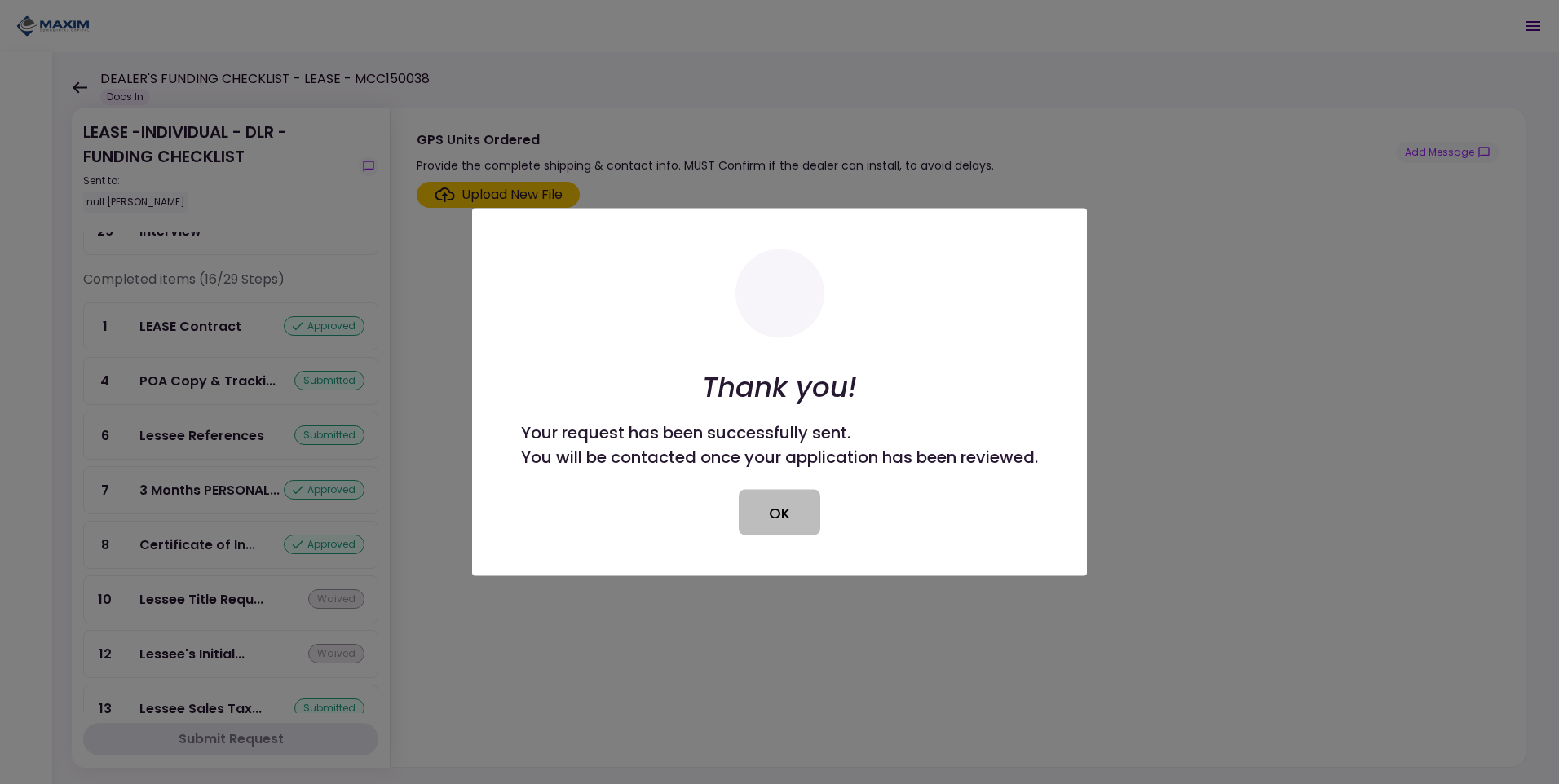
click at [782, 512] on button "OK" at bounding box center [780, 512] width 82 height 46
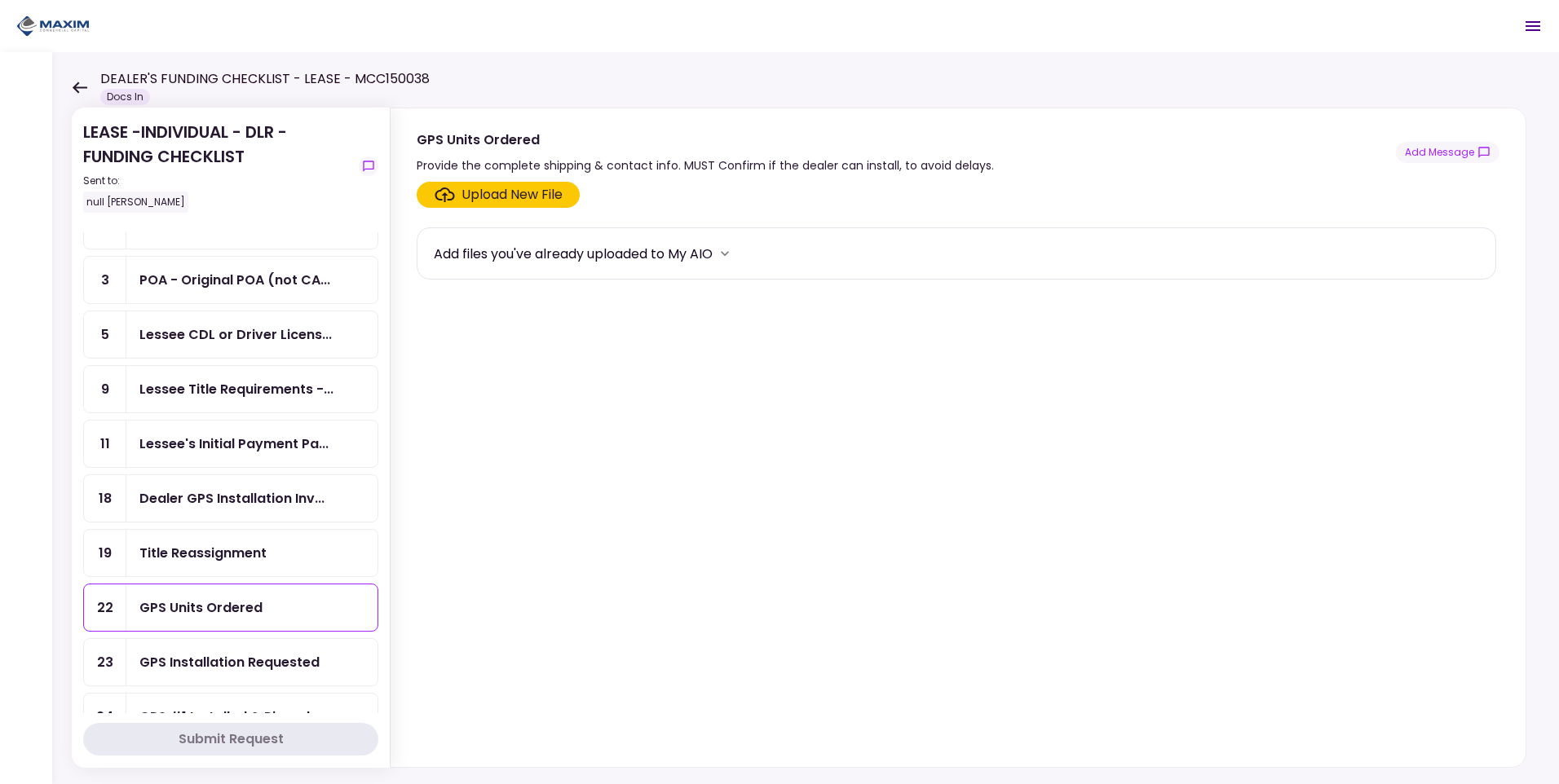
scroll to position [0, 0]
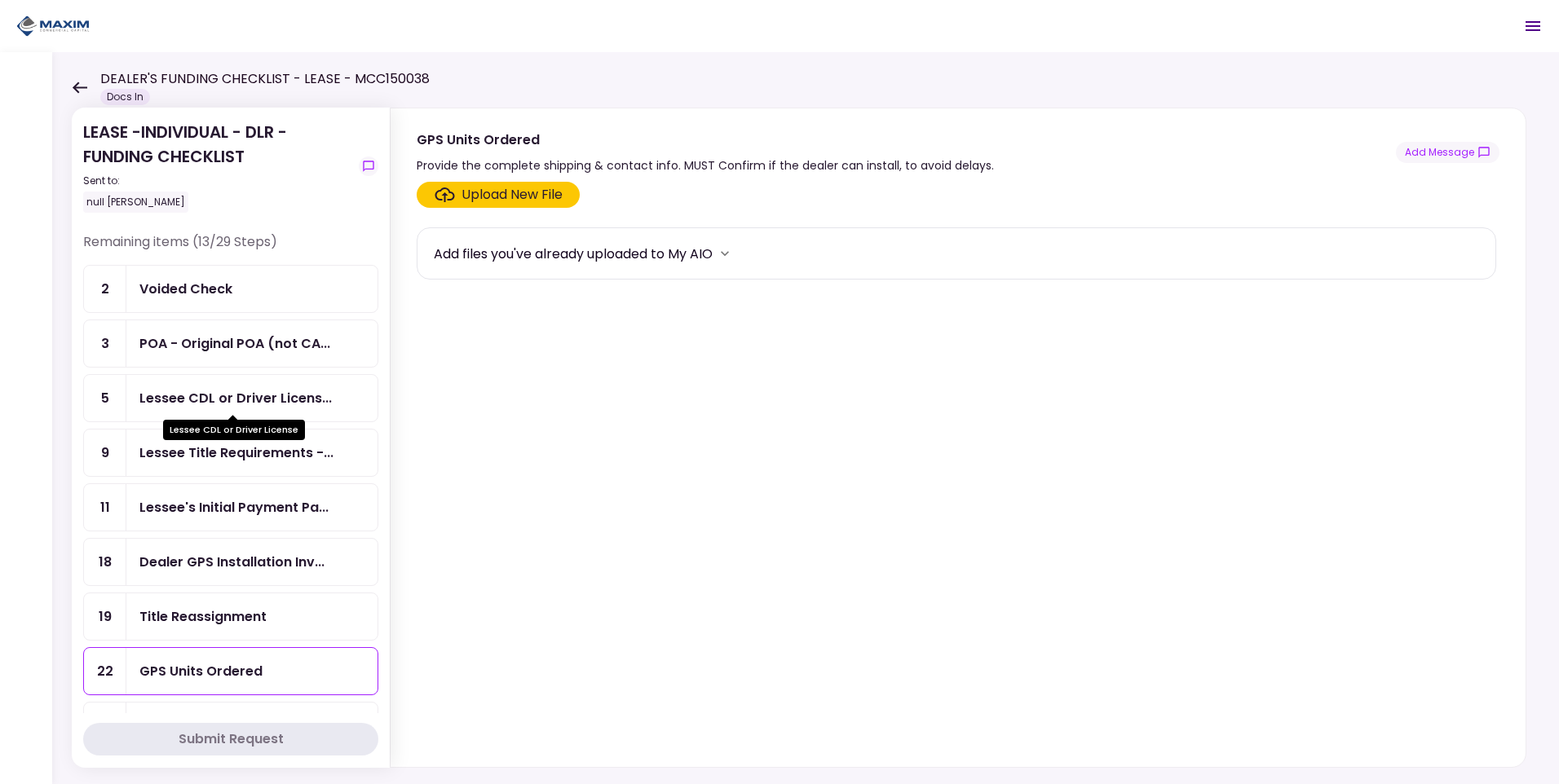
click at [236, 397] on div "Lessee CDL or Driver Licens..." at bounding box center [236, 398] width 192 height 20
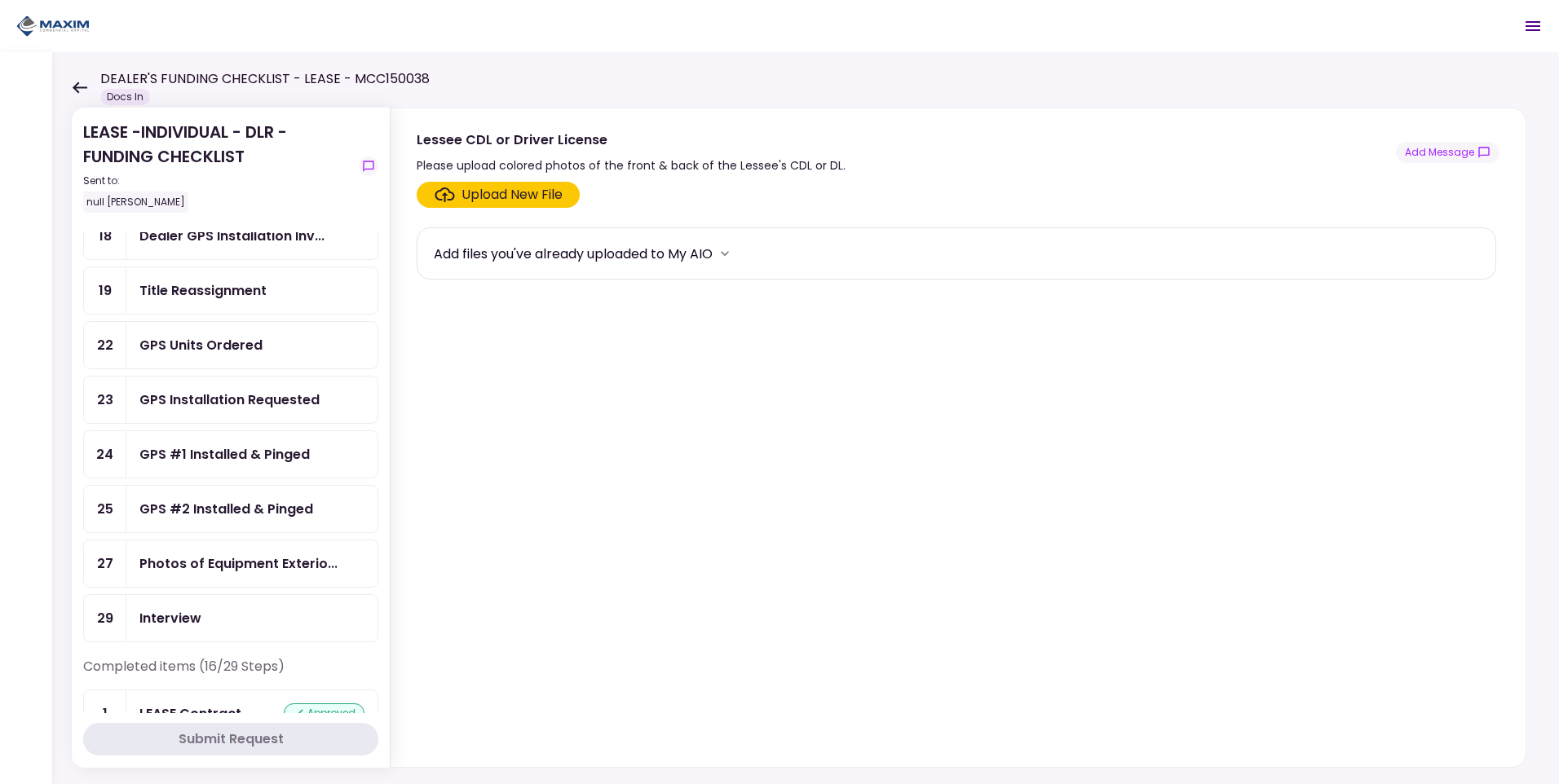
scroll to position [245, 0]
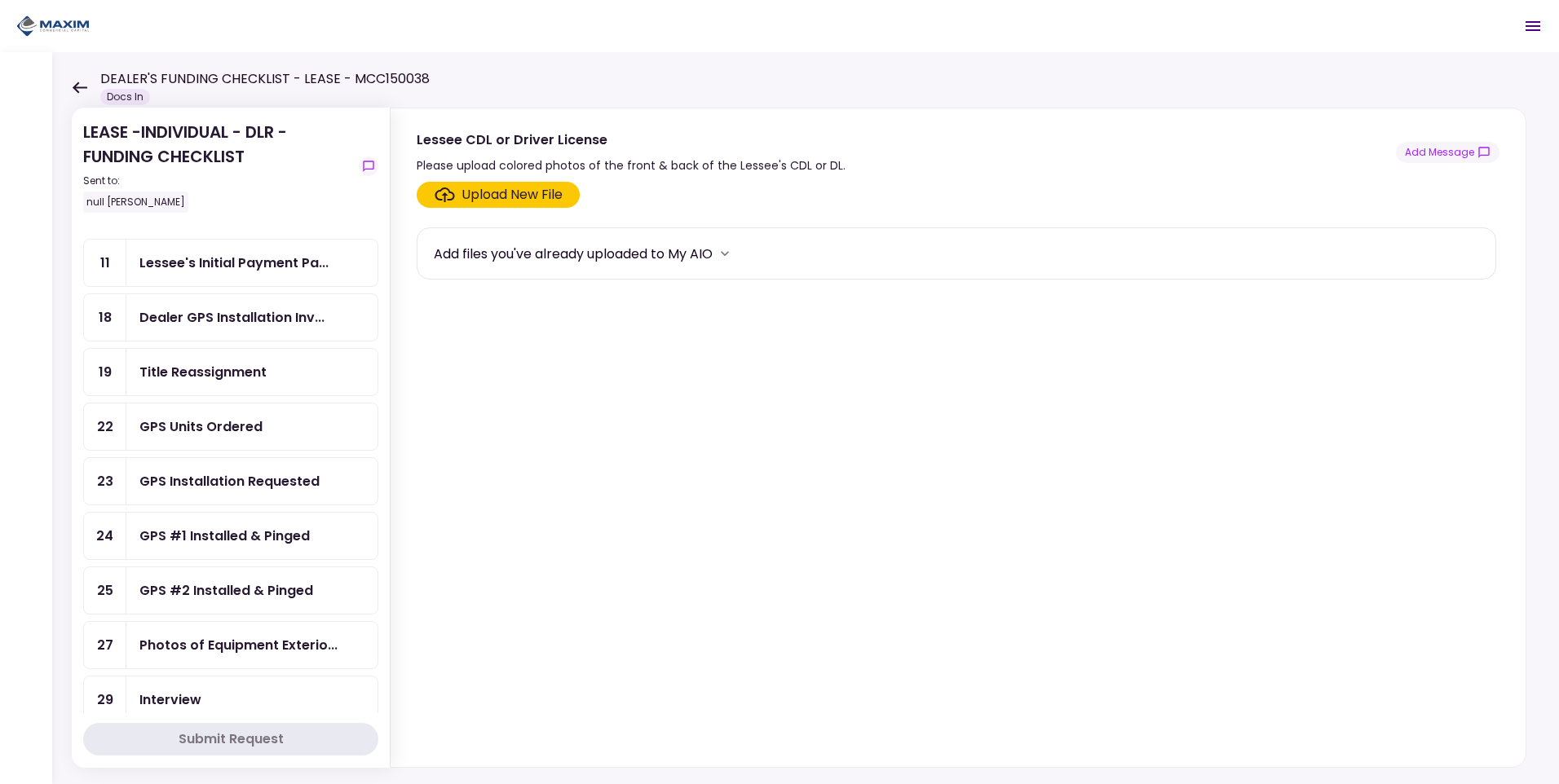
click at [1538, 31] on icon "Open menu" at bounding box center [1533, 26] width 15 height 10
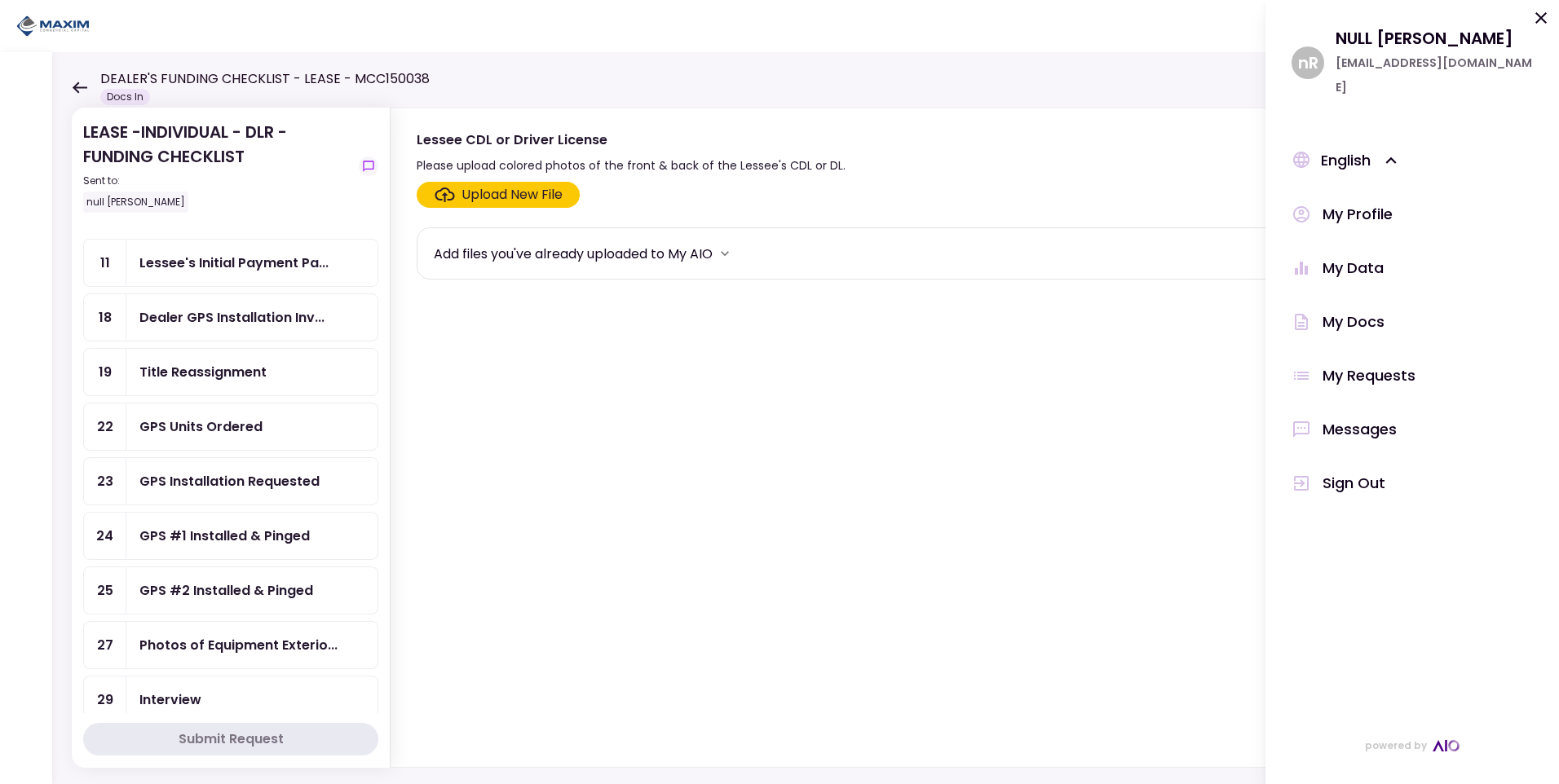
click at [1353, 417] on div "Messages" at bounding box center [1360, 429] width 74 height 24
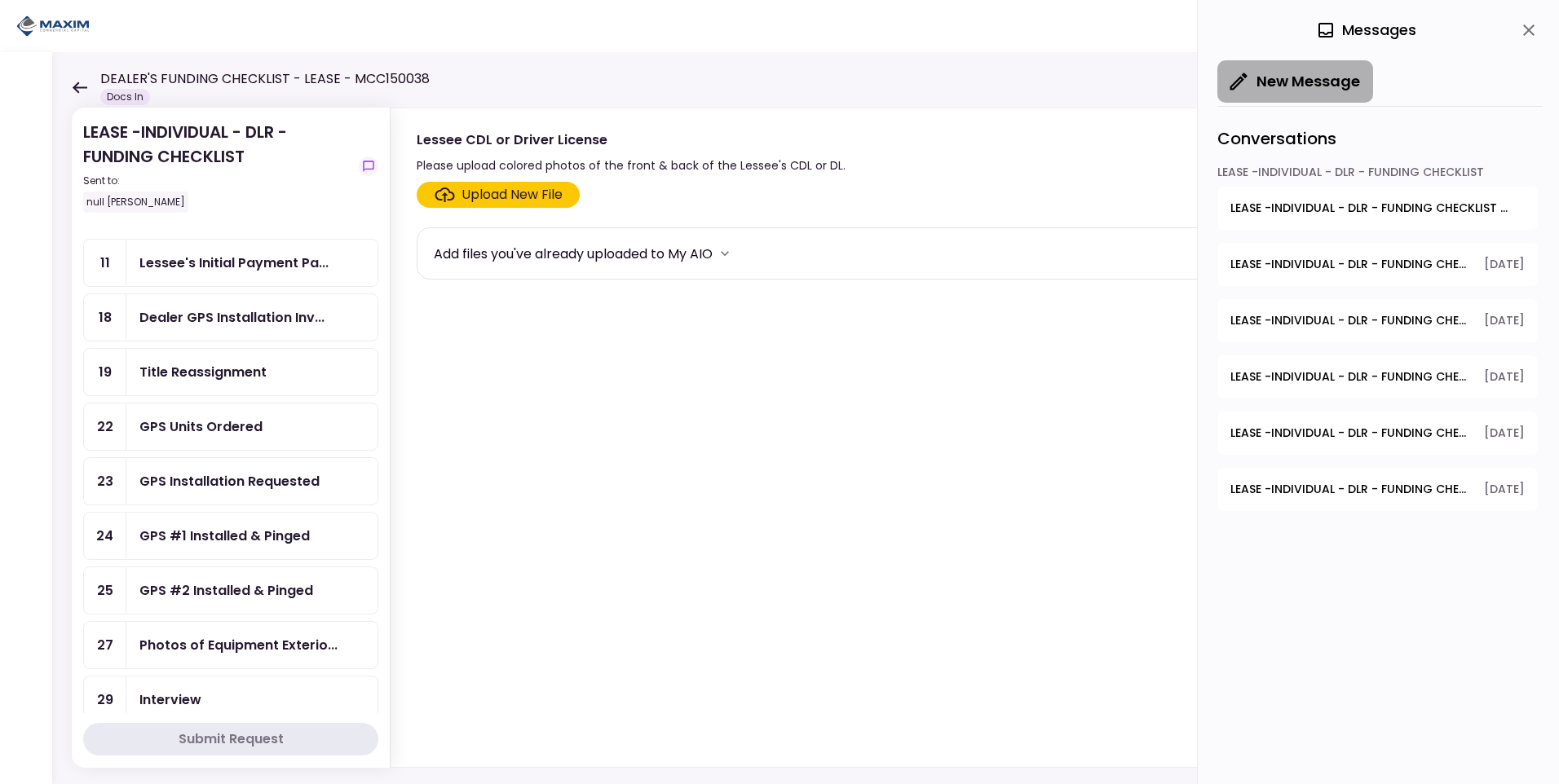
click at [1290, 91] on button "New Message" at bounding box center [1295, 82] width 155 height 43
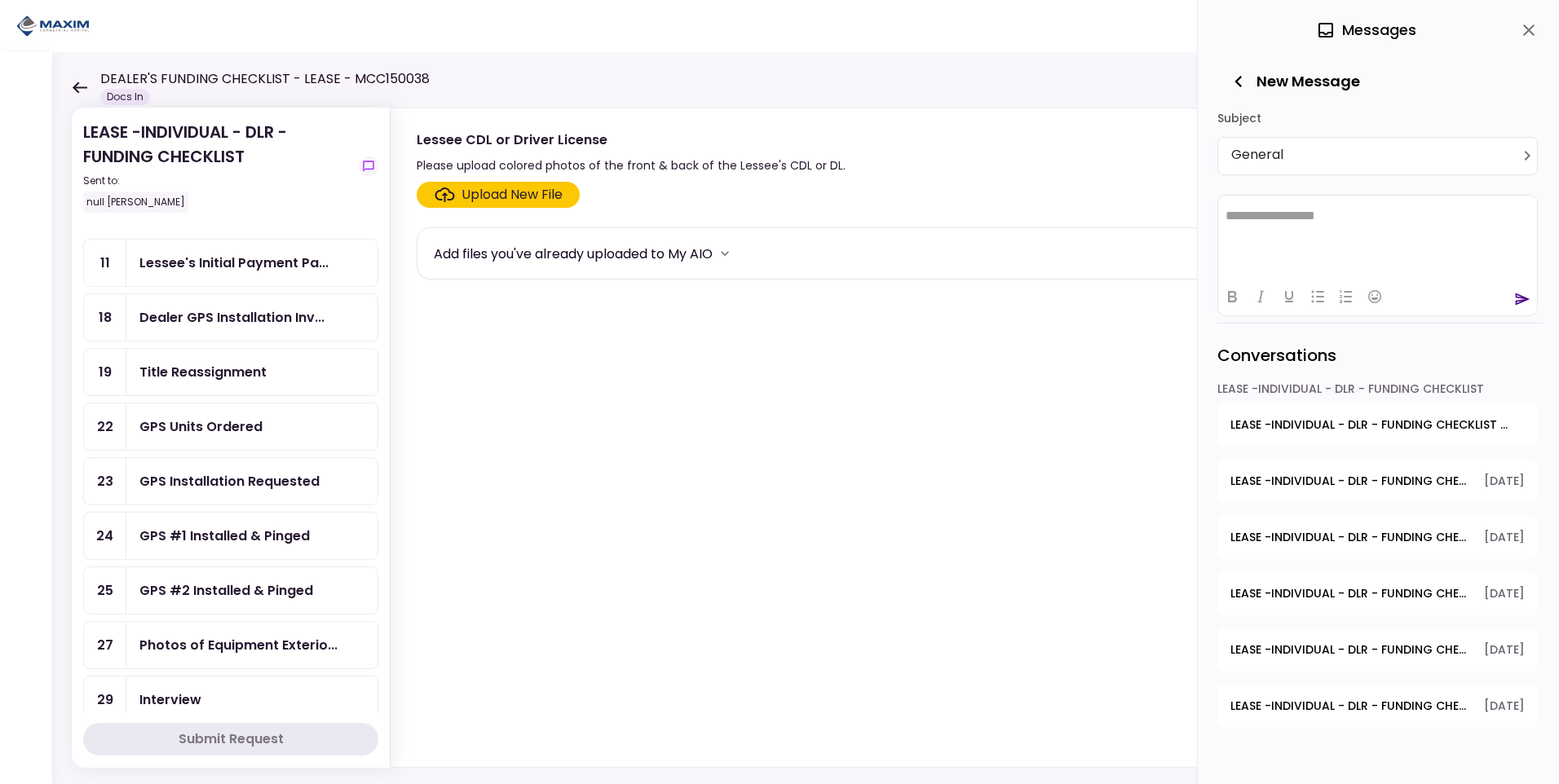
scroll to position [0, 0]
click at [1243, 74] on icon "button" at bounding box center [1239, 82] width 23 height 23
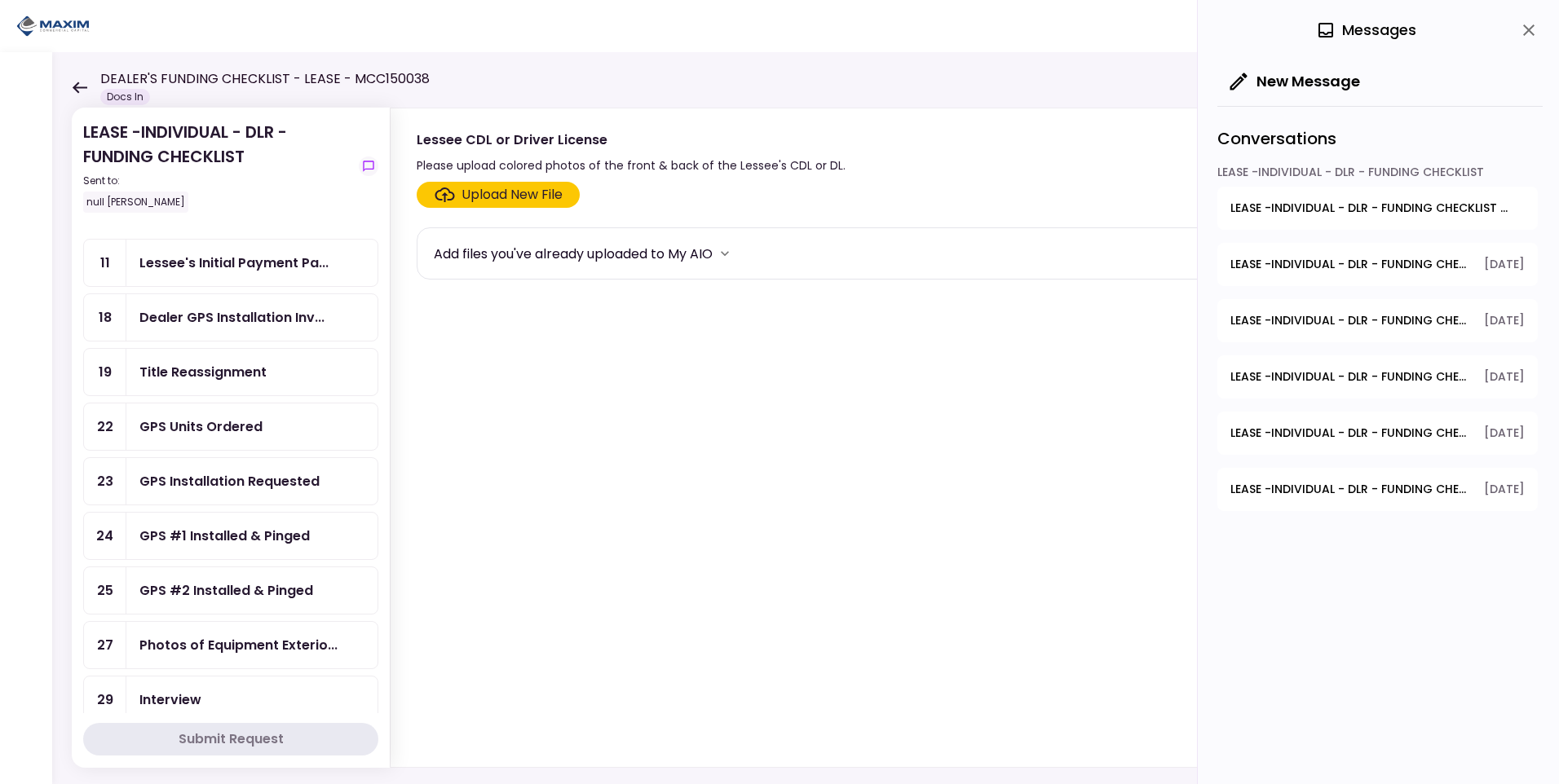
click at [1524, 29] on icon "close" at bounding box center [1529, 30] width 19 height 19
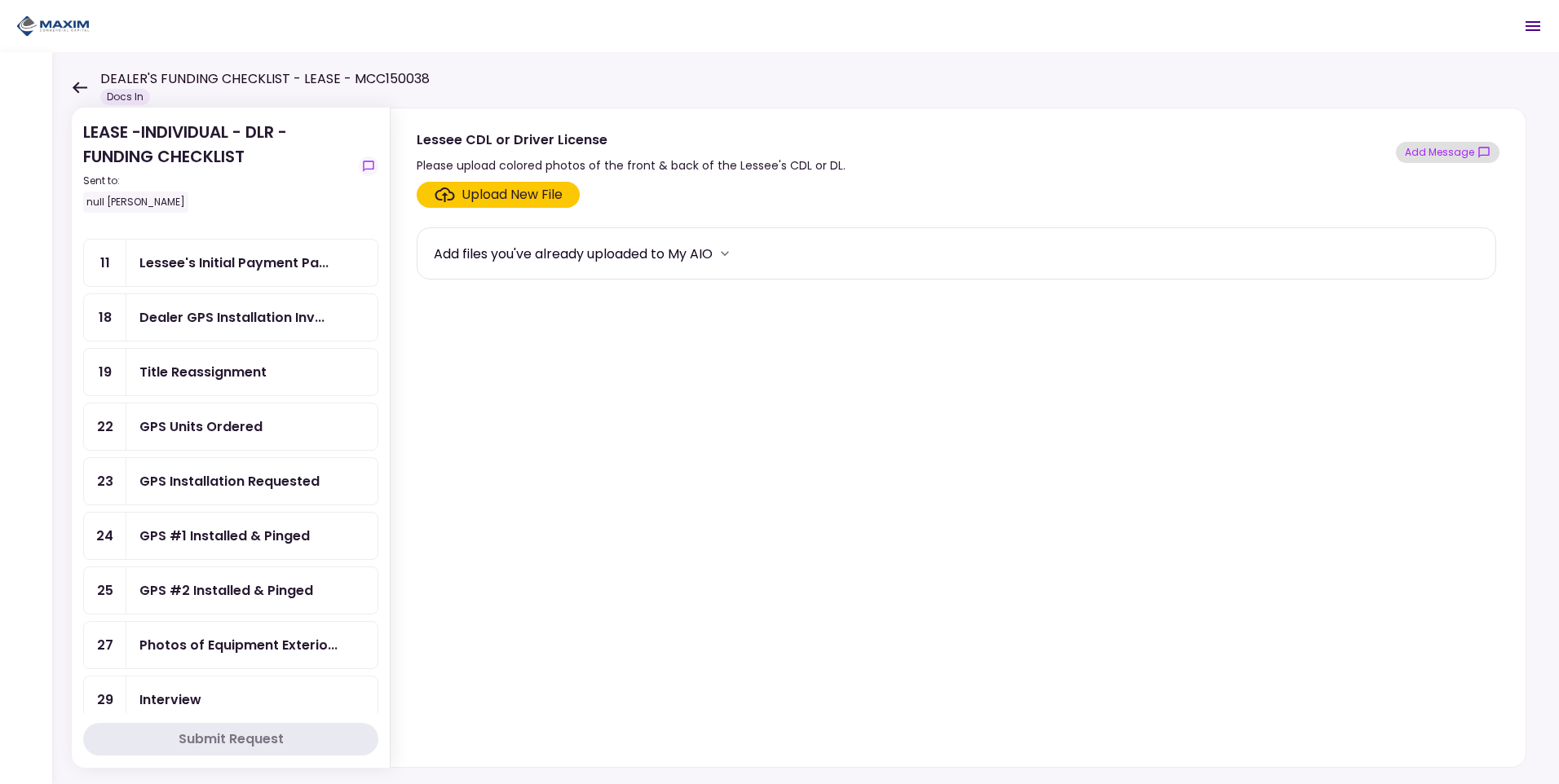
click at [1467, 150] on button "Add Message" at bounding box center [1447, 152] width 104 height 21
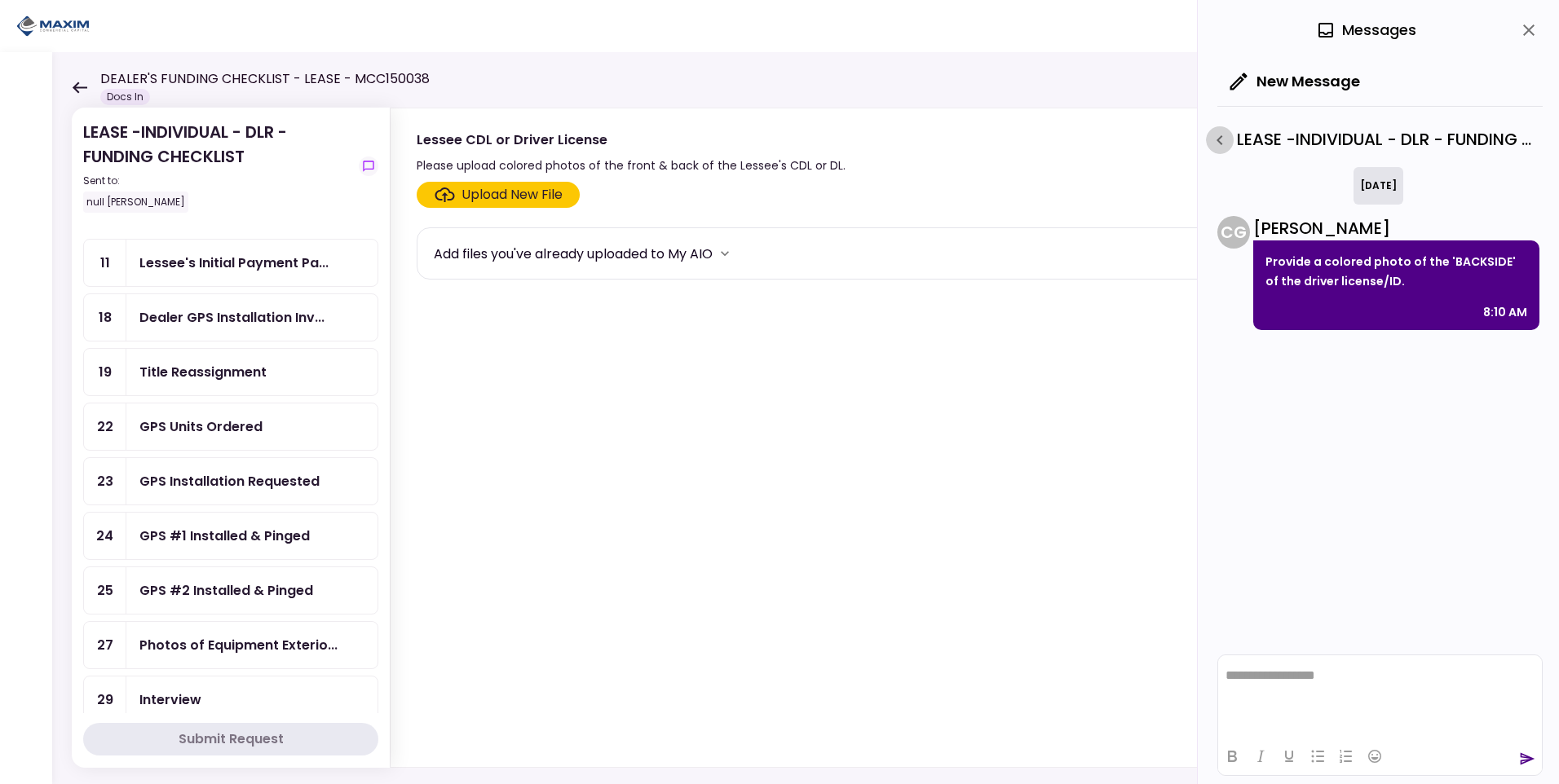
click at [1219, 131] on icon "button" at bounding box center [1220, 140] width 19 height 19
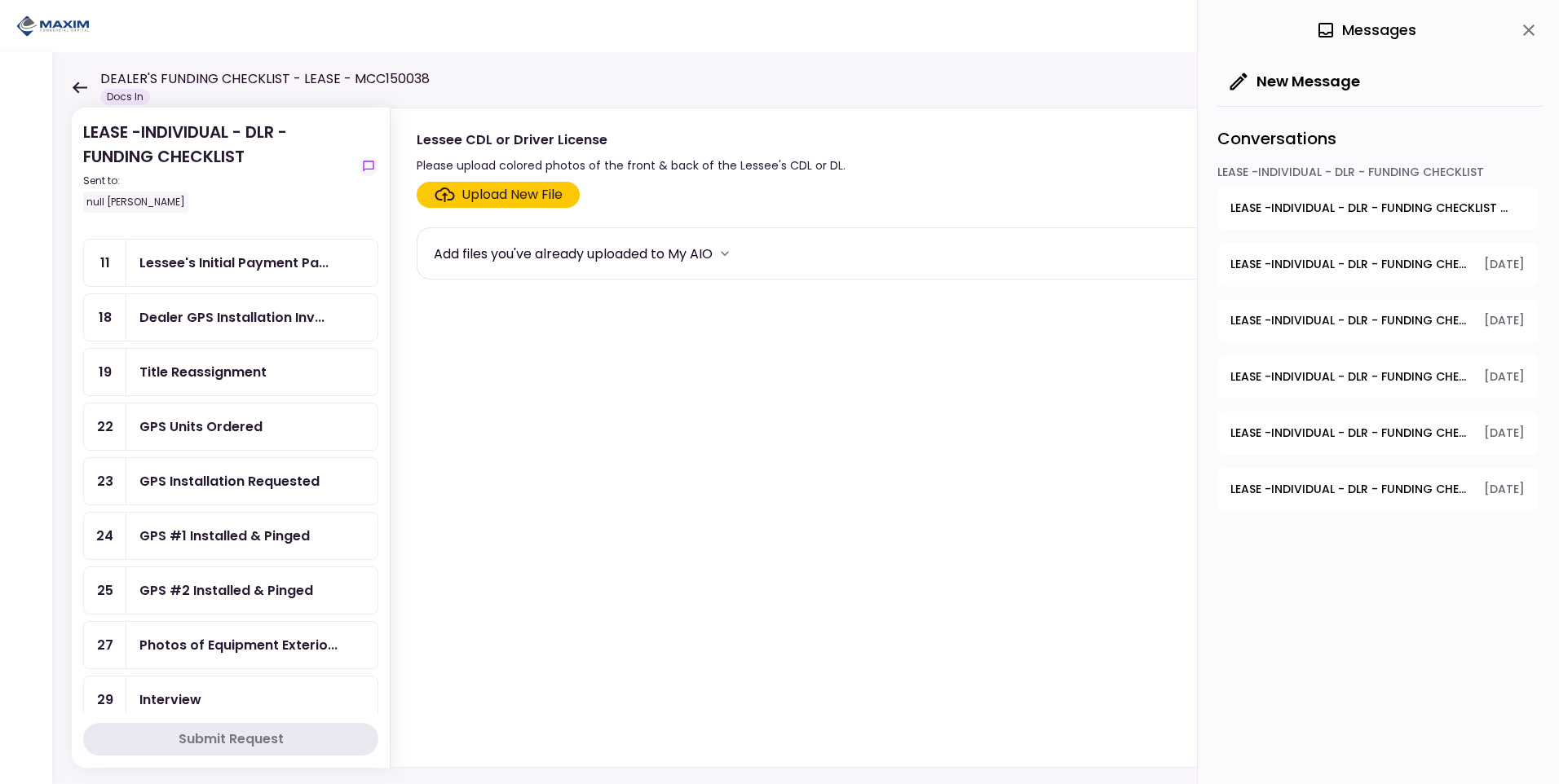
click at [1349, 208] on span "LEASE -INDIVIDUAL - DLR - FUNDING CHECKLIST - GPS Units Ordered" at bounding box center [1373, 209] width 283 height 17
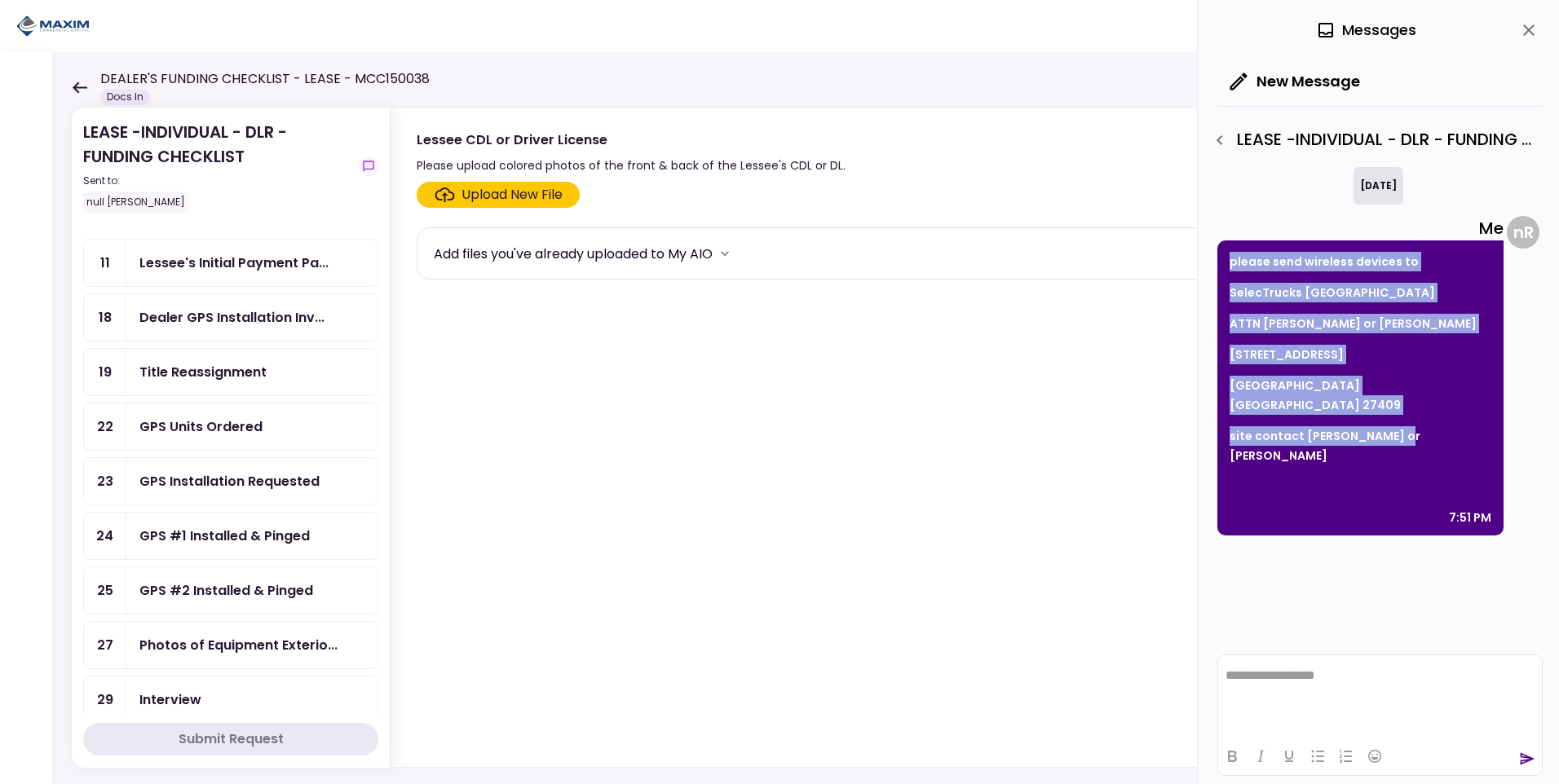
drag, startPoint x: 1386, startPoint y: 420, endPoint x: 1213, endPoint y: 247, distance: 244.7
click at [1213, 247] on div "**********" at bounding box center [1378, 392] width 361 height 784
copy div "please send wireless devices to SelecTrucks Greensboro ATTN [PERSON_NAME] or [P…"
click at [201, 424] on div "GPS Units Ordered" at bounding box center [201, 426] width 123 height 20
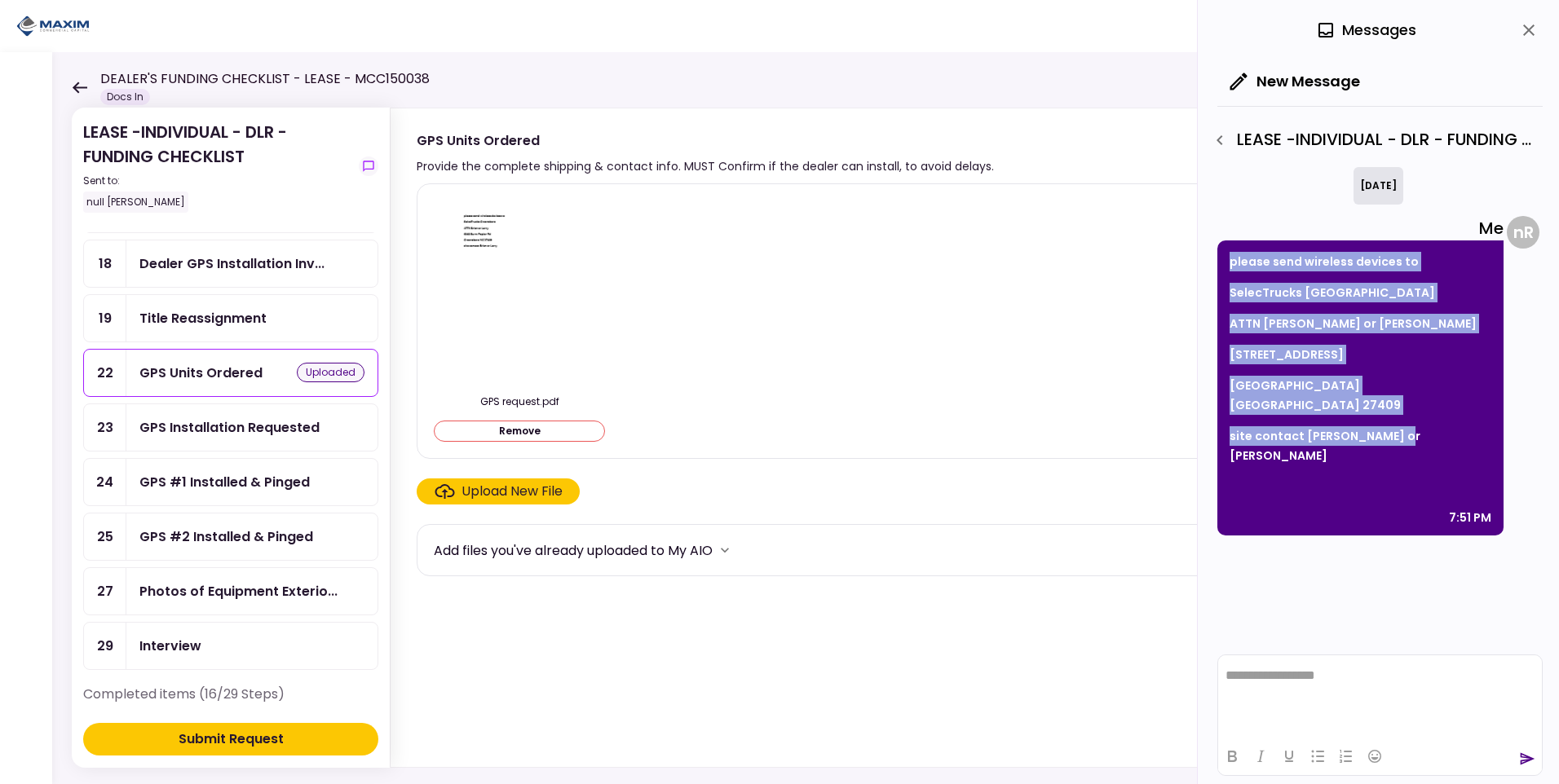
scroll to position [326, 0]
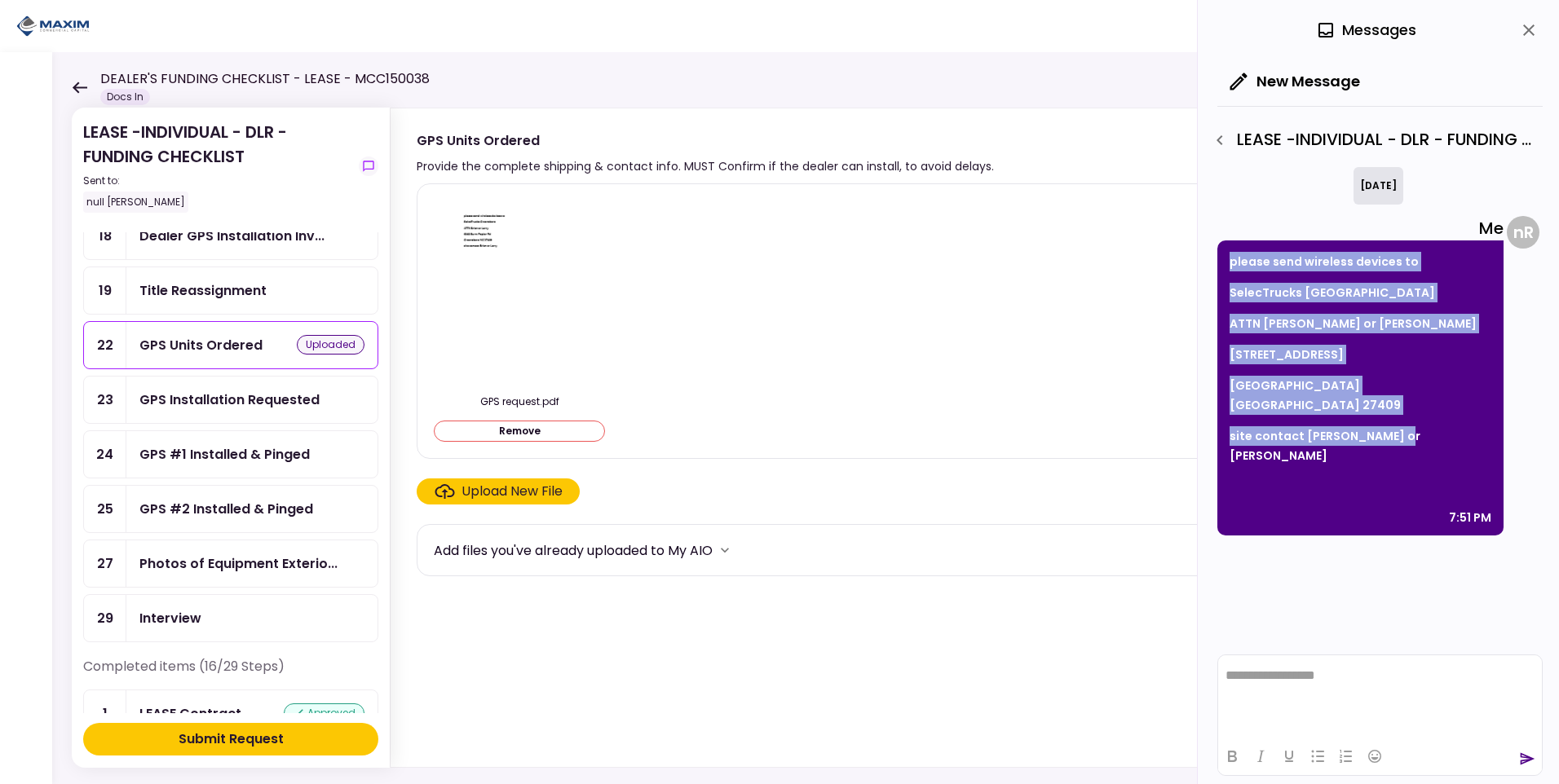
click at [294, 739] on button "Submit Request" at bounding box center [231, 739] width 295 height 33
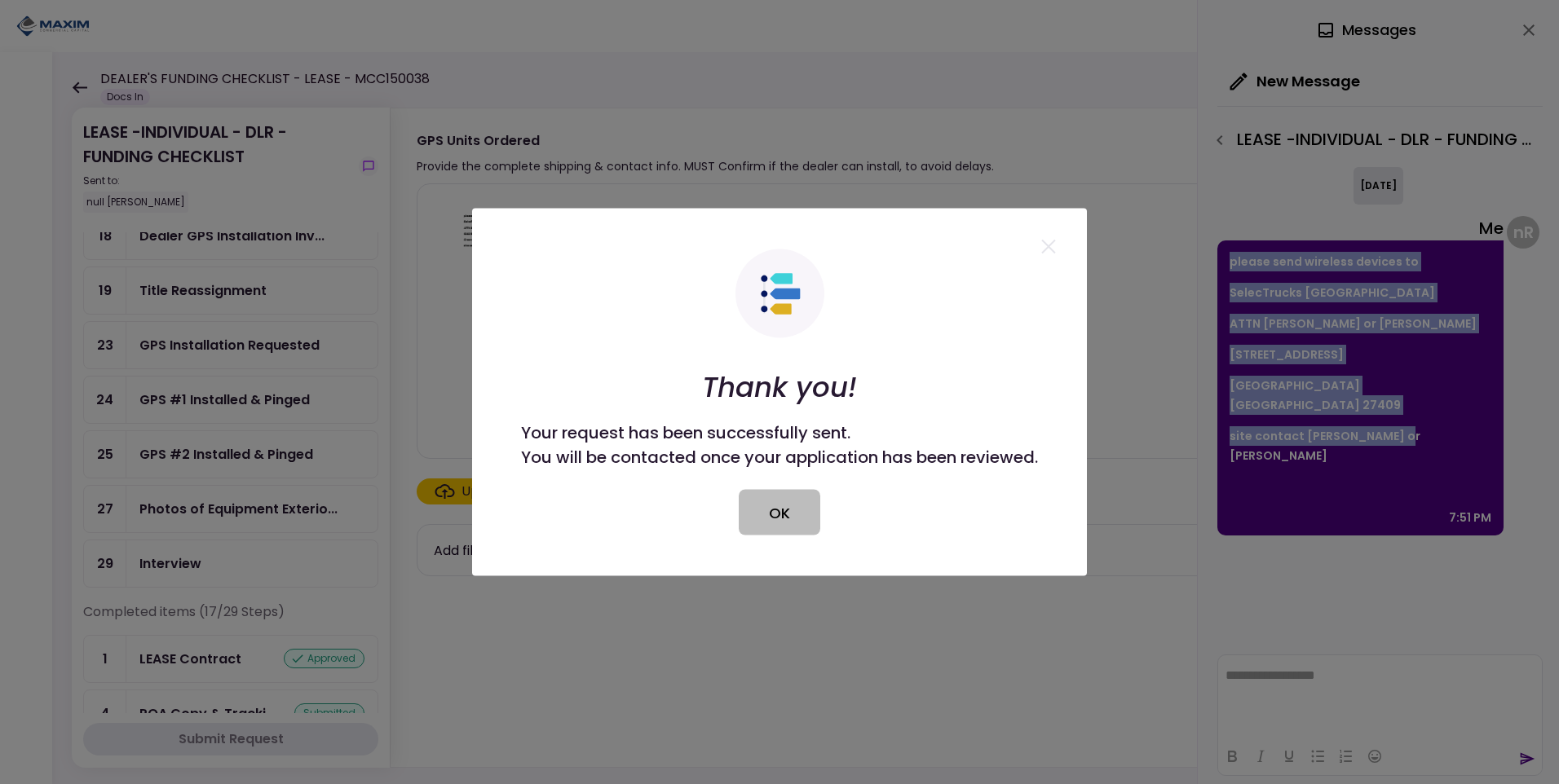
click at [775, 517] on button "OK" at bounding box center [780, 512] width 82 height 46
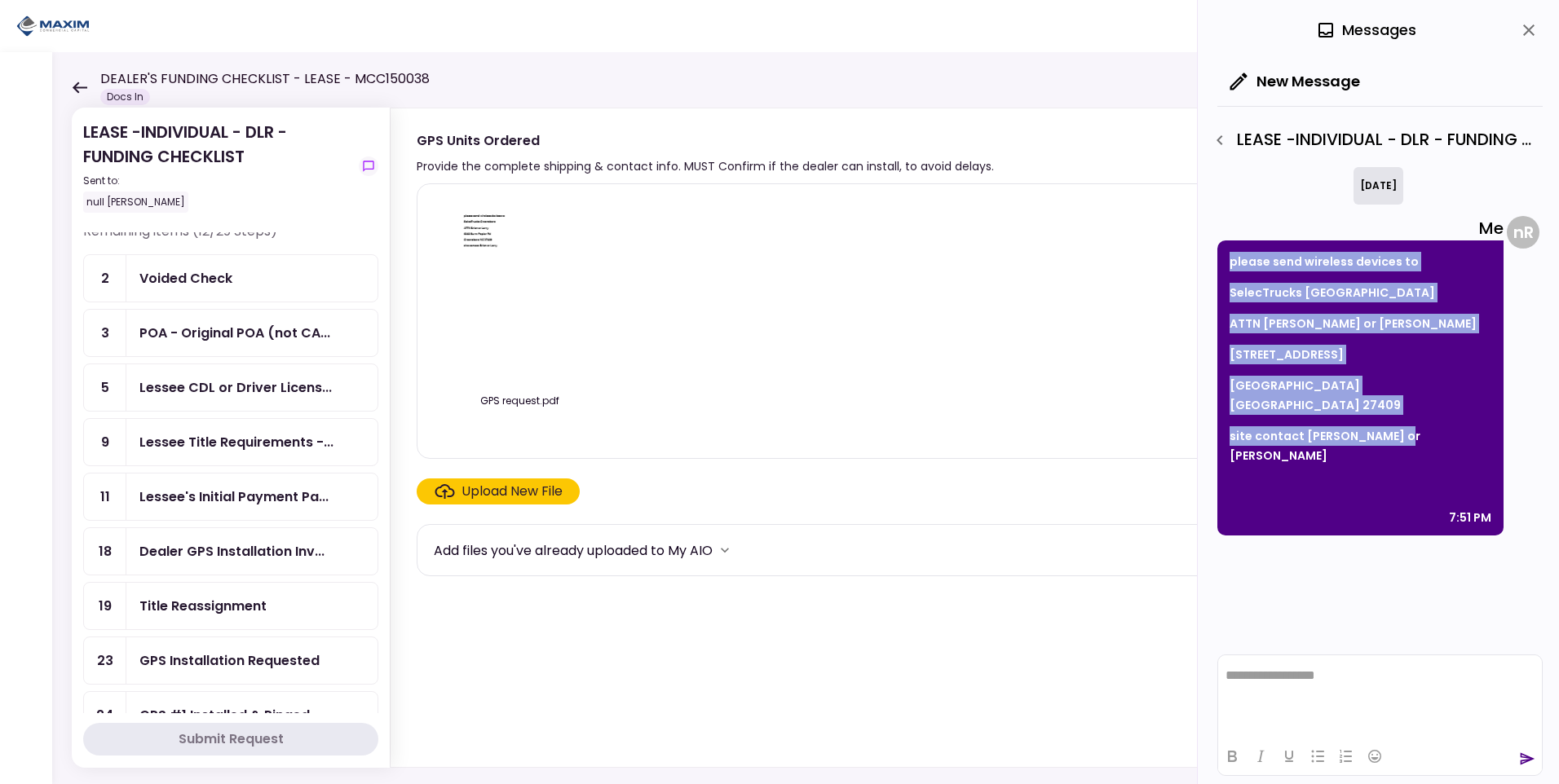
scroll to position [0, 0]
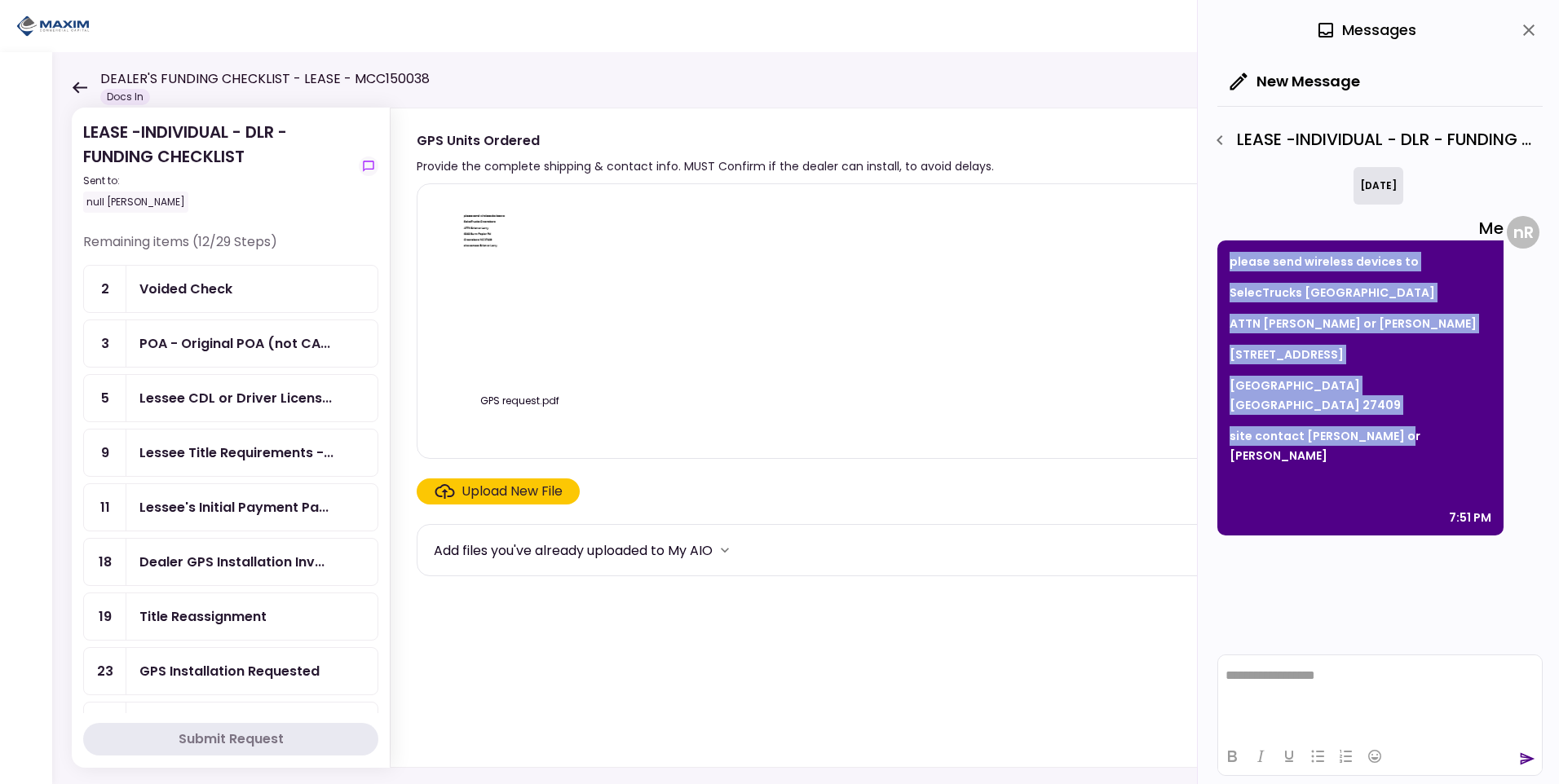
click at [1527, 28] on icon "close" at bounding box center [1529, 30] width 12 height 12
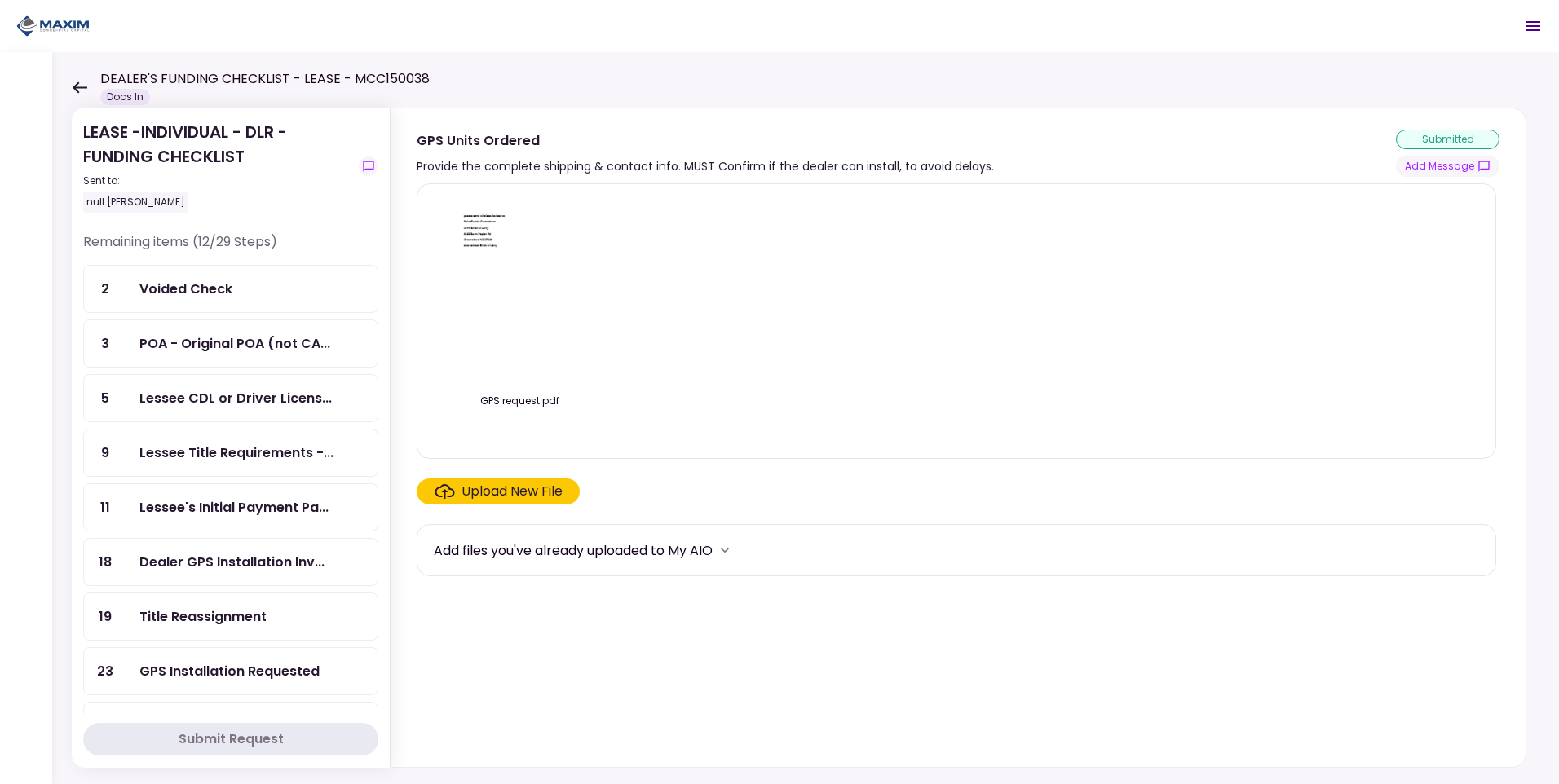
click at [1538, 27] on icon "Open menu" at bounding box center [1533, 26] width 15 height 10
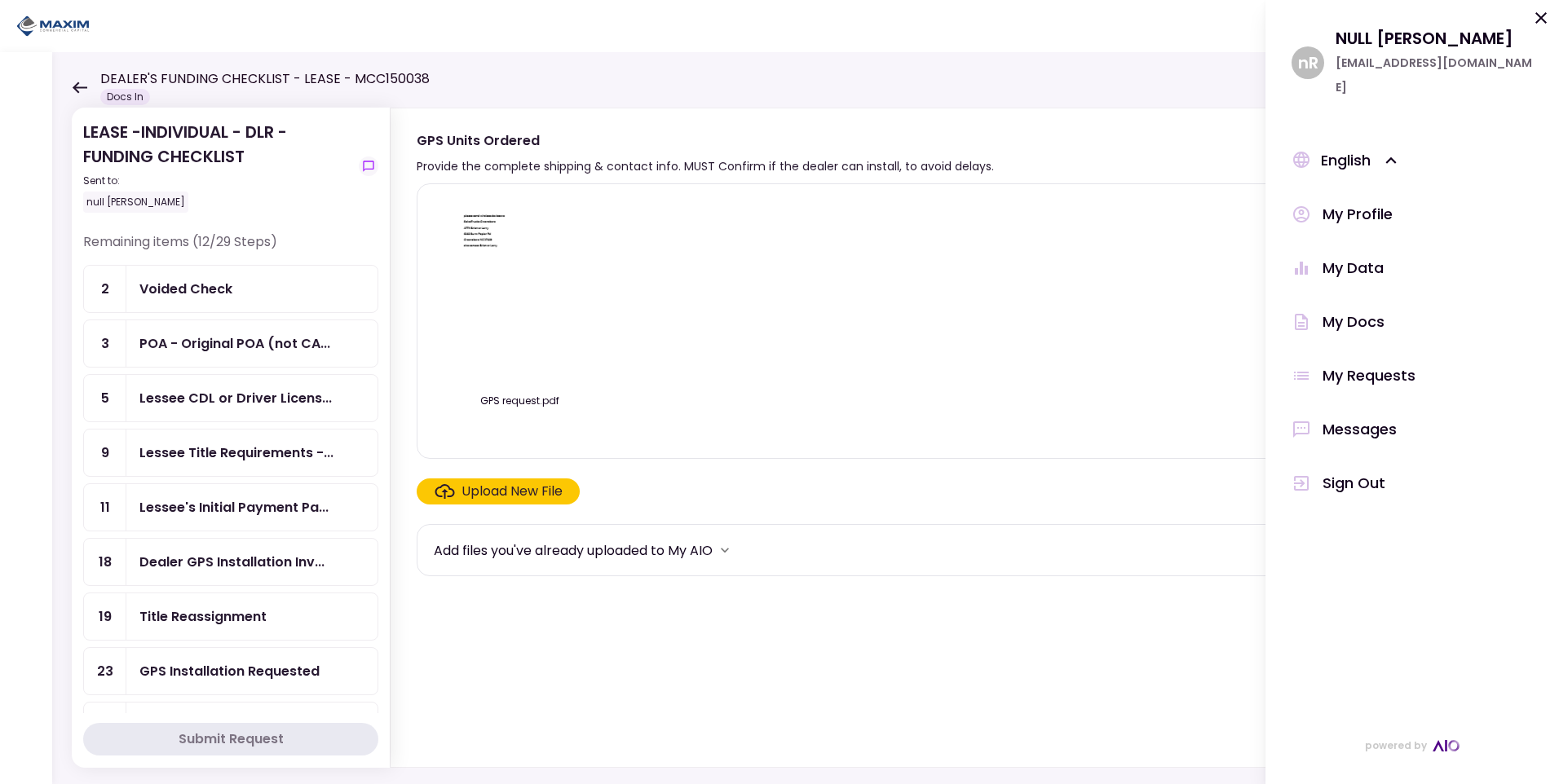
click at [1343, 310] on div "My Docs" at bounding box center [1354, 321] width 62 height 24
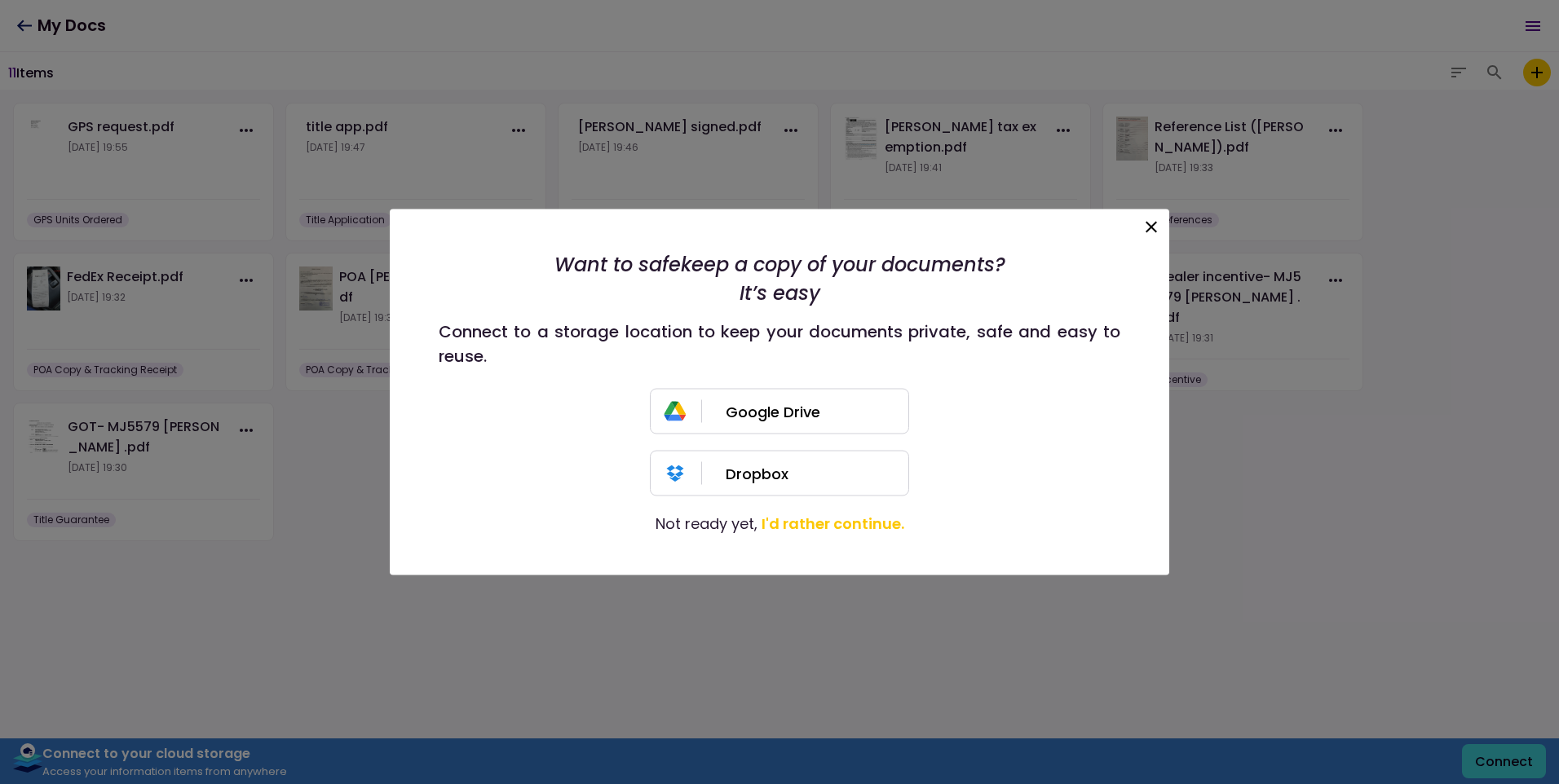
click at [1147, 227] on icon at bounding box center [1151, 227] width 19 height 19
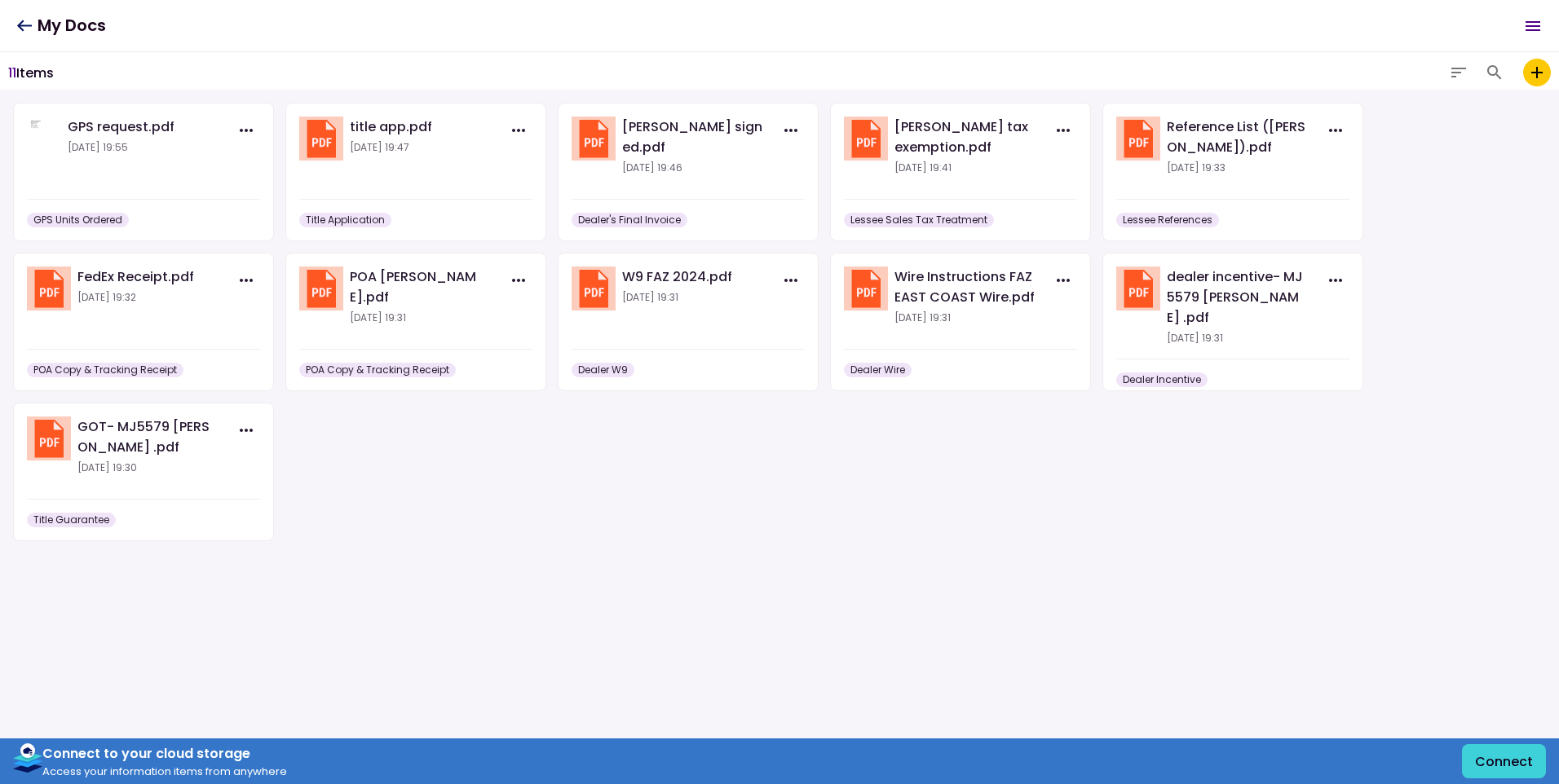
click at [1533, 23] on icon "Open menu" at bounding box center [1533, 26] width 19 height 19
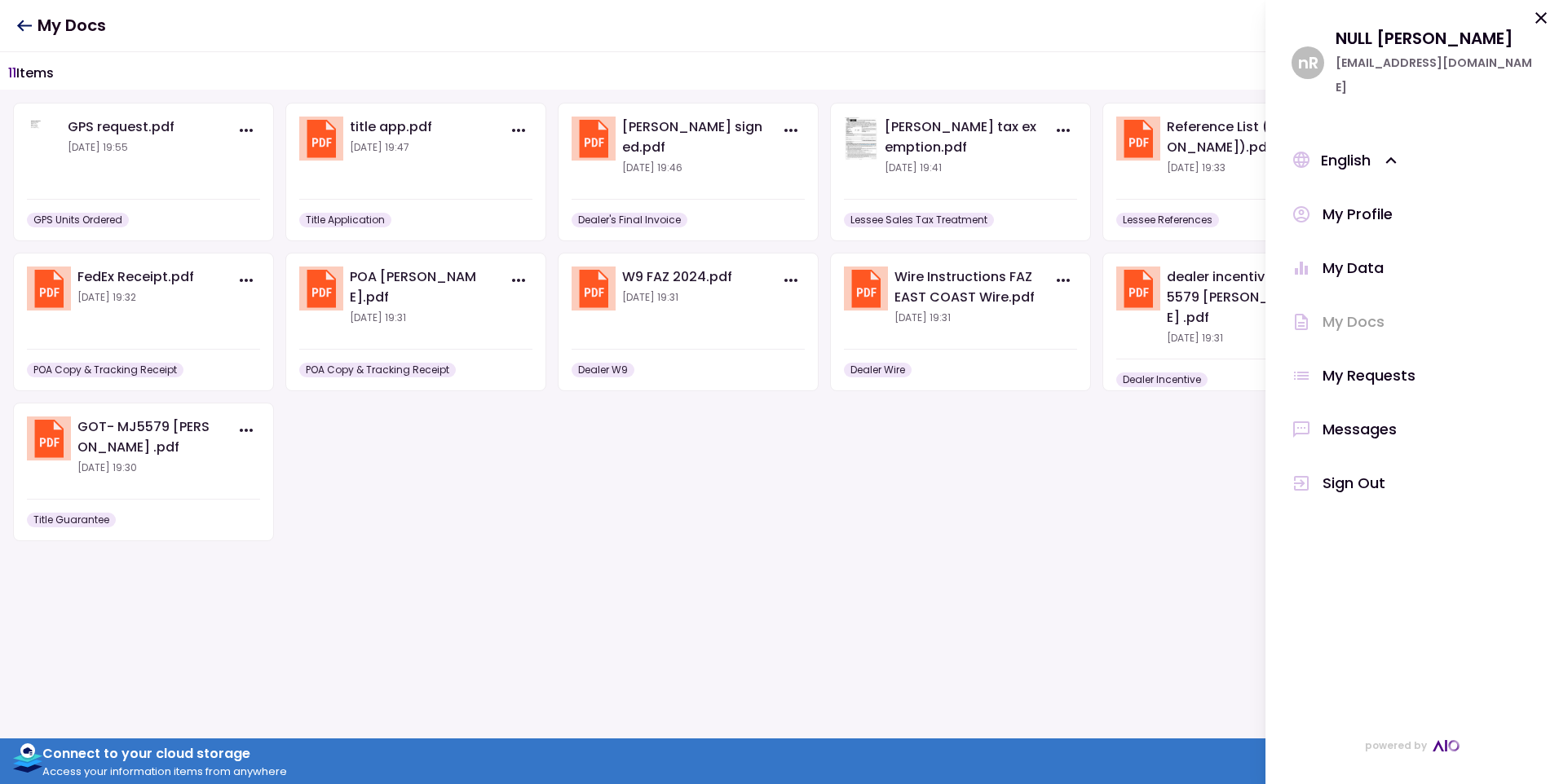
click at [1347, 472] on div "Sign Out" at bounding box center [1354, 483] width 63 height 24
